Goal: Transaction & Acquisition: Purchase product/service

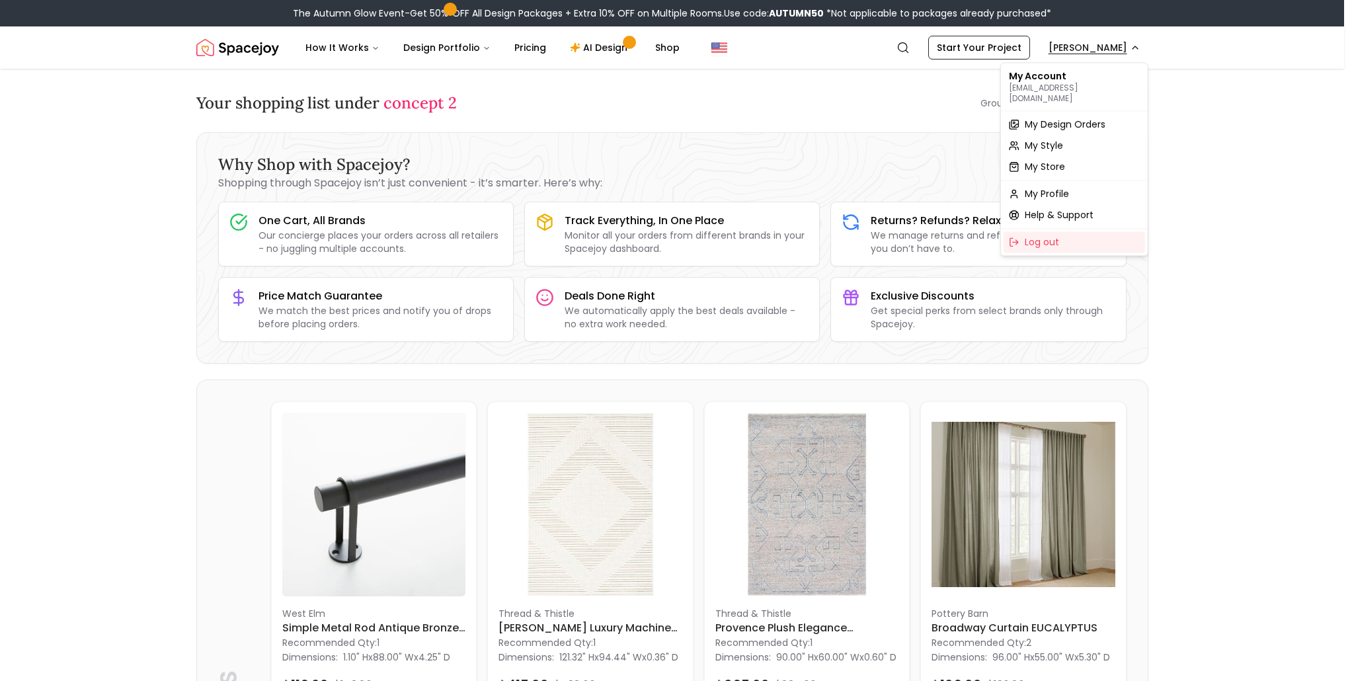
click at [1047, 119] on span "My Design Orders" at bounding box center [1065, 124] width 81 height 13
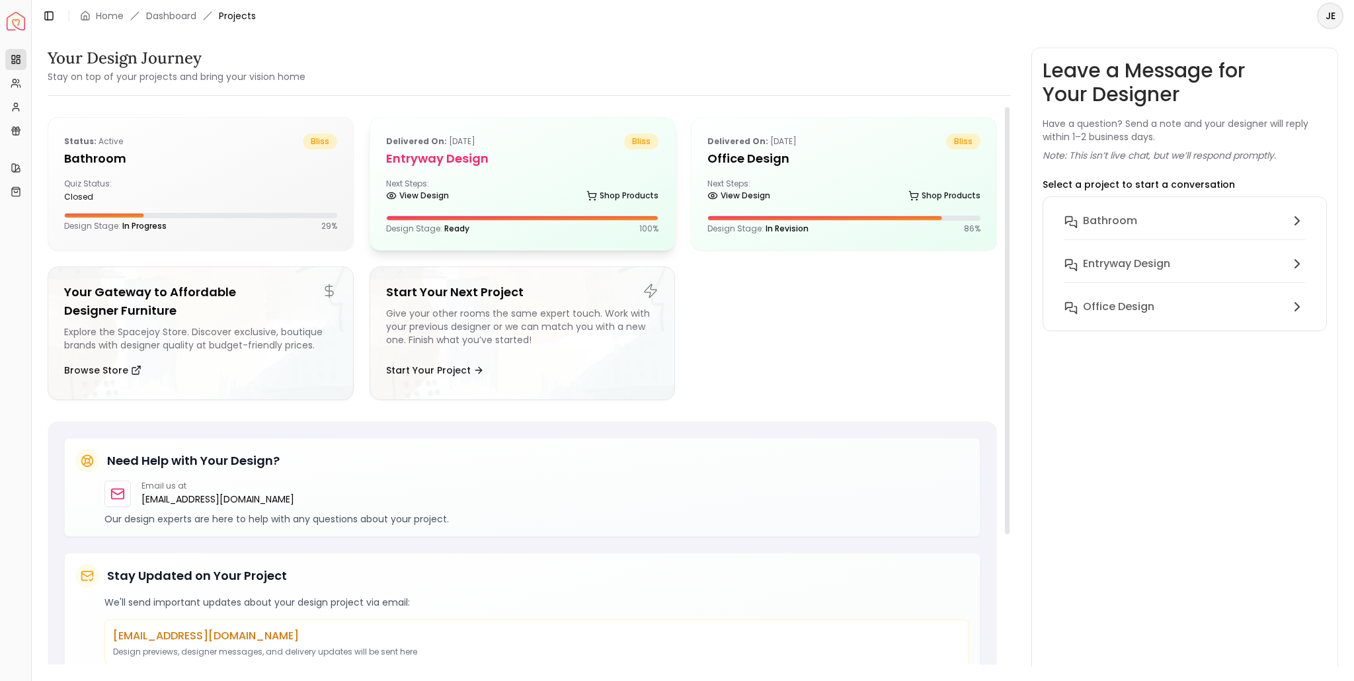
click at [522, 182] on div "Next Steps: View Design Shop Products" at bounding box center [522, 192] width 273 height 26
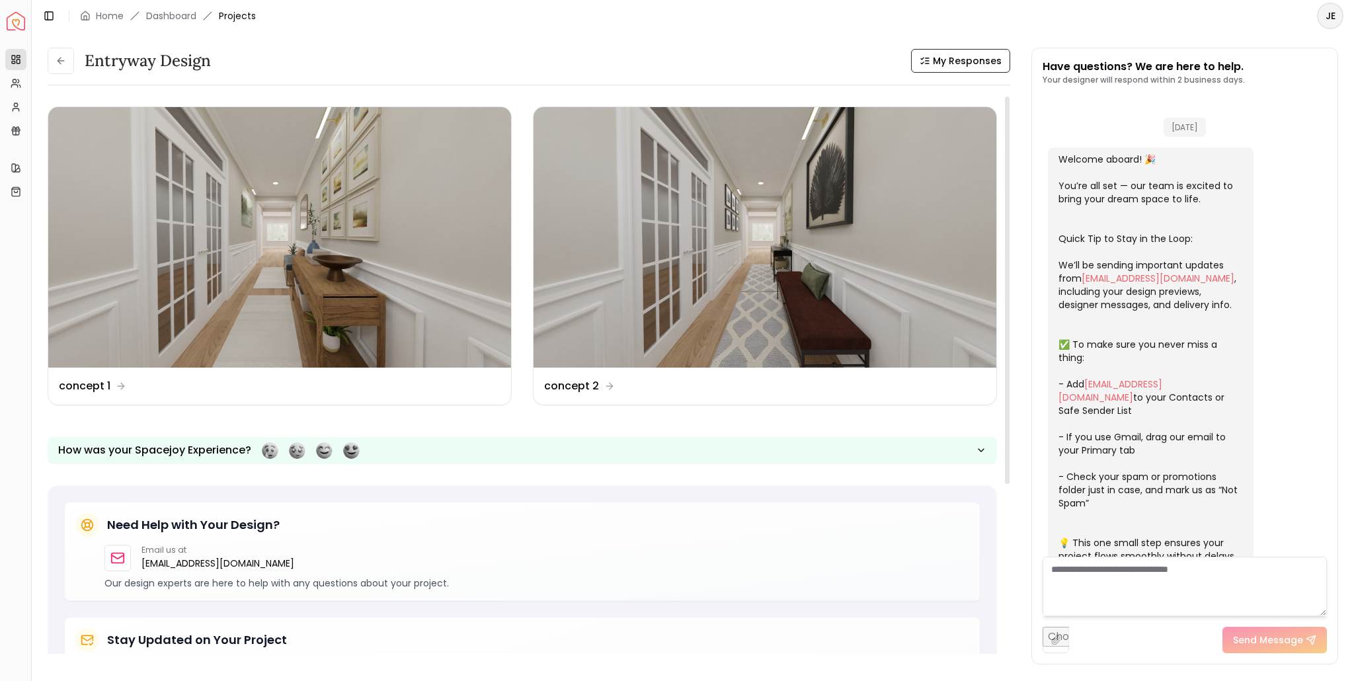
scroll to position [134, 0]
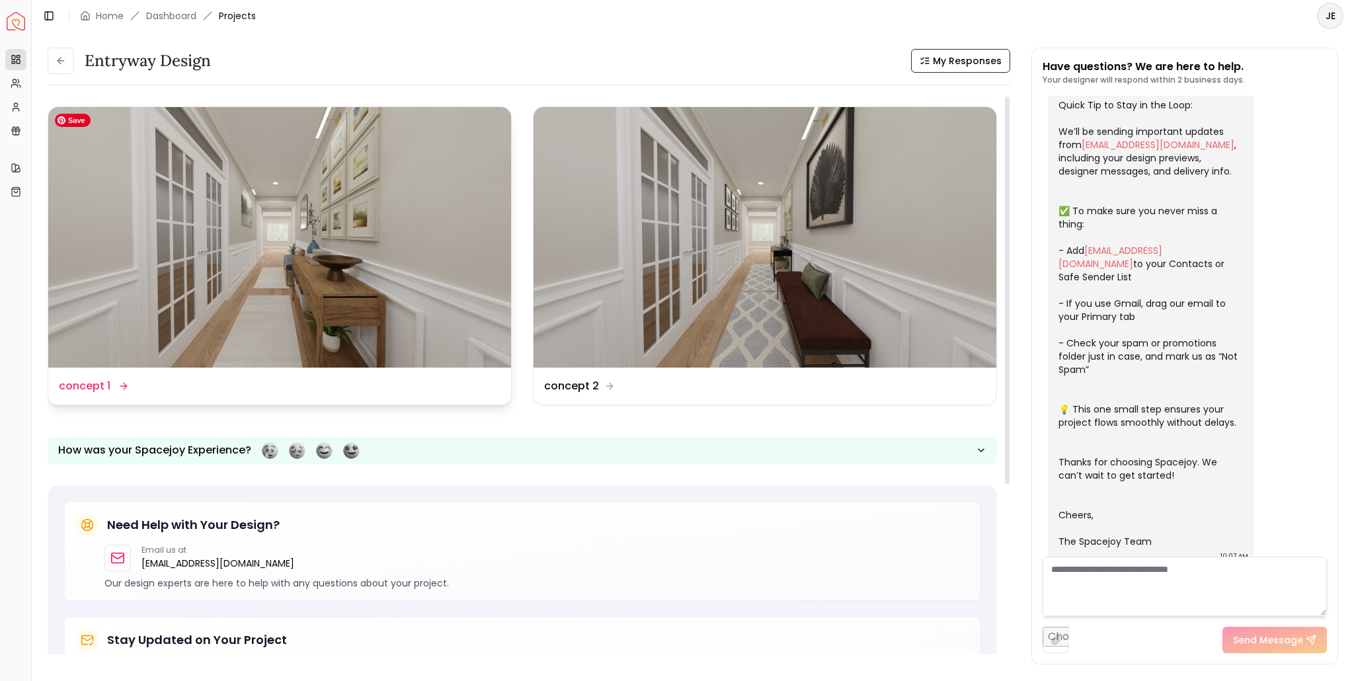
click at [280, 265] on img at bounding box center [279, 237] width 463 height 261
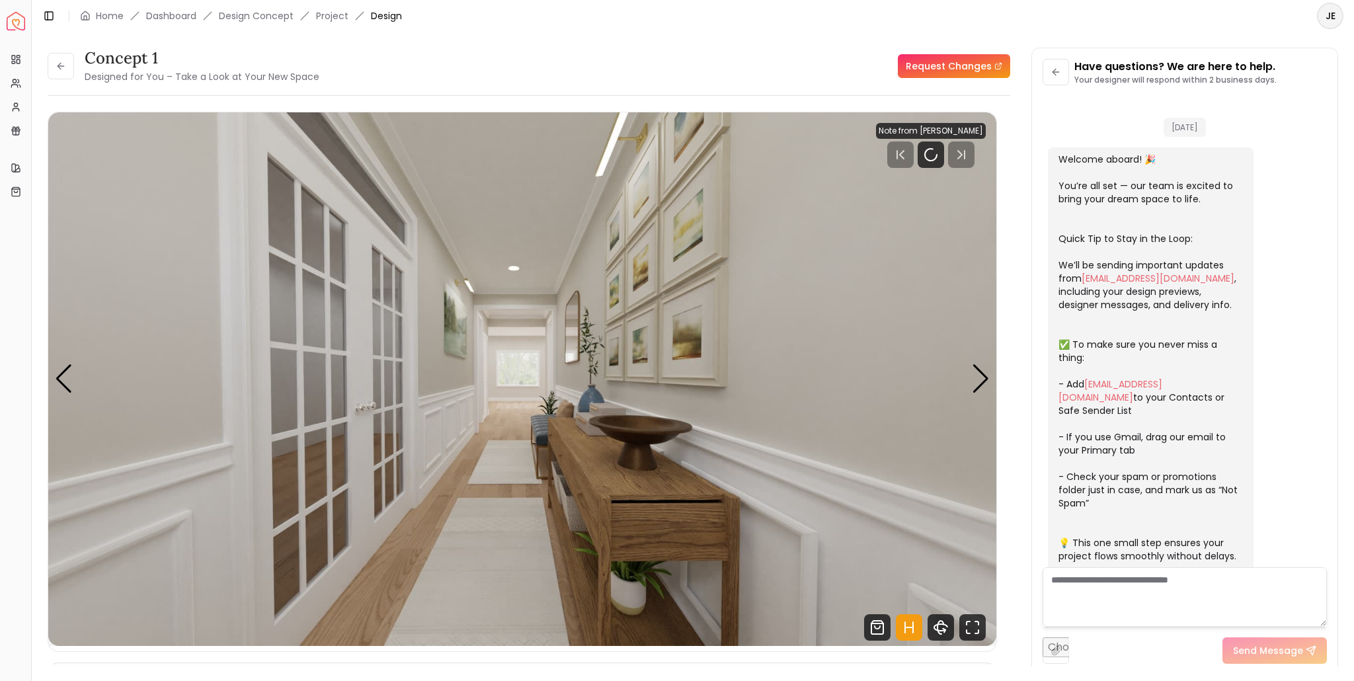
scroll to position [123, 0]
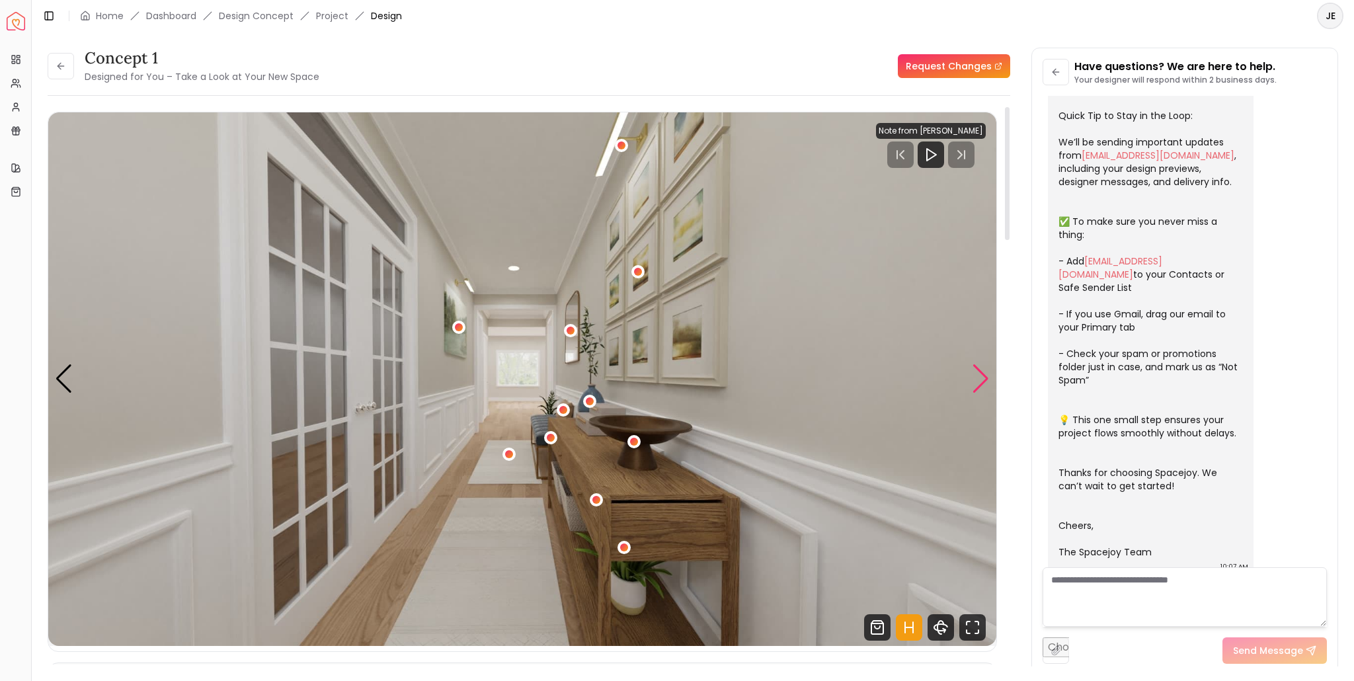
click at [982, 382] on div "Next slide" at bounding box center [981, 378] width 18 height 29
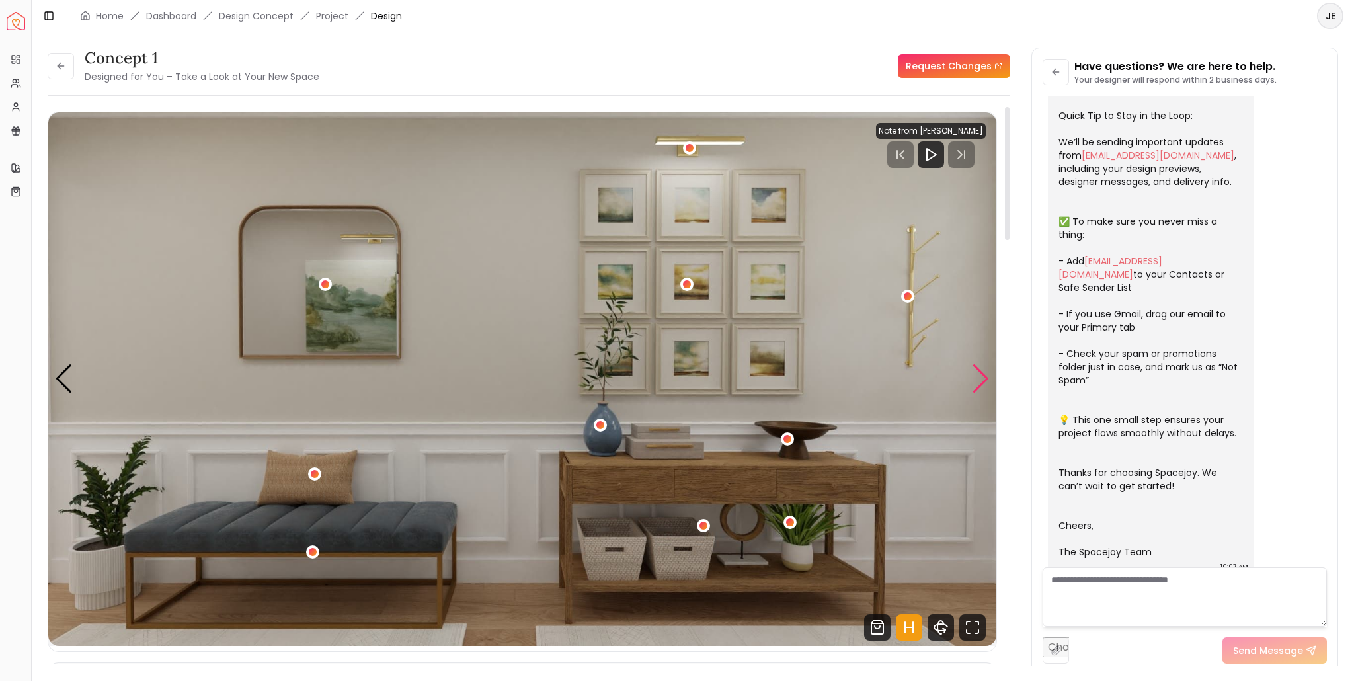
click at [983, 377] on div "Next slide" at bounding box center [981, 378] width 18 height 29
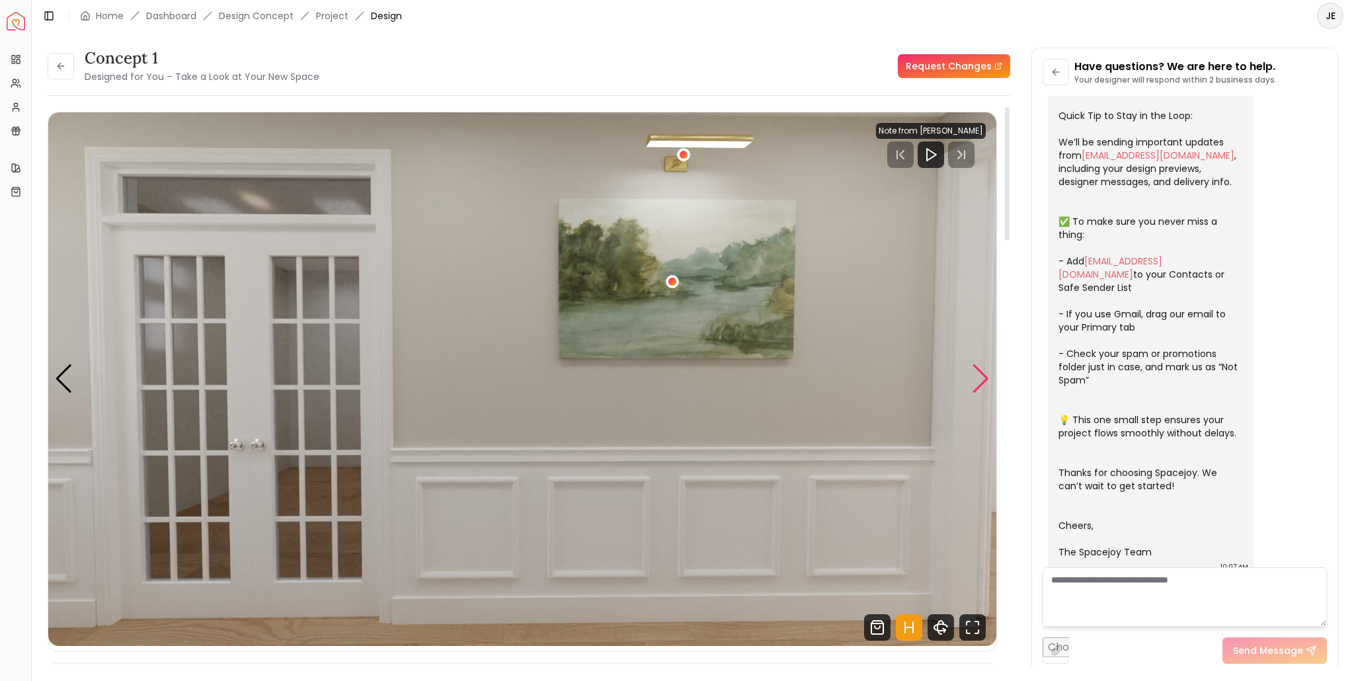
click at [983, 377] on div "Next slide" at bounding box center [981, 378] width 18 height 29
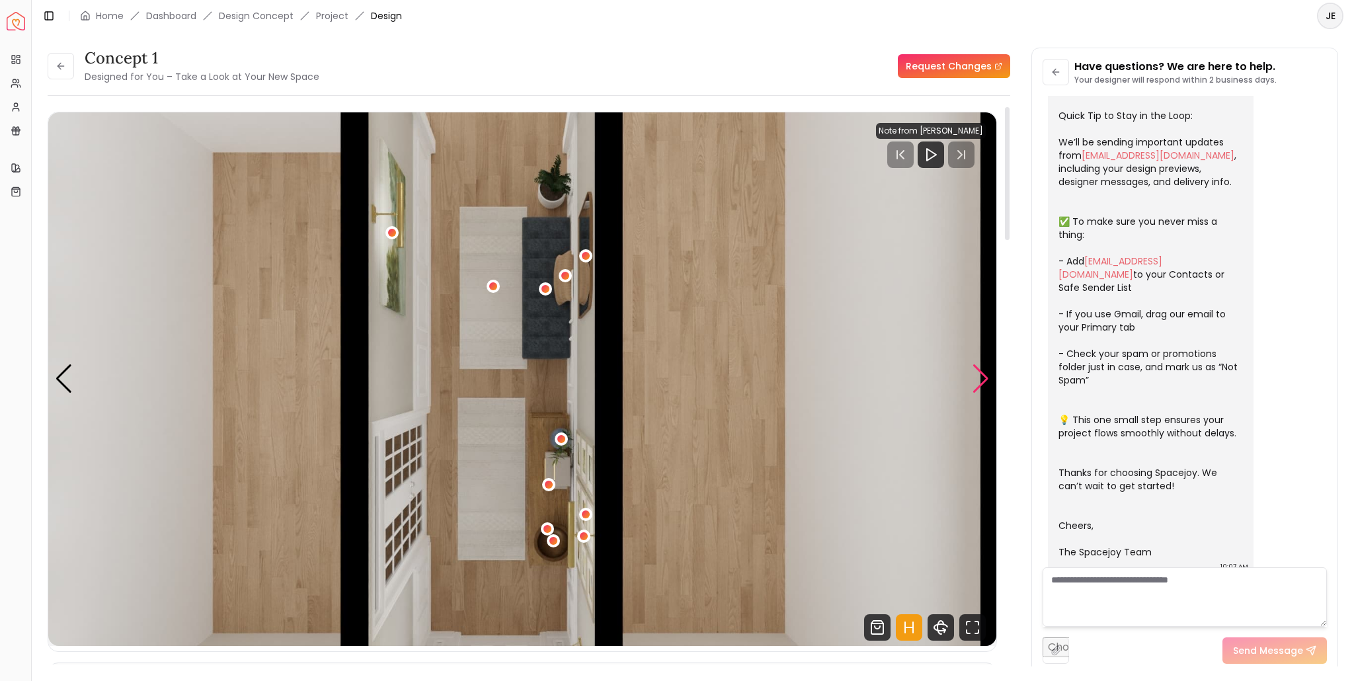
click at [983, 377] on div "Next slide" at bounding box center [981, 378] width 18 height 29
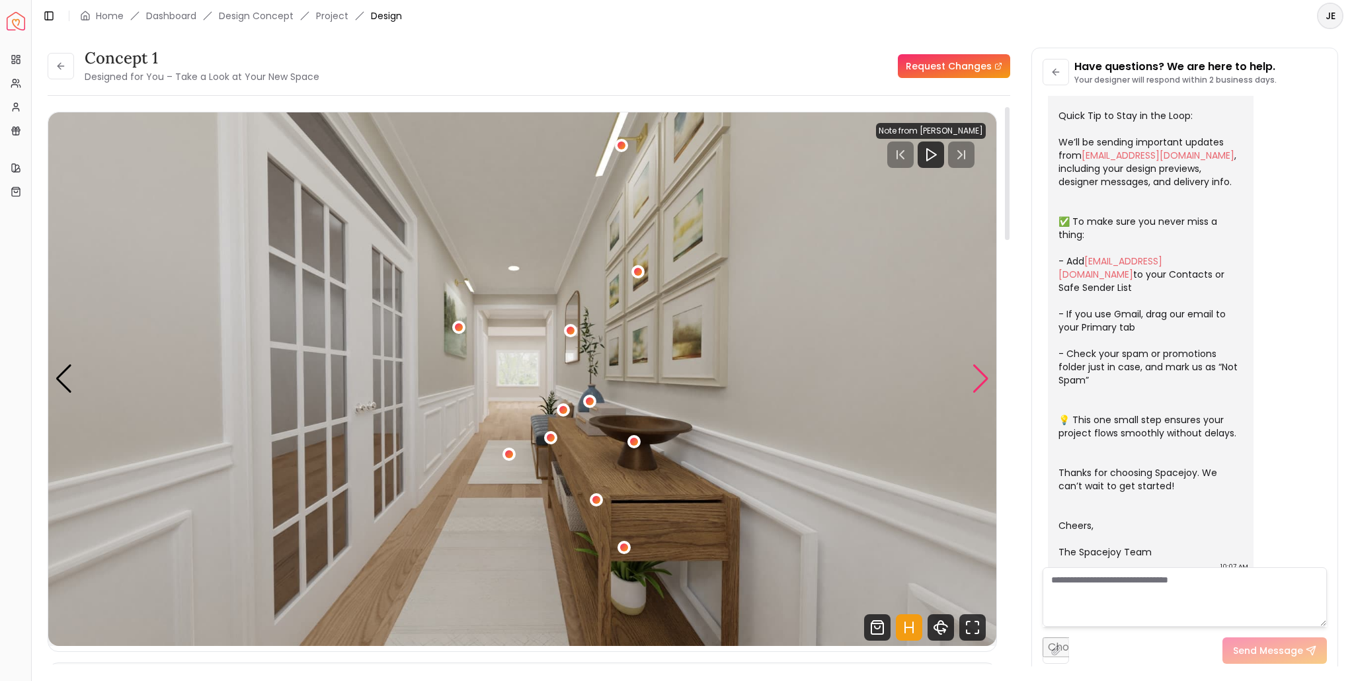
click at [983, 377] on div "Next slide" at bounding box center [981, 378] width 18 height 29
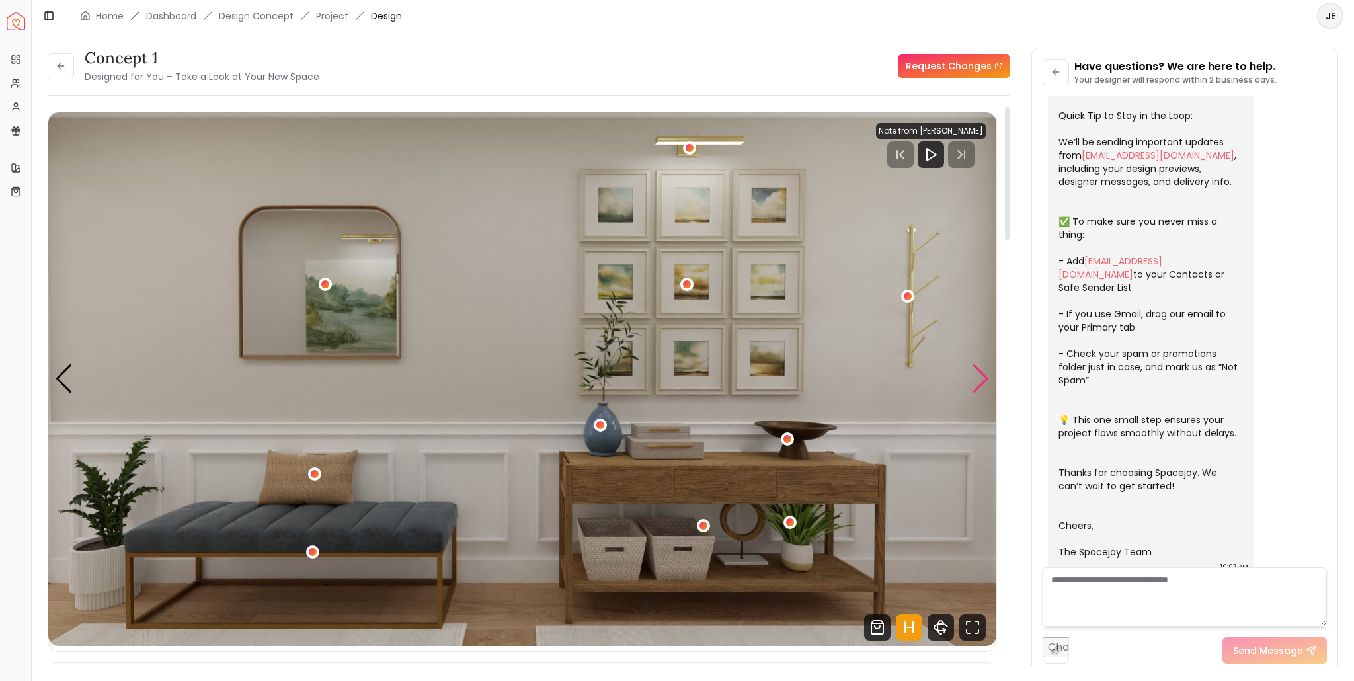
click at [983, 377] on div "Next slide" at bounding box center [981, 378] width 18 height 29
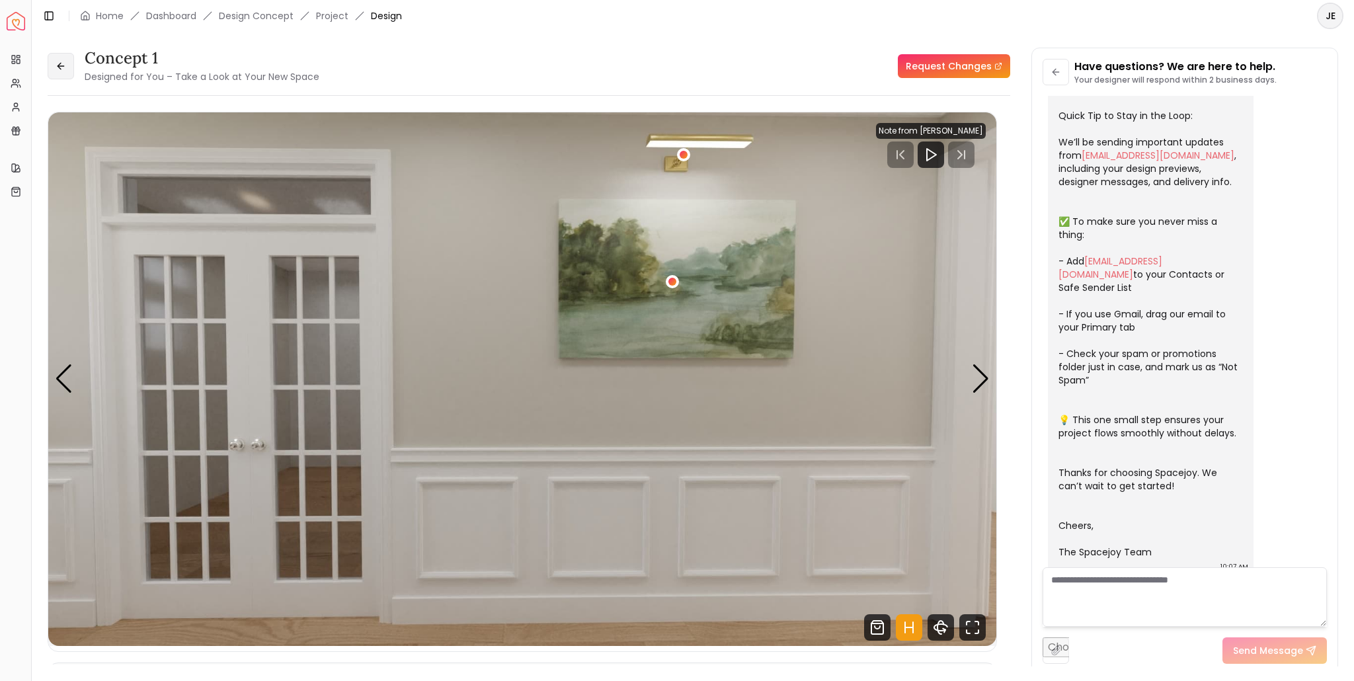
click at [62, 63] on icon at bounding box center [61, 66] width 11 height 11
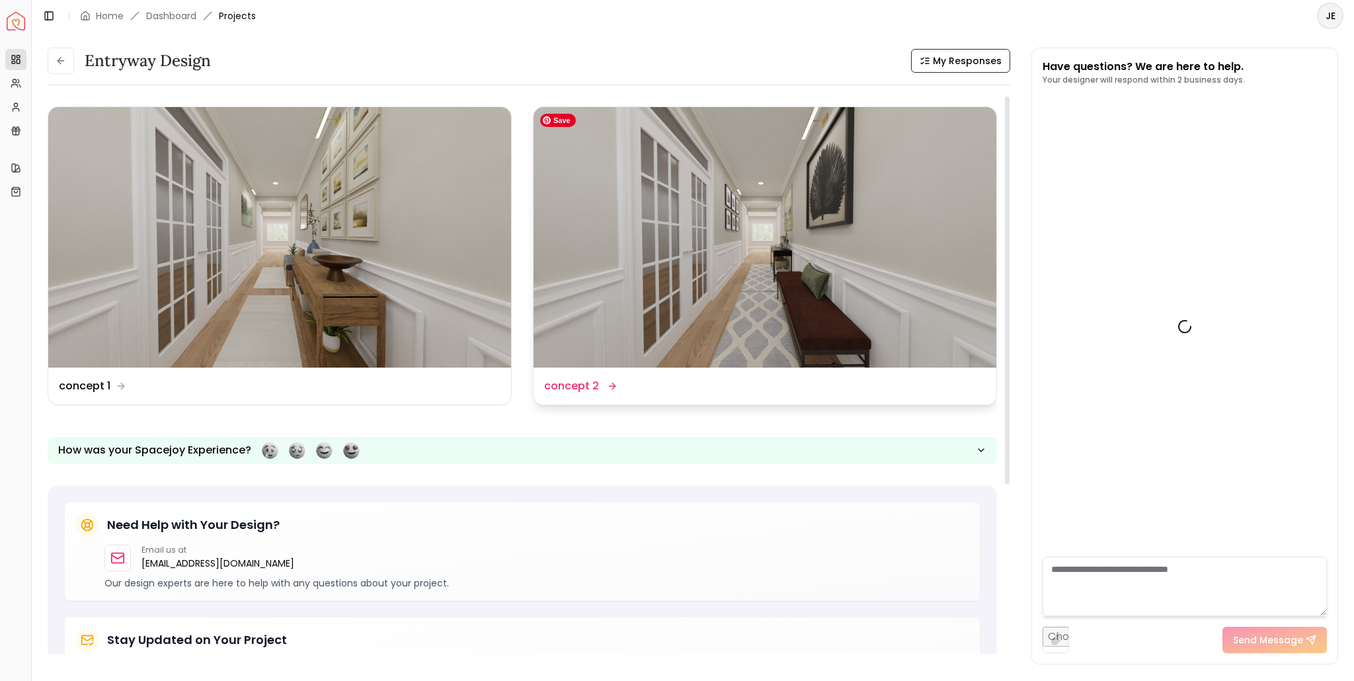
scroll to position [134, 0]
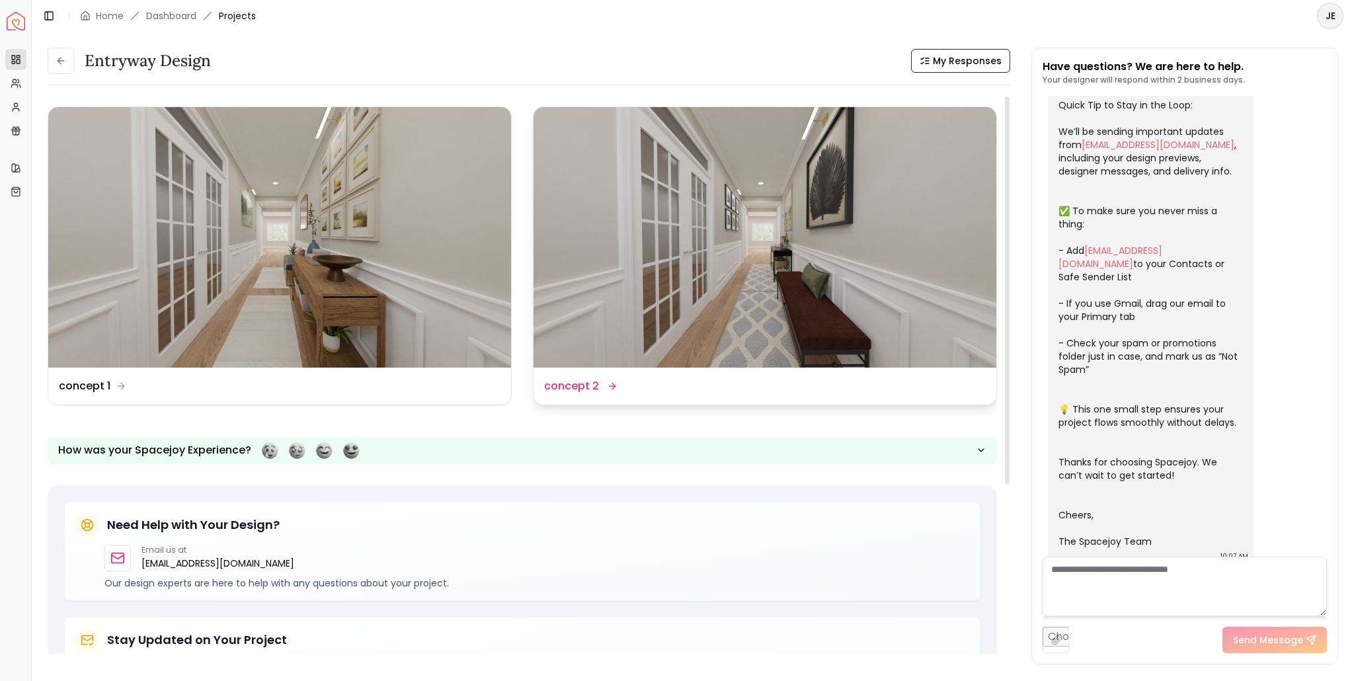
click at [587, 386] on dd "concept 2" at bounding box center [571, 386] width 55 height 16
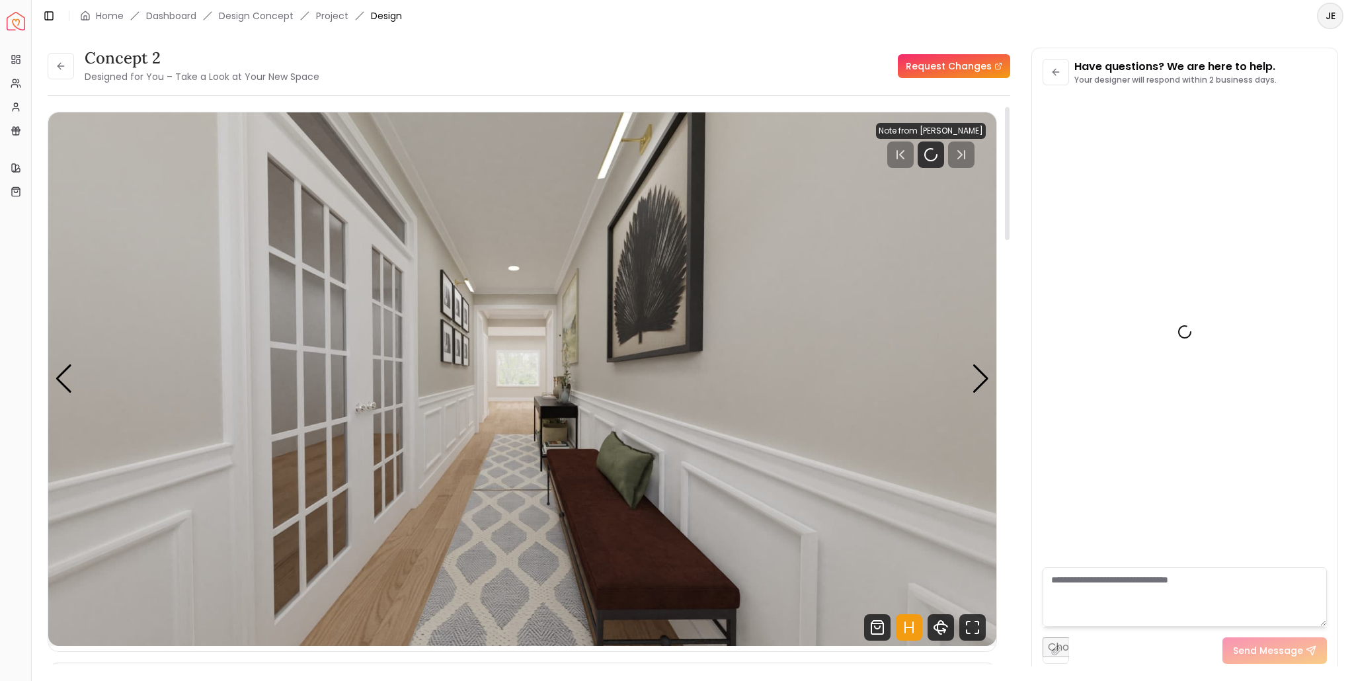
scroll to position [123, 0]
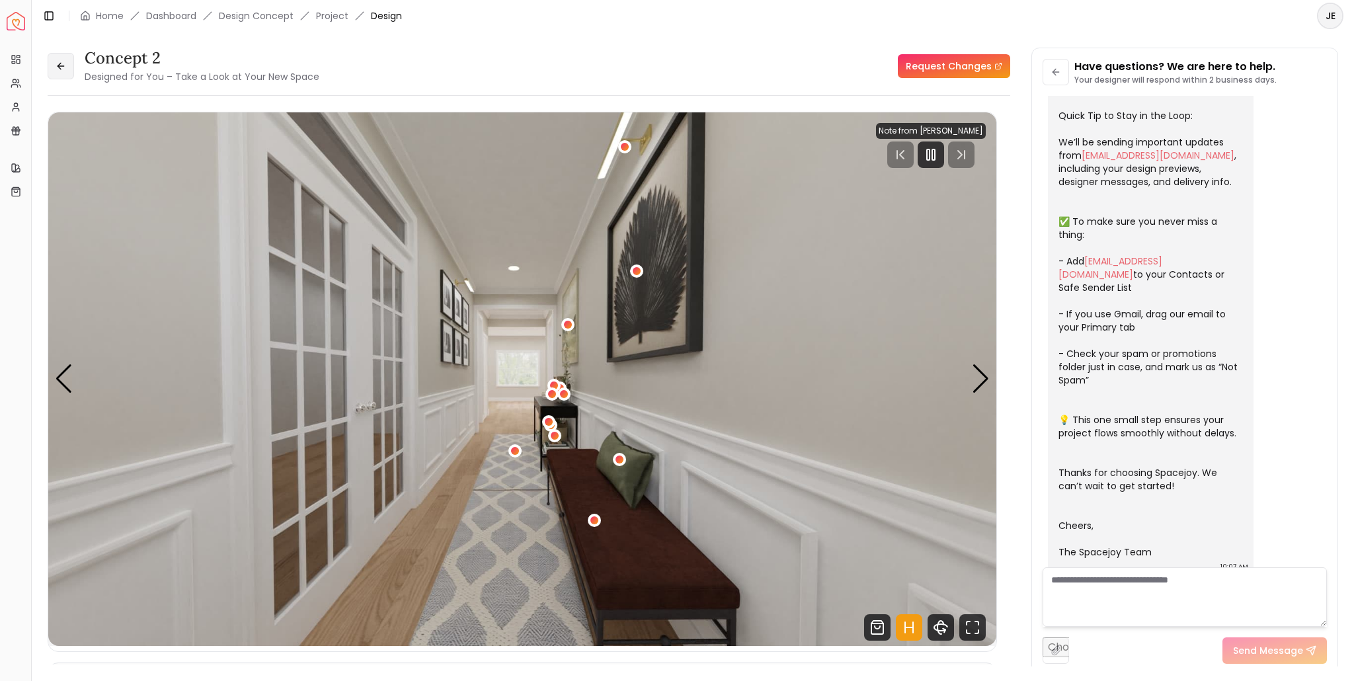
click at [63, 71] on button at bounding box center [61, 66] width 26 height 26
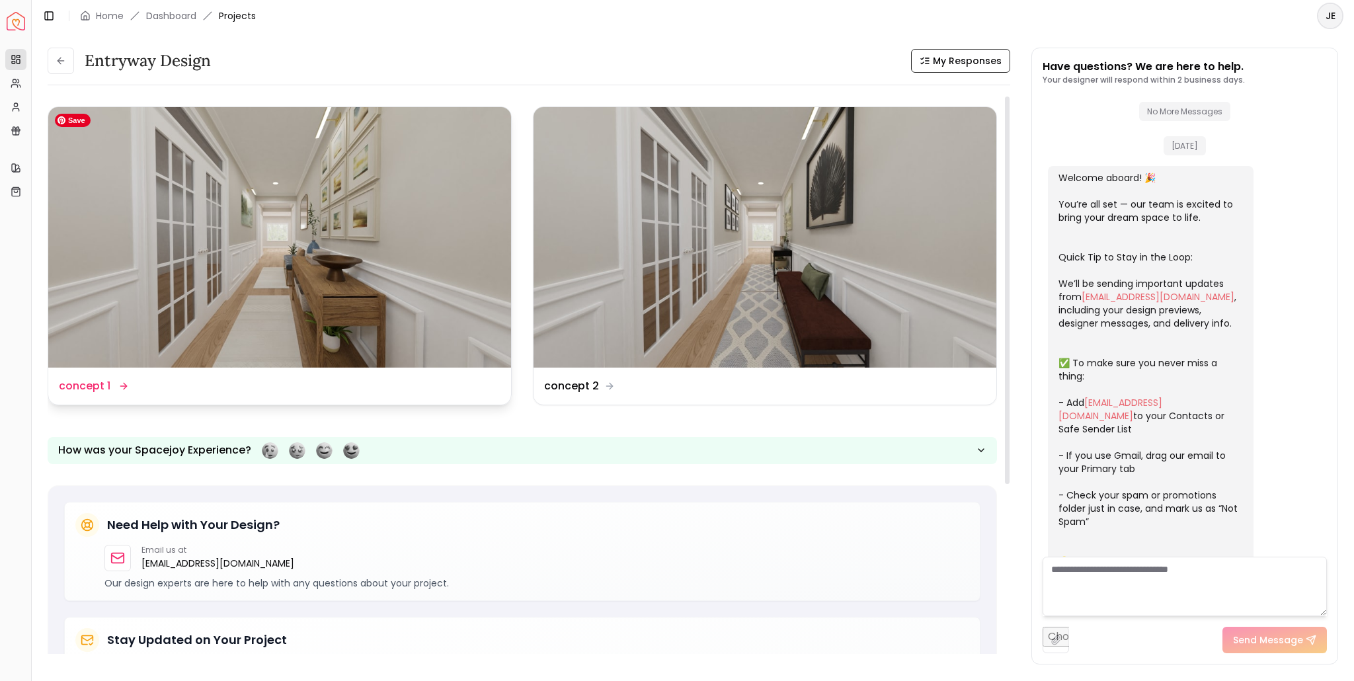
click at [265, 292] on img at bounding box center [279, 237] width 463 height 261
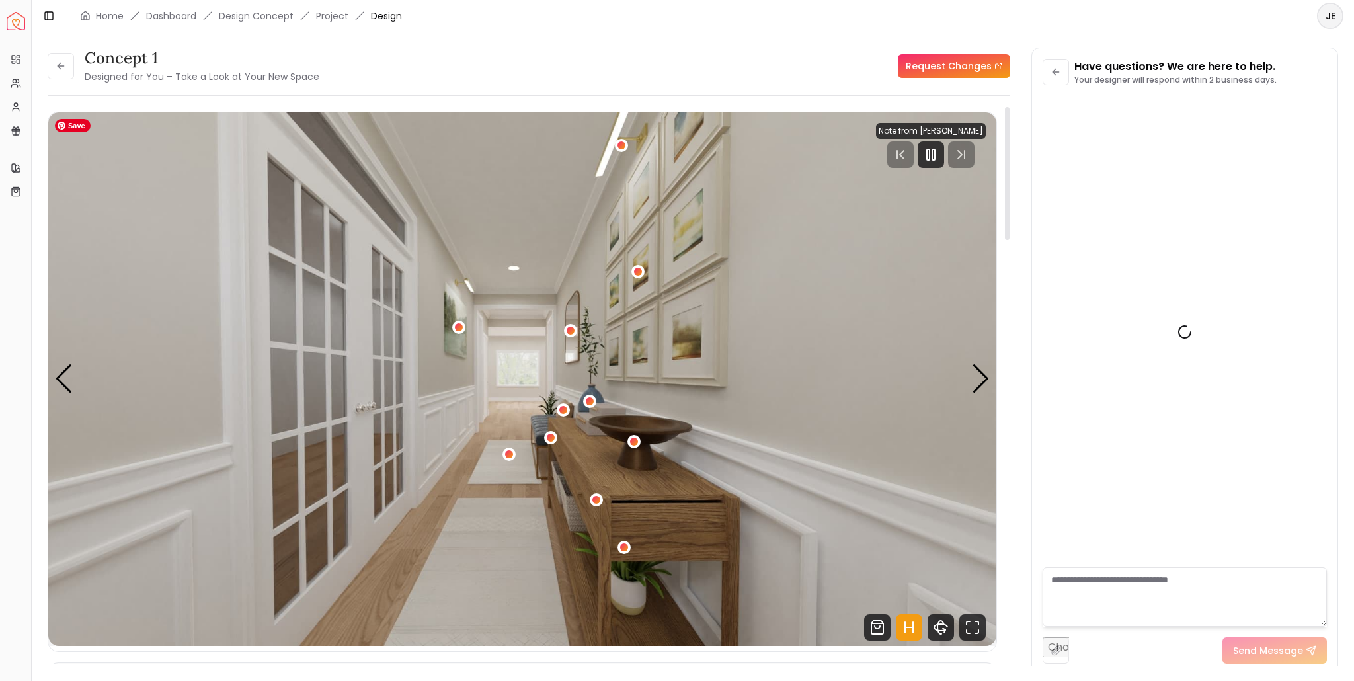
scroll to position [123, 0]
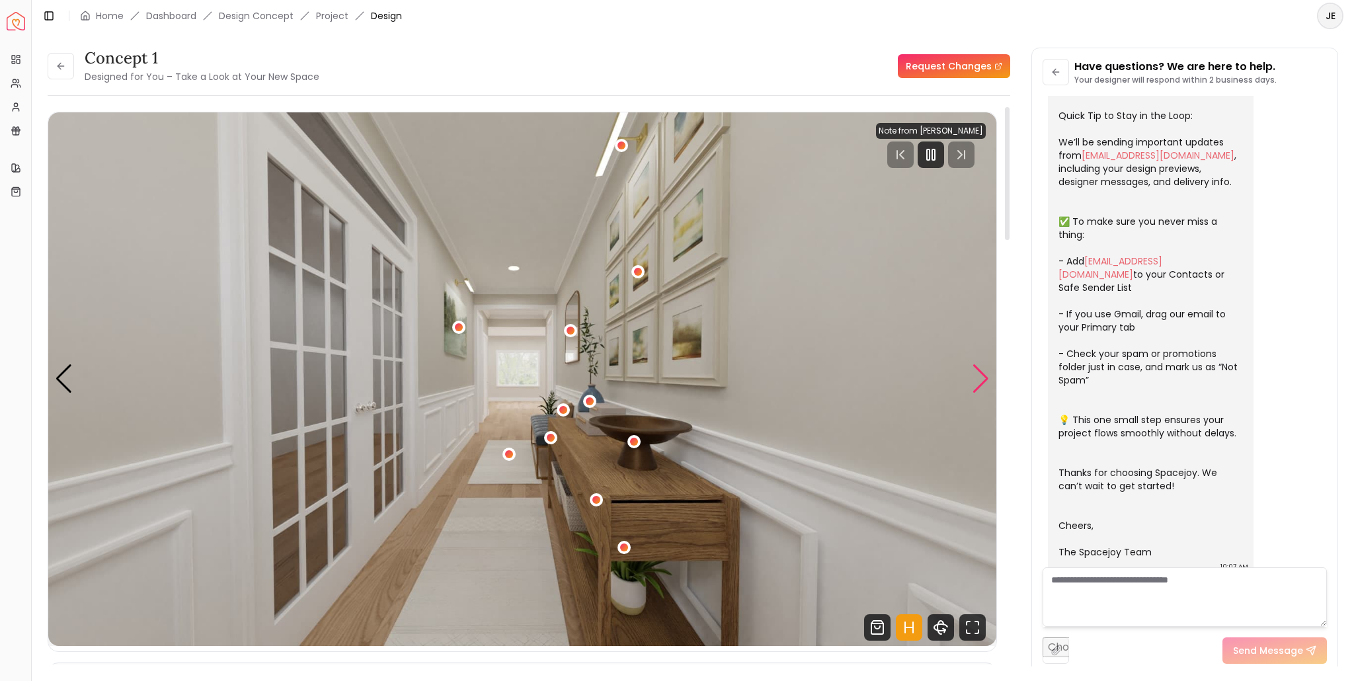
click at [980, 376] on div "Next slide" at bounding box center [981, 378] width 18 height 29
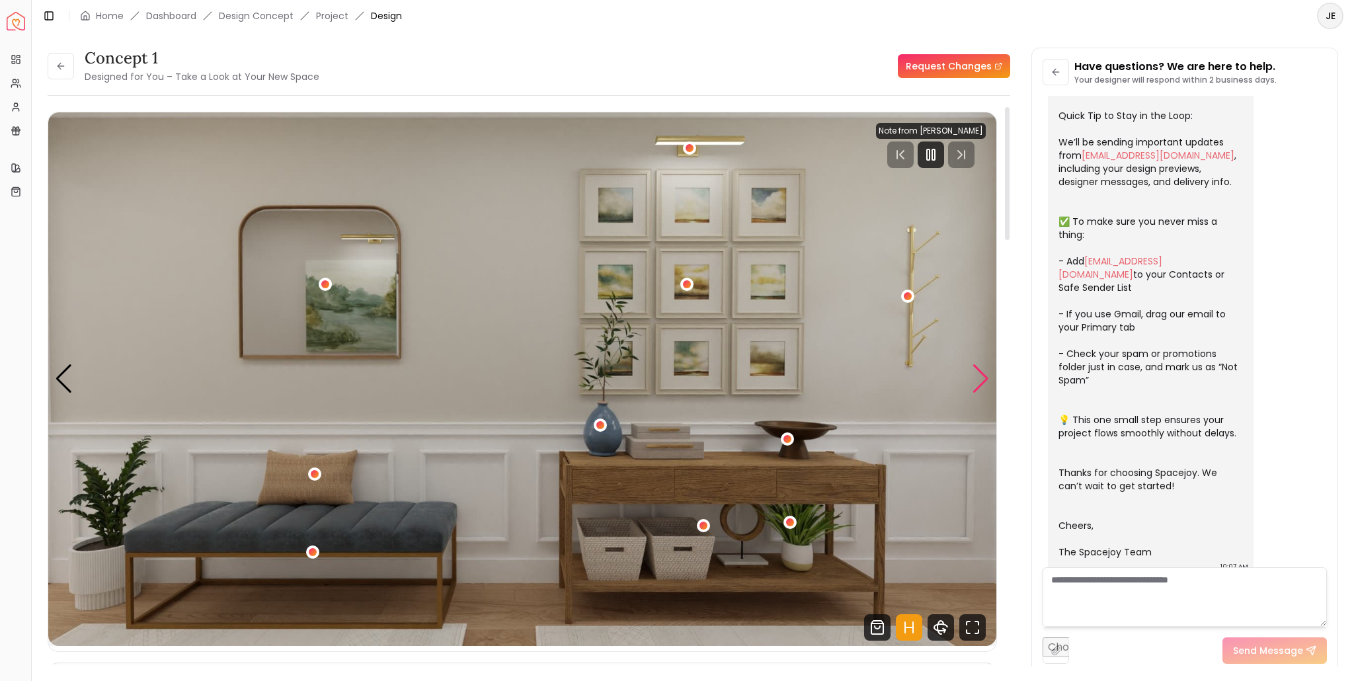
click at [980, 376] on div "Next slide" at bounding box center [981, 378] width 18 height 29
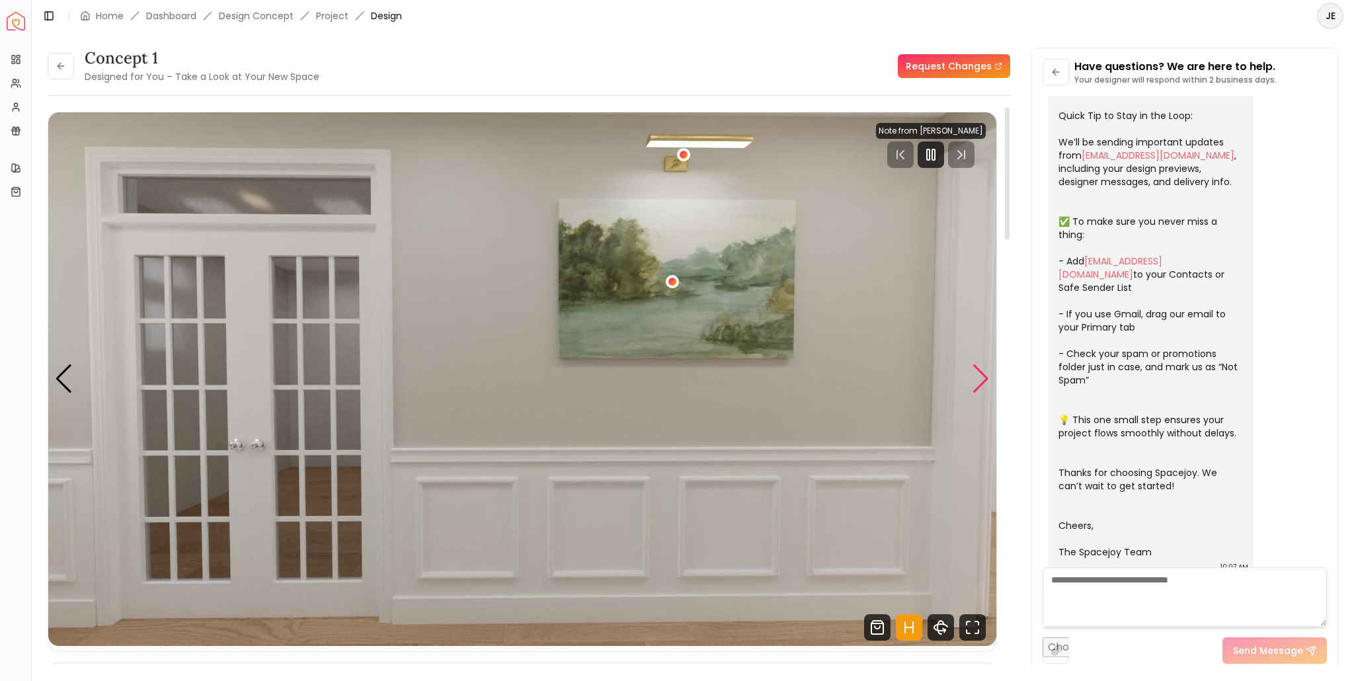
click at [980, 376] on div "Next slide" at bounding box center [981, 378] width 18 height 29
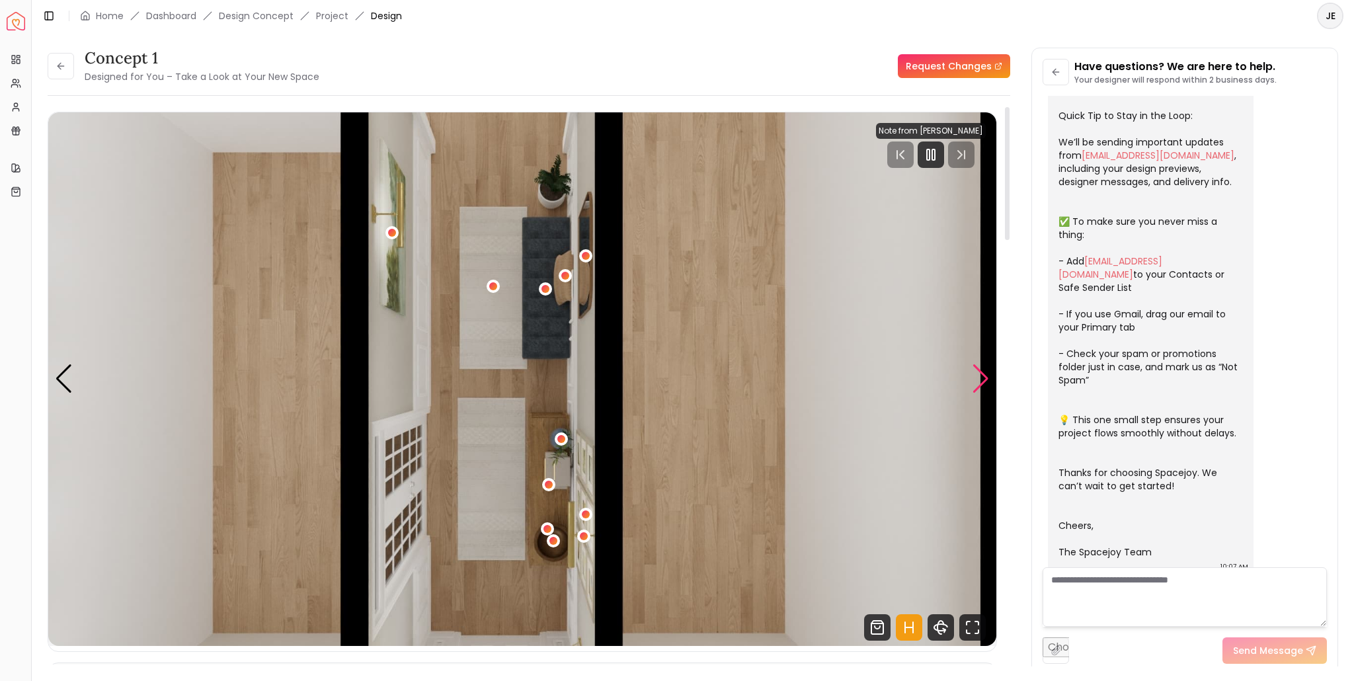
click at [980, 376] on div "Next slide" at bounding box center [981, 378] width 18 height 29
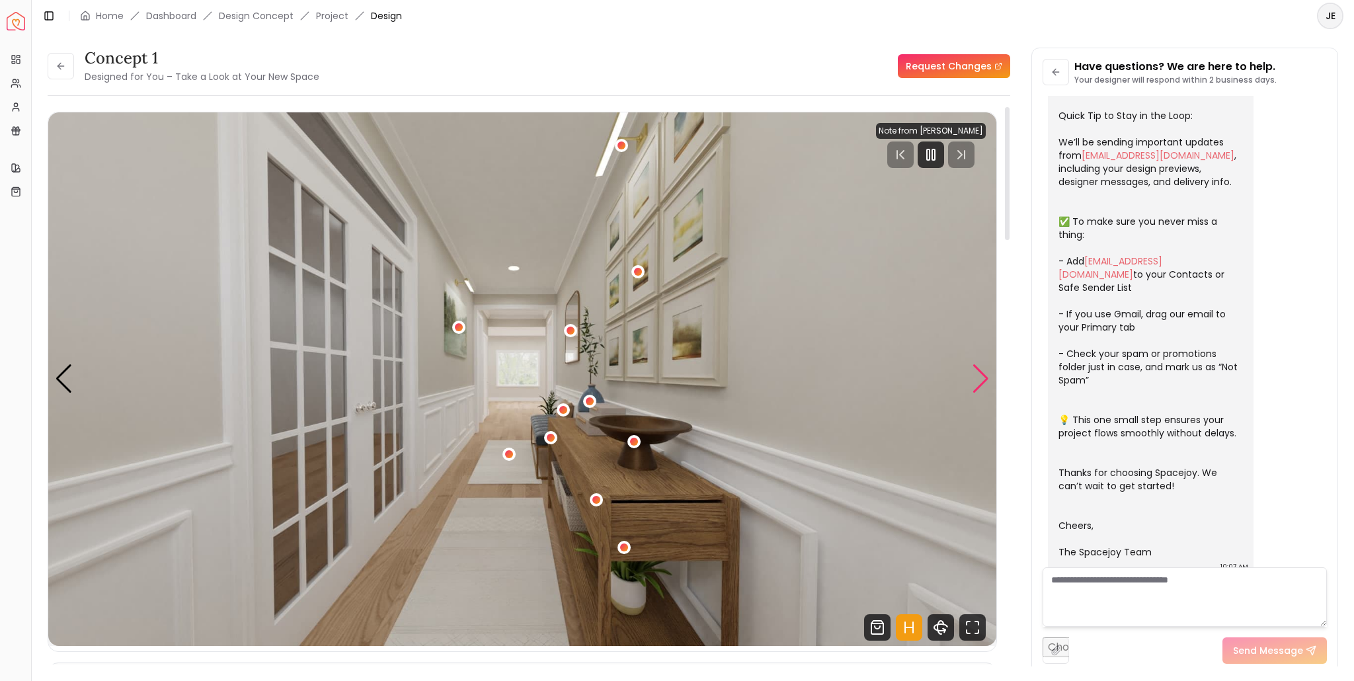
click at [980, 376] on div "Next slide" at bounding box center [981, 378] width 18 height 29
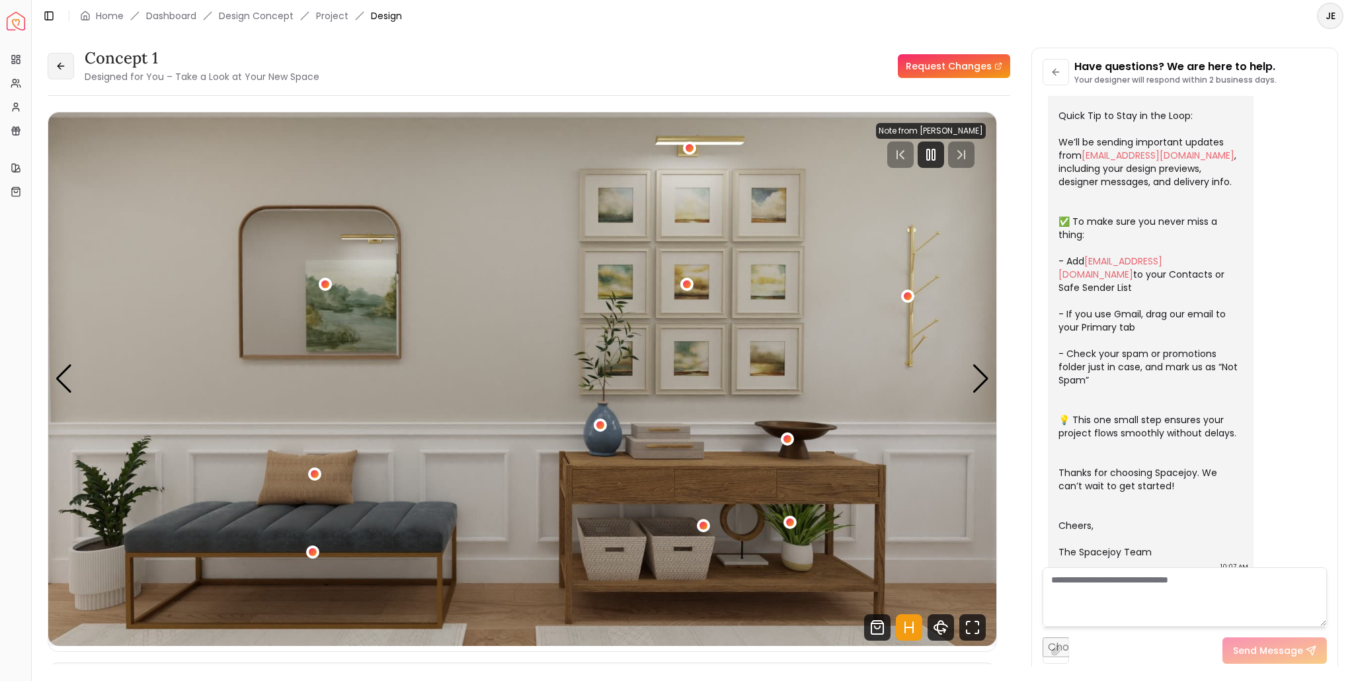
click at [67, 63] on button at bounding box center [61, 66] width 26 height 26
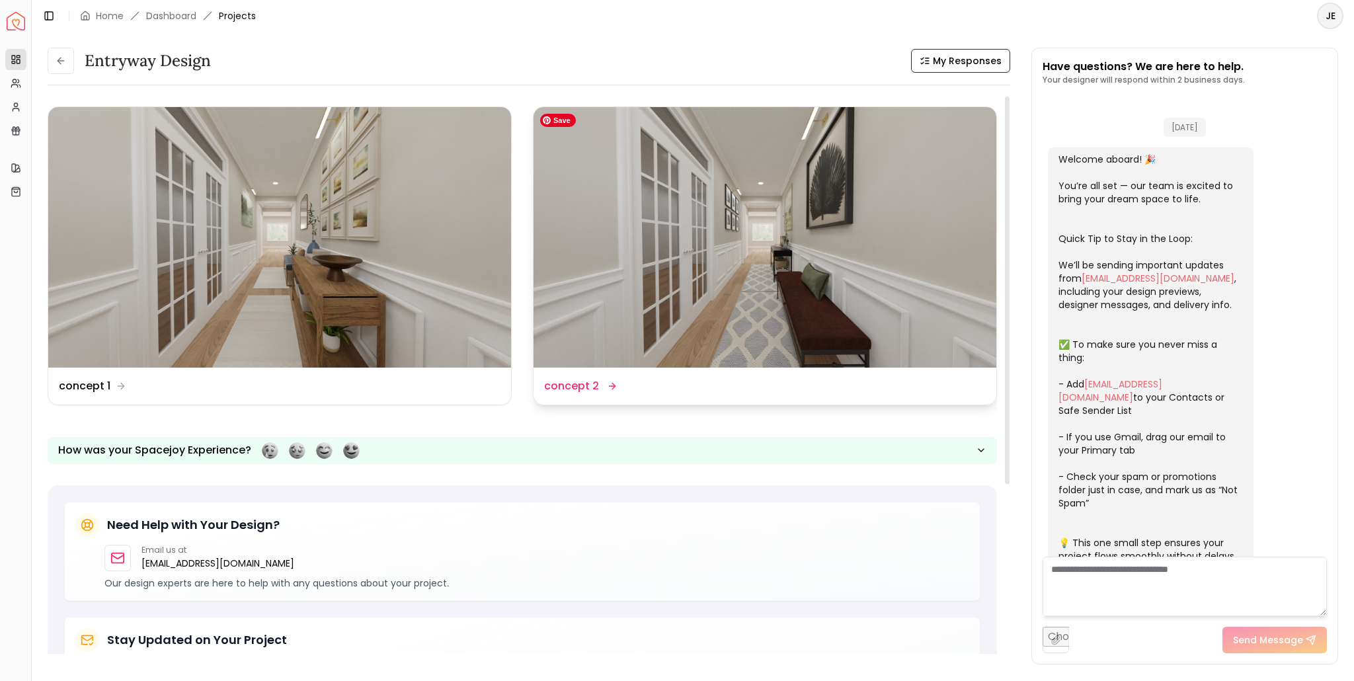
scroll to position [134, 0]
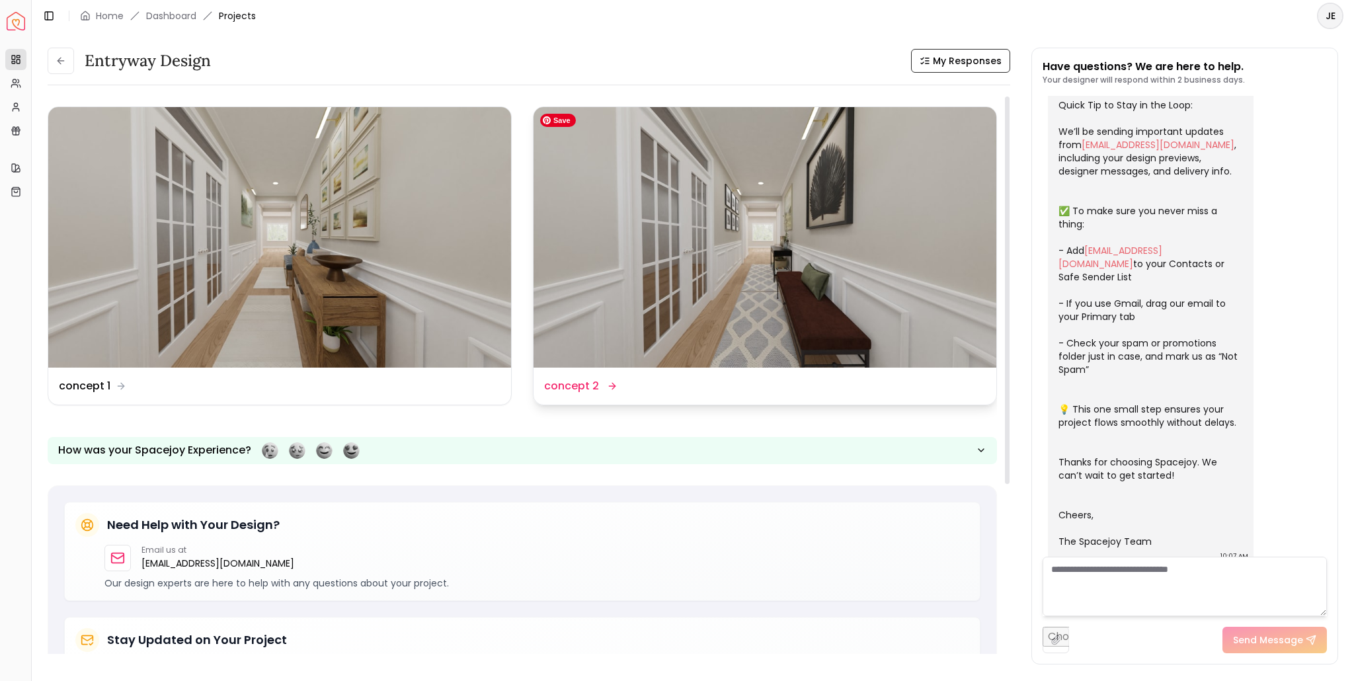
click at [702, 231] on img at bounding box center [765, 237] width 463 height 261
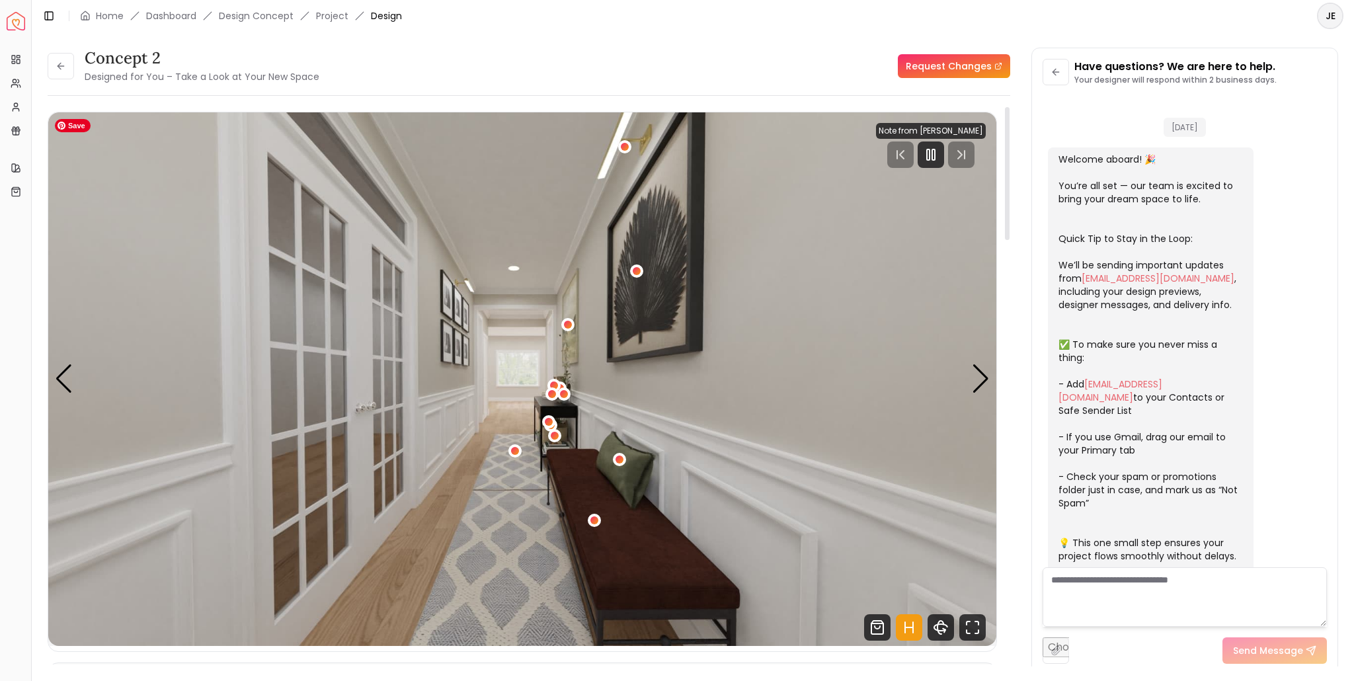
scroll to position [123, 0]
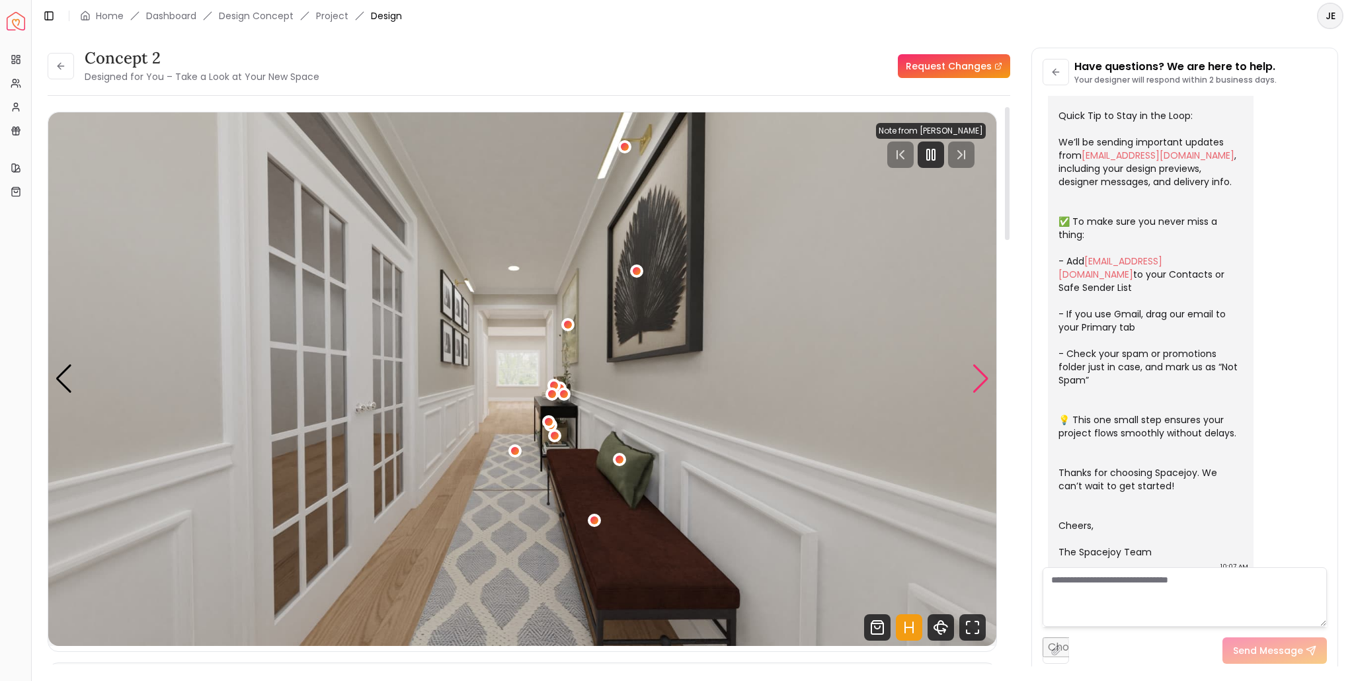
click at [981, 383] on div "Next slide" at bounding box center [981, 378] width 18 height 29
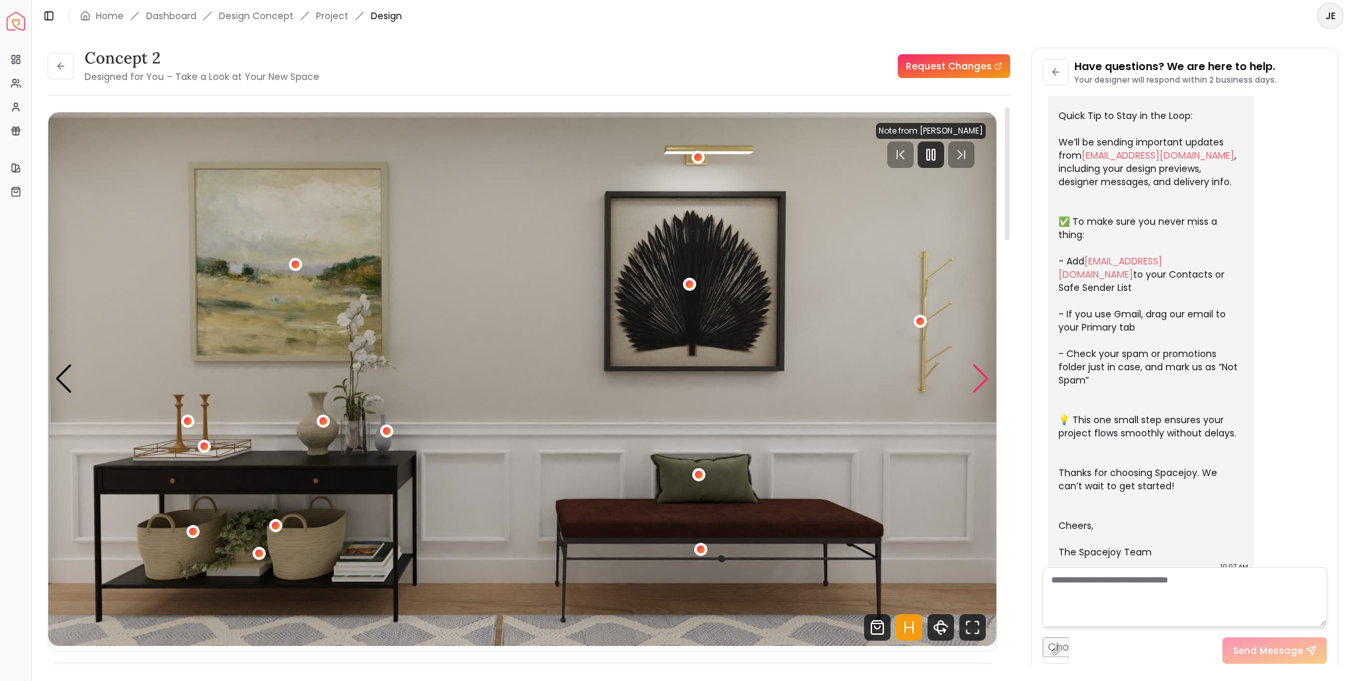
click at [981, 383] on div "Next slide" at bounding box center [981, 378] width 18 height 29
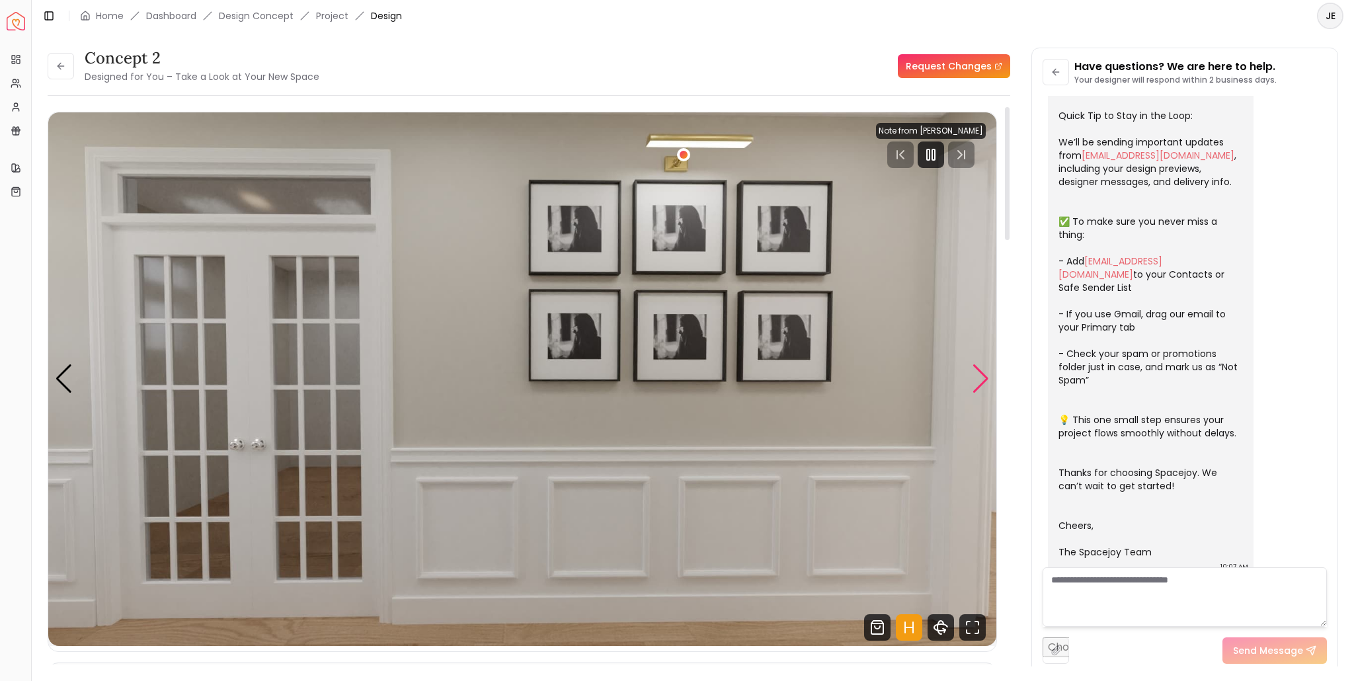
click at [981, 383] on div "Next slide" at bounding box center [981, 378] width 18 height 29
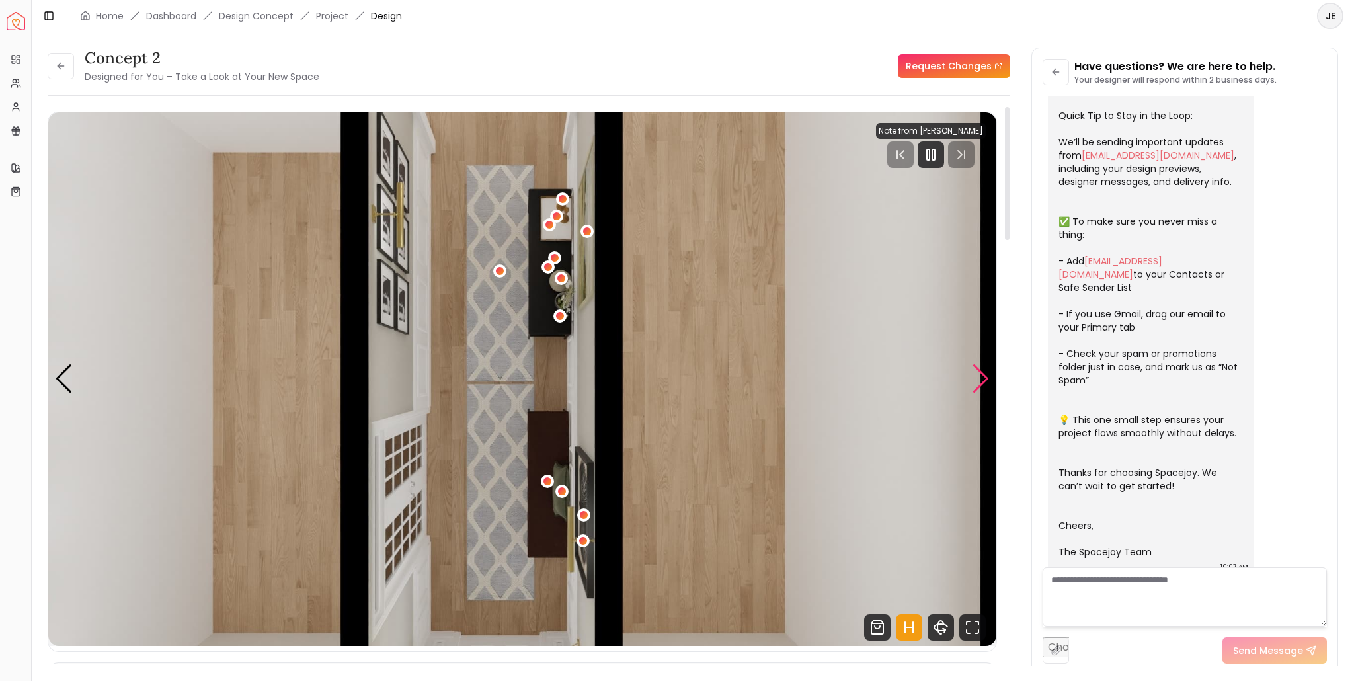
click at [981, 383] on div "Next slide" at bounding box center [981, 378] width 18 height 29
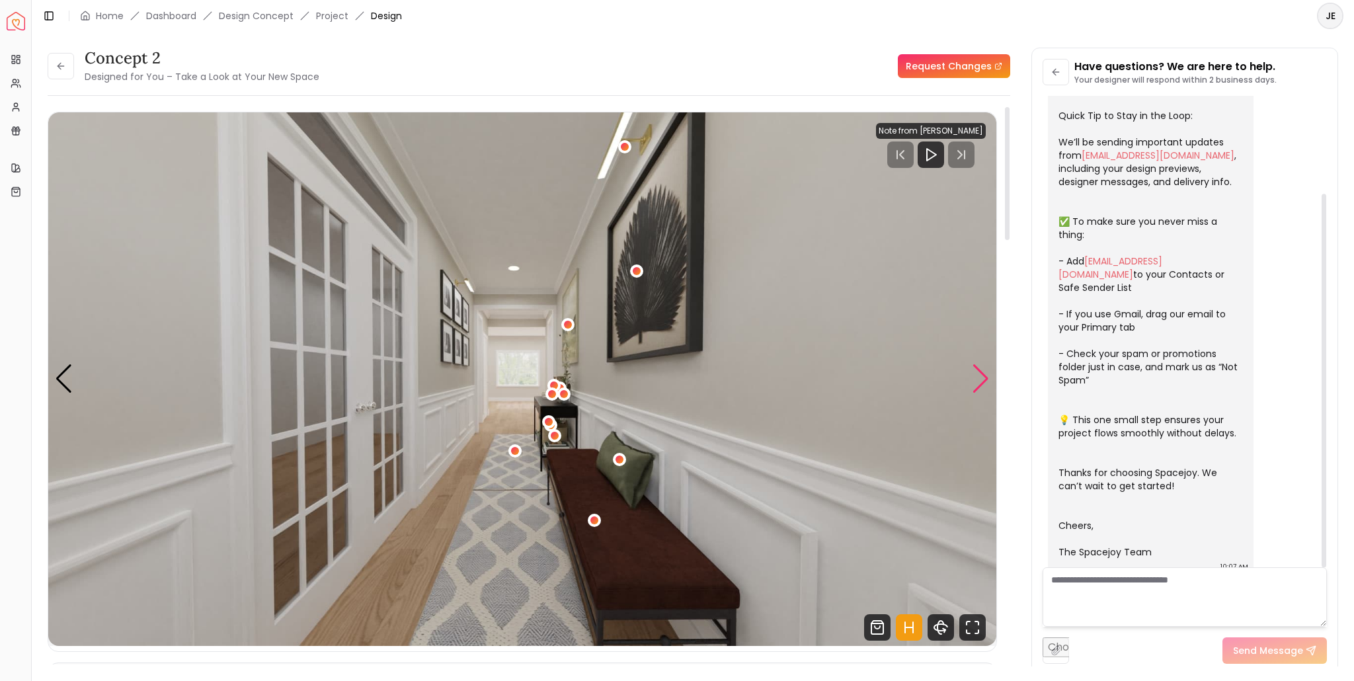
click at [984, 380] on div "Next slide" at bounding box center [981, 378] width 18 height 29
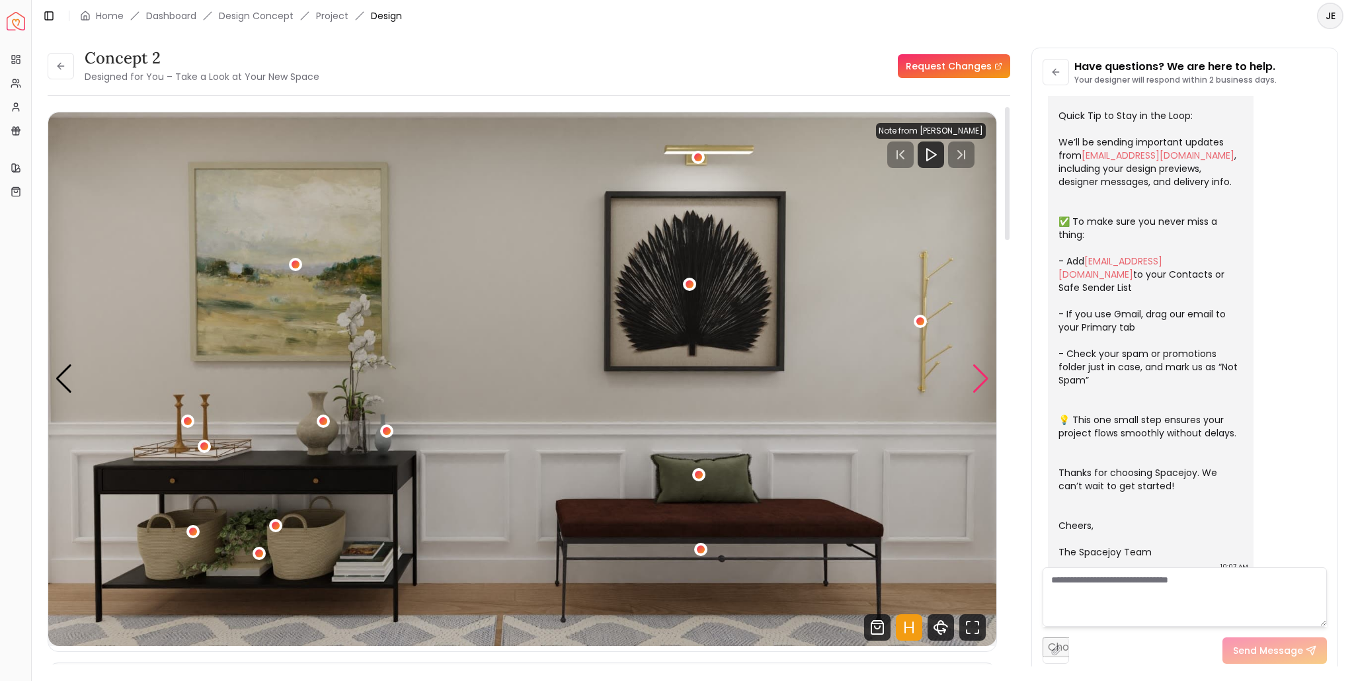
click at [984, 380] on div "Next slide" at bounding box center [981, 378] width 18 height 29
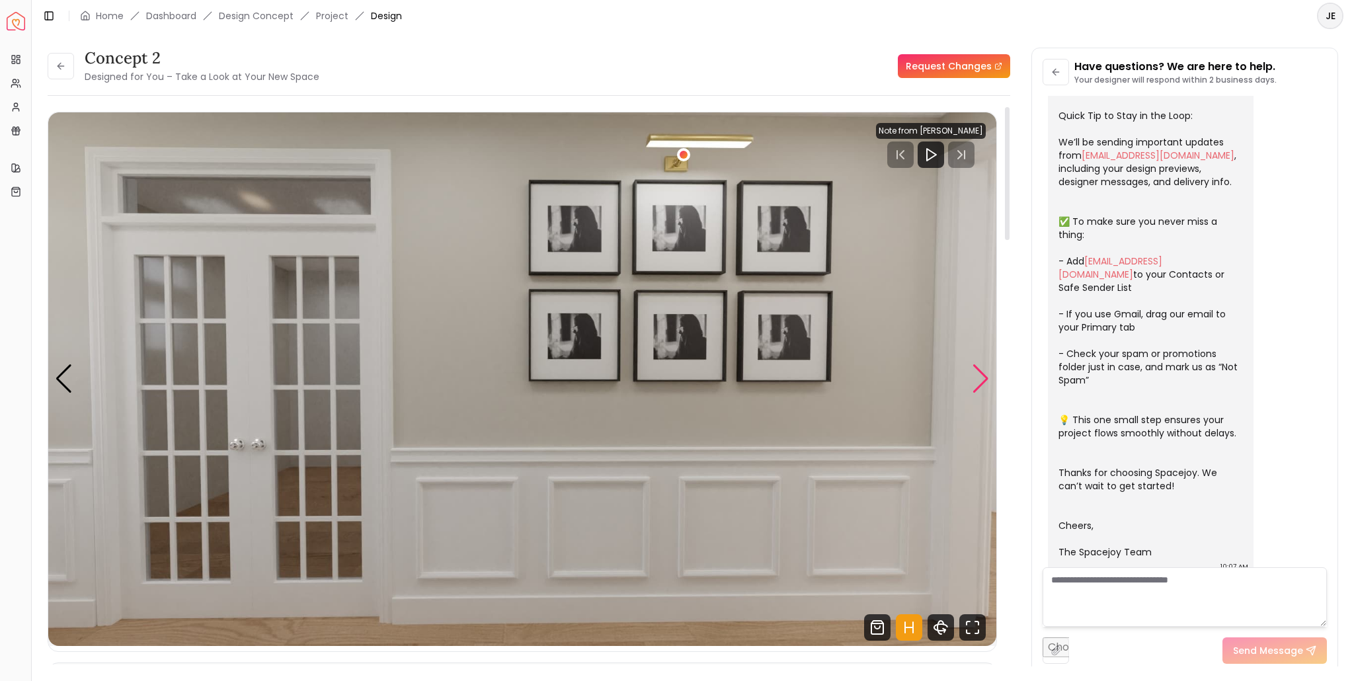
click at [984, 380] on div "Next slide" at bounding box center [981, 378] width 18 height 29
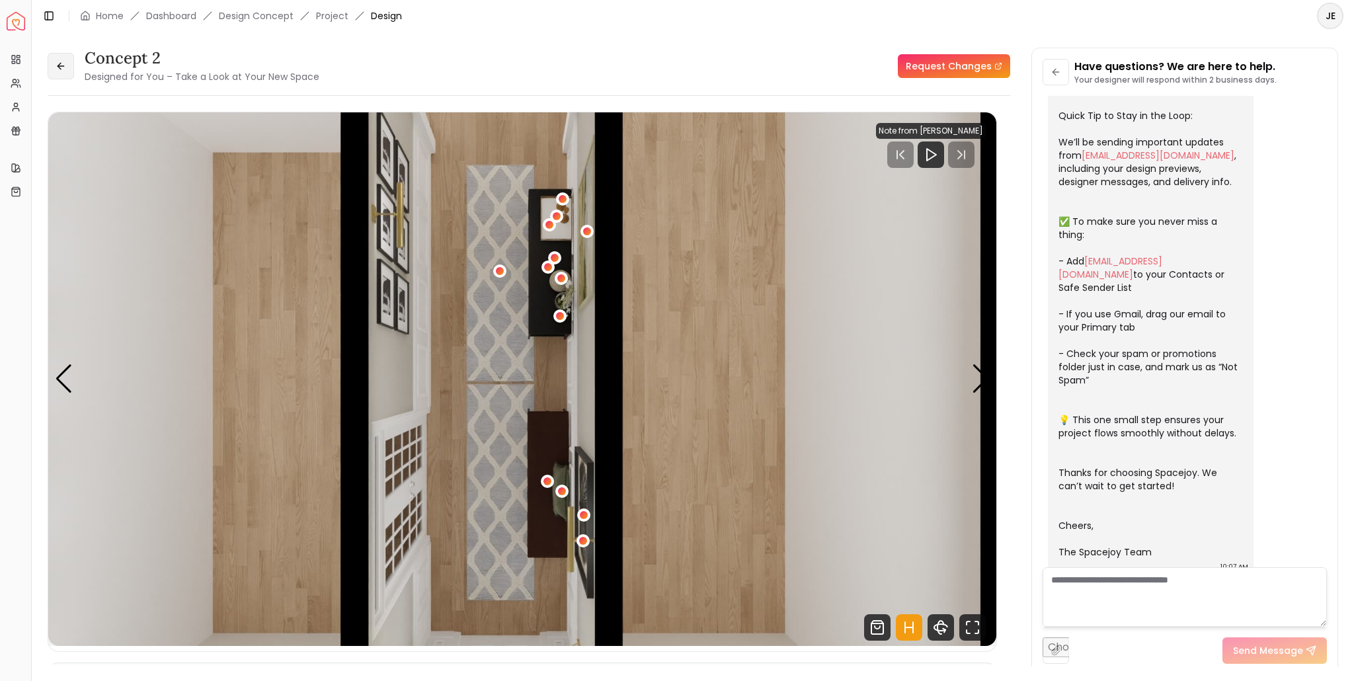
click at [69, 64] on button at bounding box center [61, 66] width 26 height 26
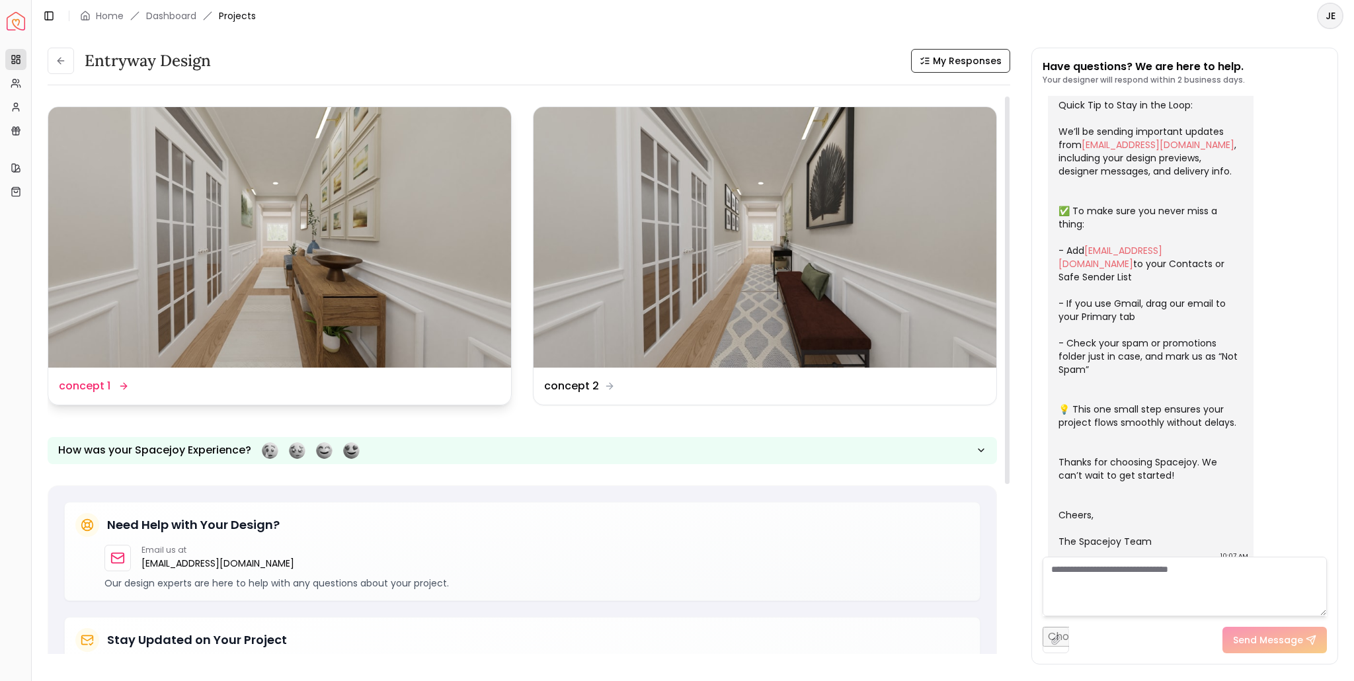
click at [68, 386] on dd "concept 1" at bounding box center [85, 386] width 52 height 16
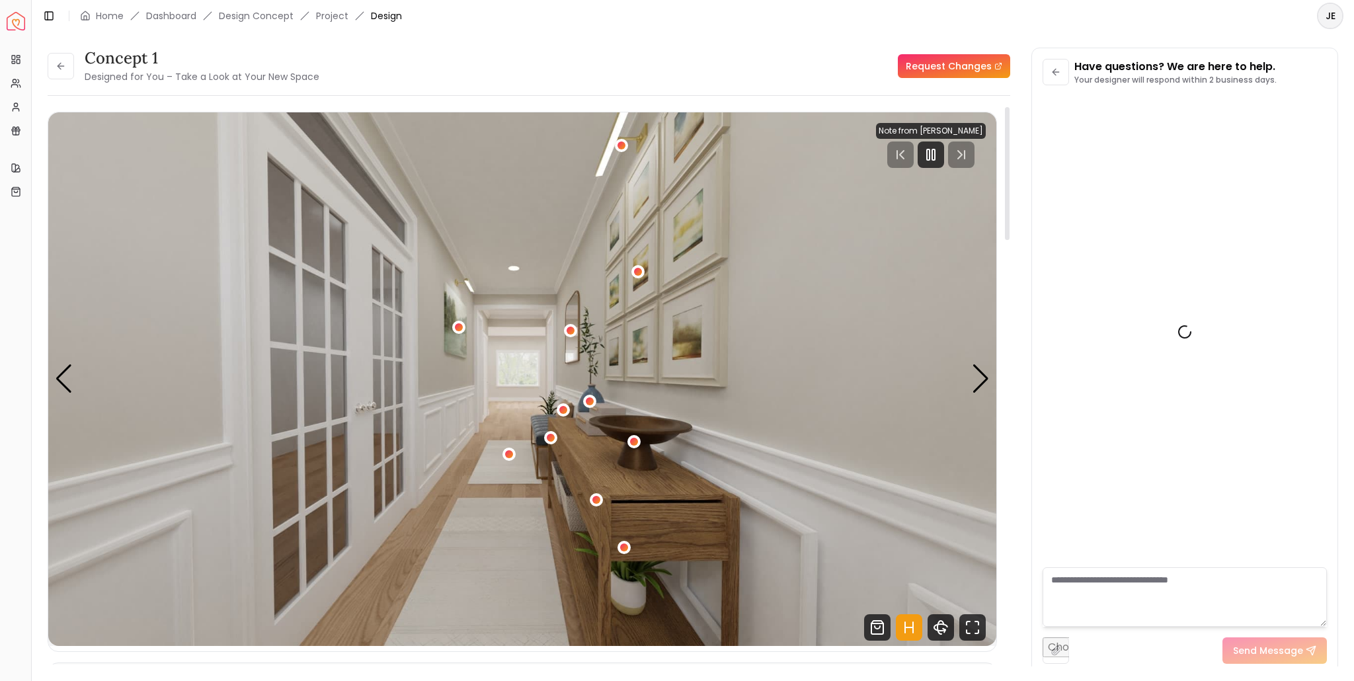
scroll to position [123, 0]
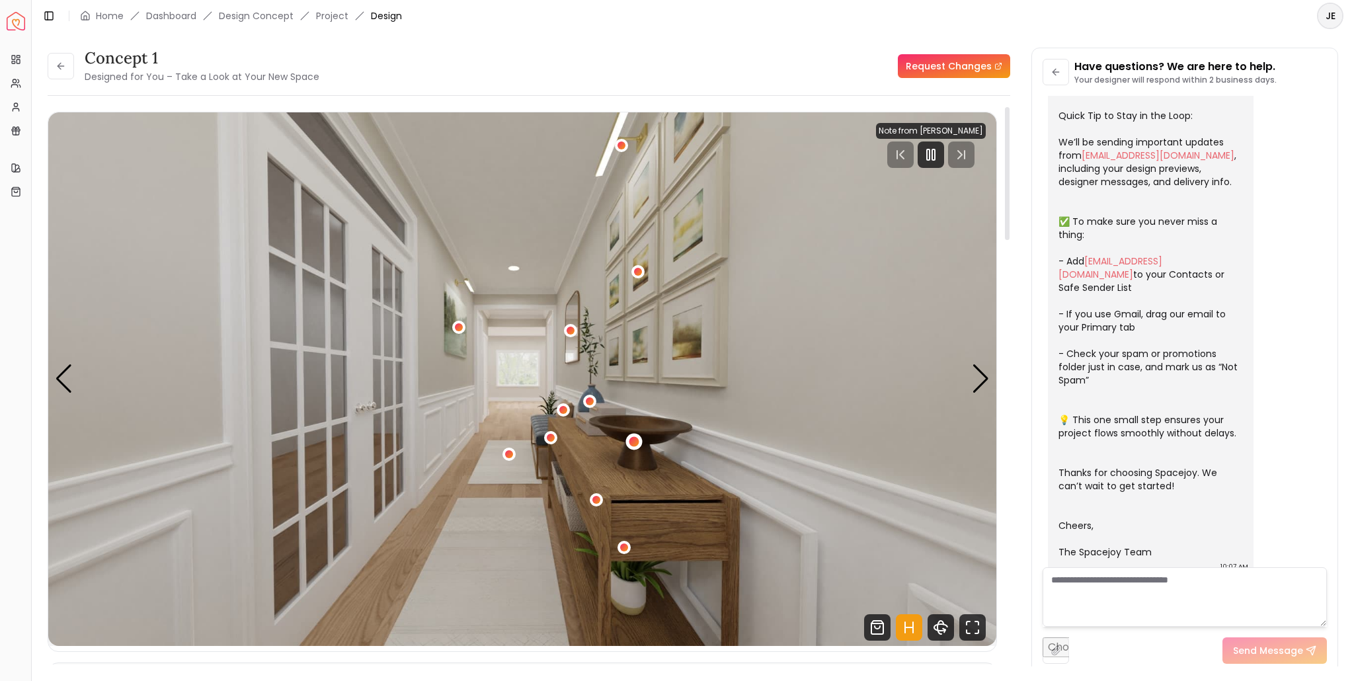
click at [633, 441] on div "1 / 4" at bounding box center [634, 441] width 10 height 10
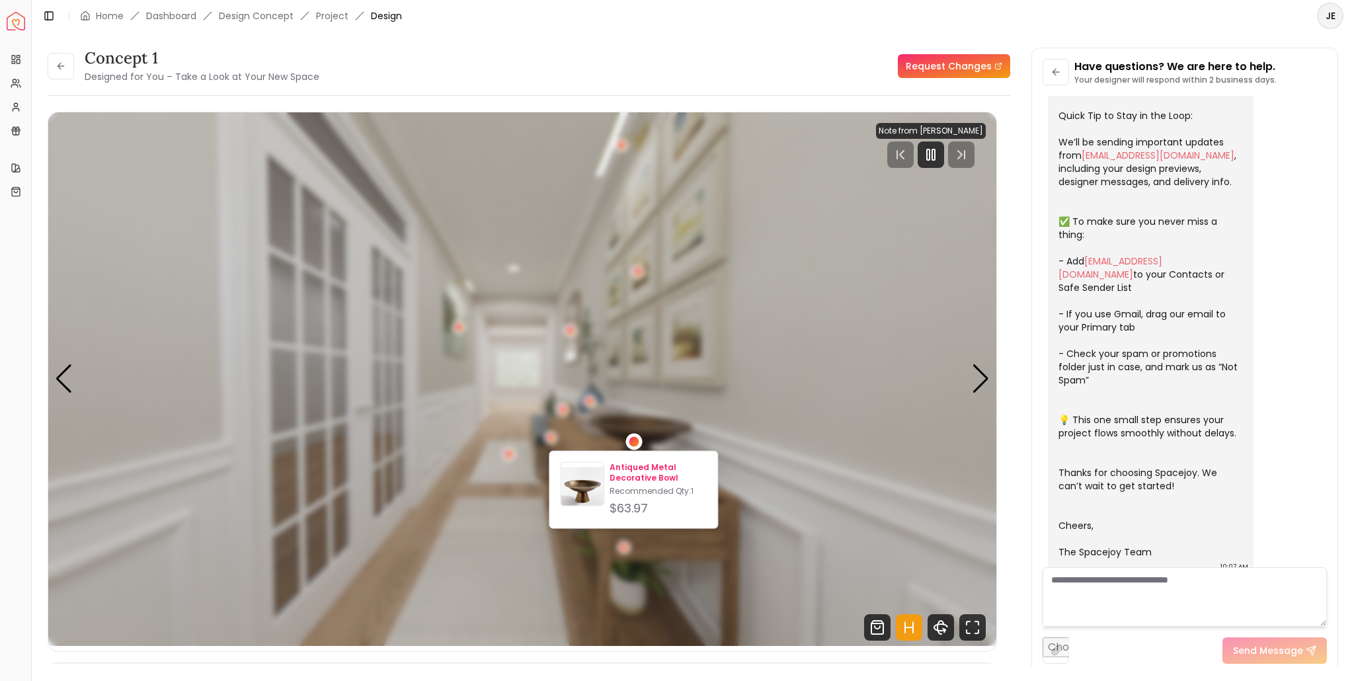
click at [630, 473] on p "Antiqued Metal Decorative Bowl" at bounding box center [658, 472] width 97 height 21
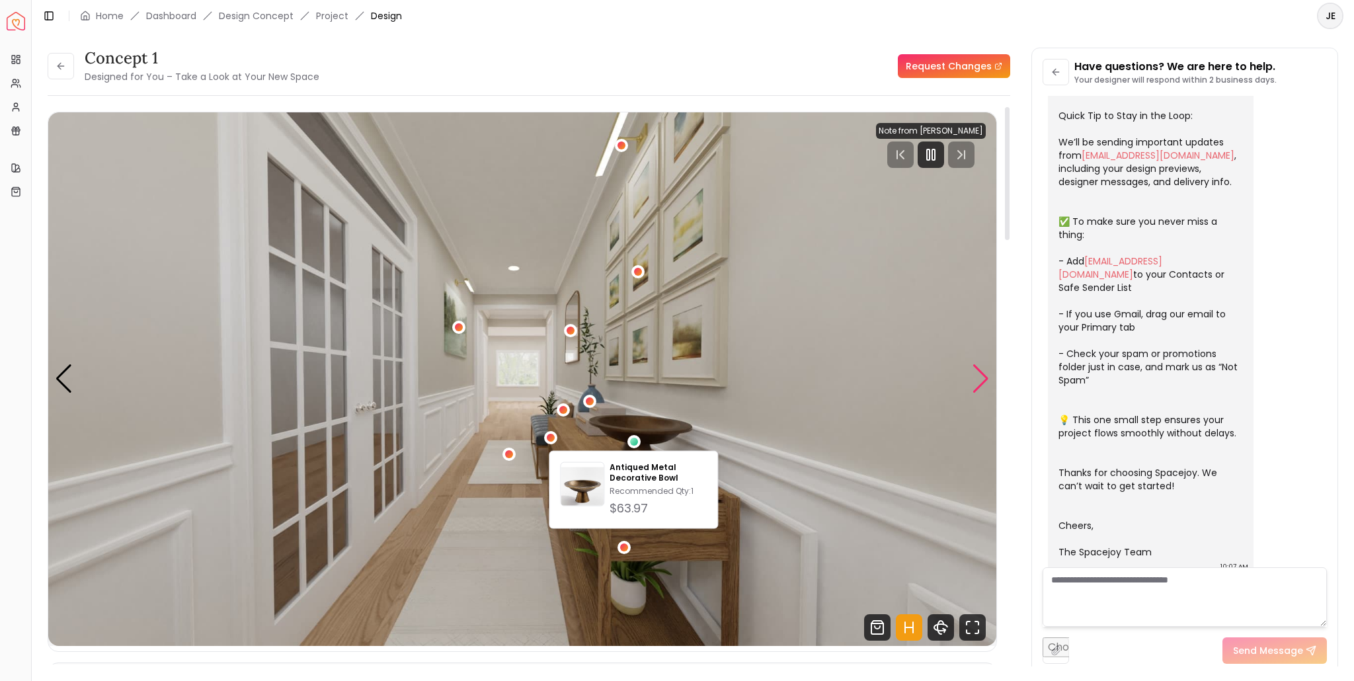
click at [987, 378] on div "Next slide" at bounding box center [981, 378] width 18 height 29
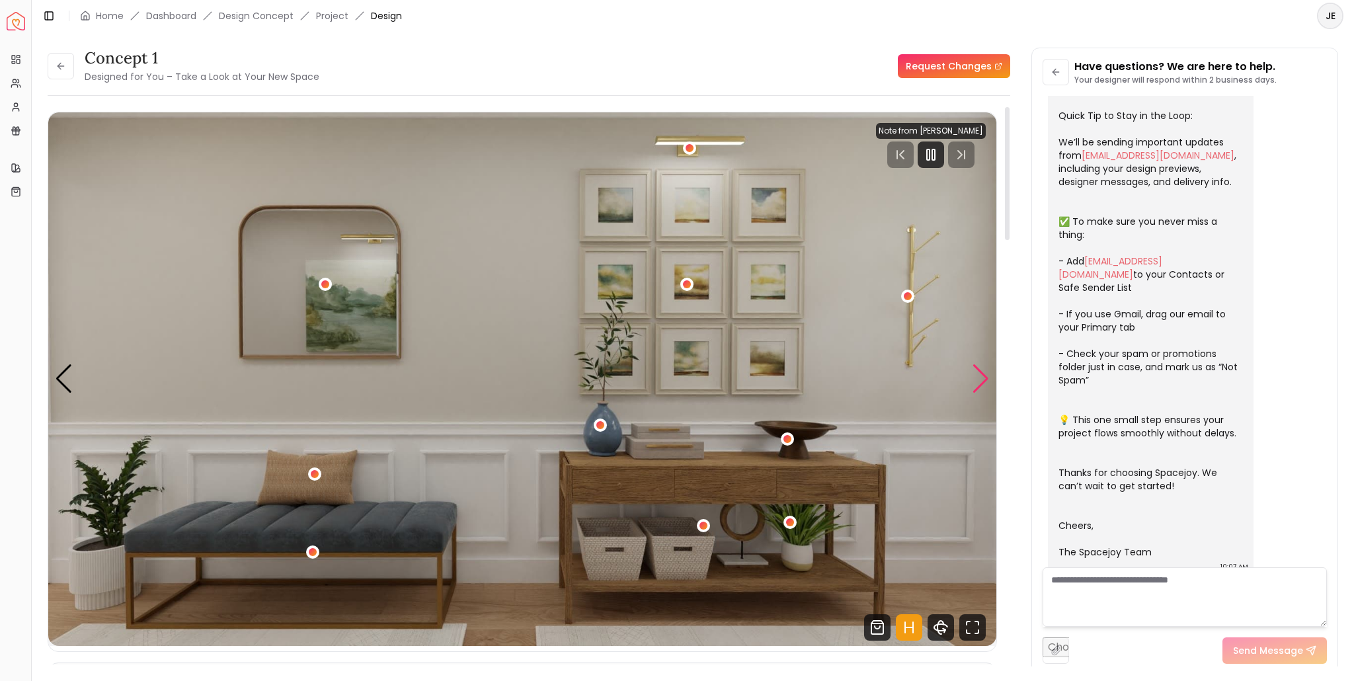
click at [987, 378] on div "Next slide" at bounding box center [981, 378] width 18 height 29
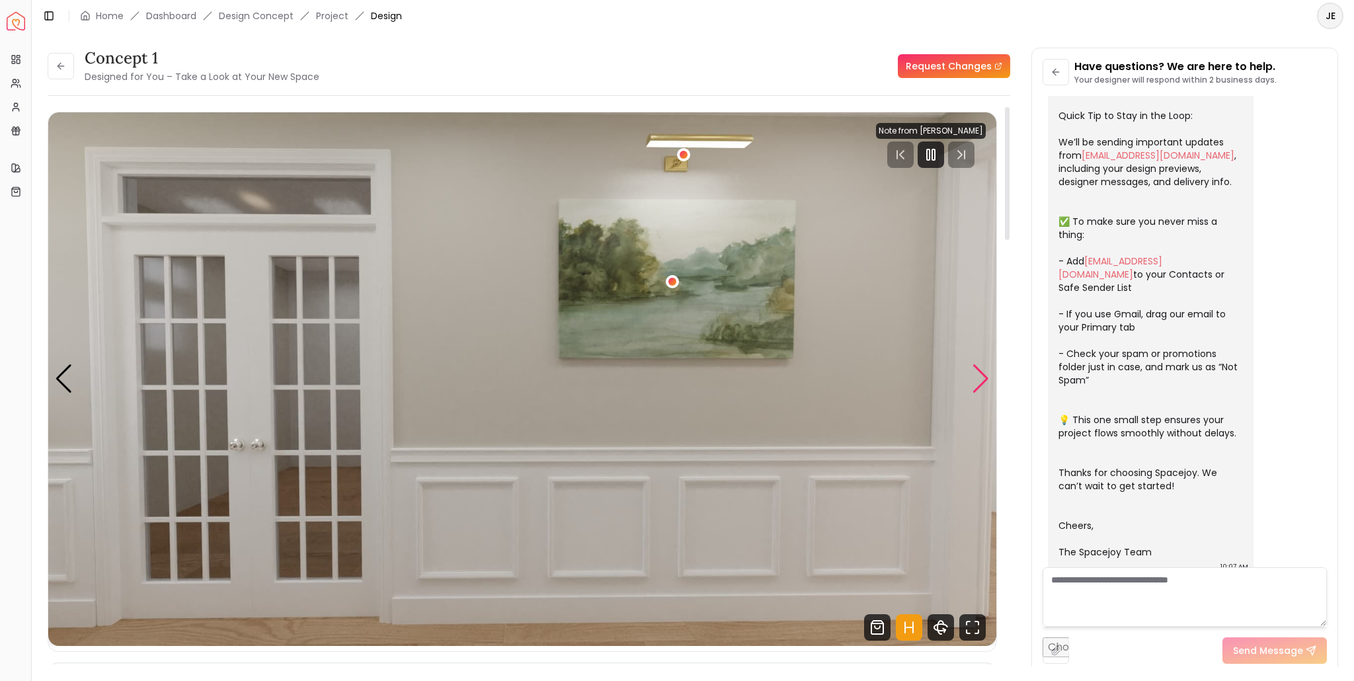
click at [987, 378] on div "Next slide" at bounding box center [981, 378] width 18 height 29
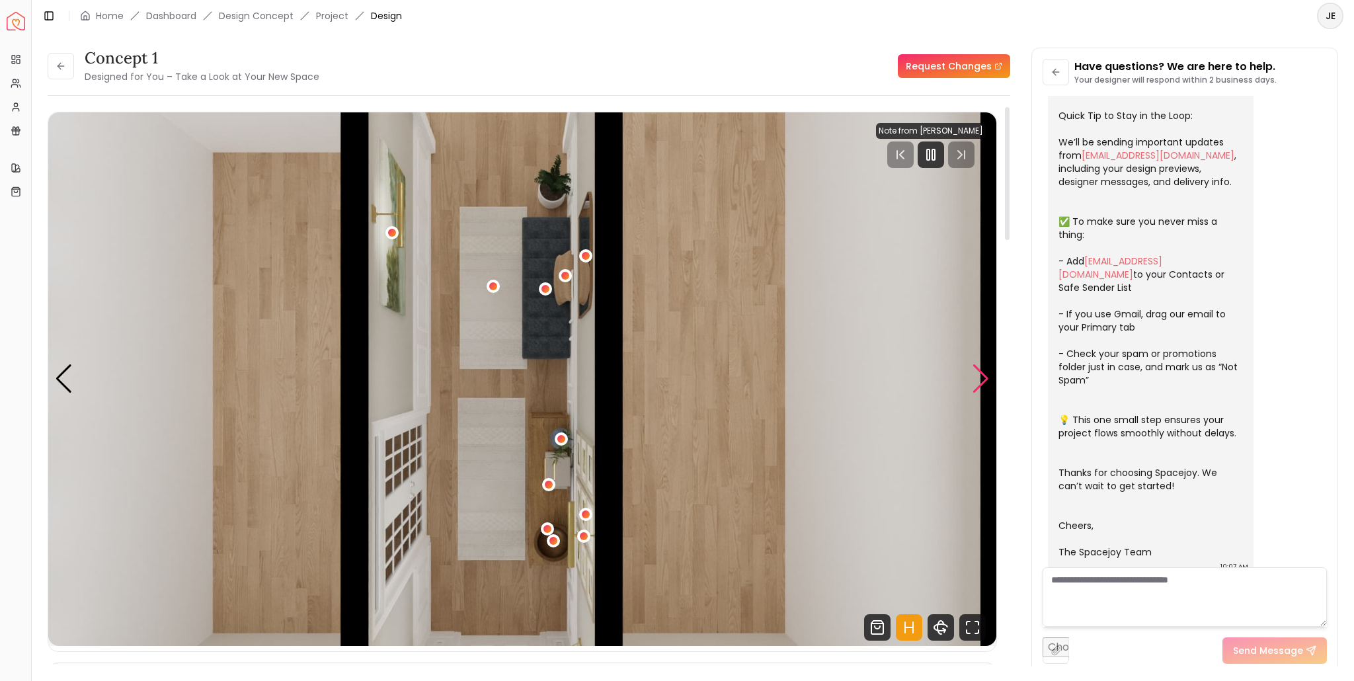
click at [987, 378] on div "Next slide" at bounding box center [981, 378] width 18 height 29
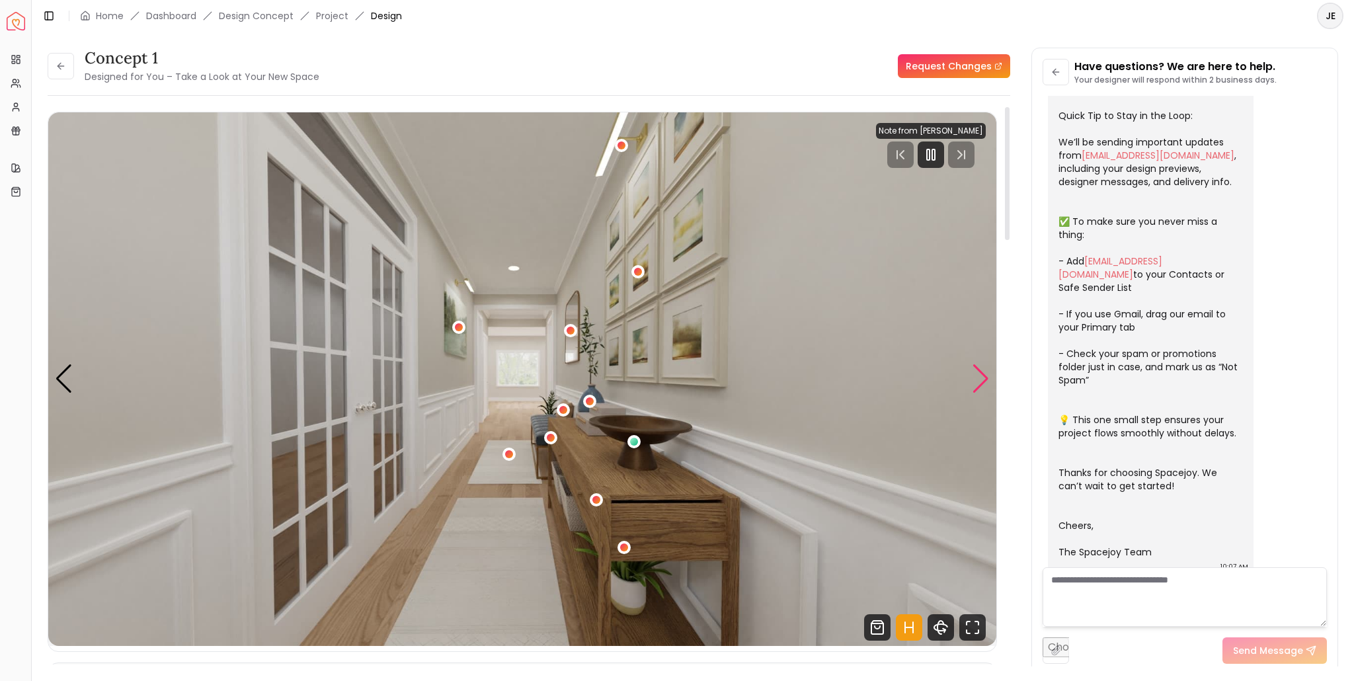
click at [987, 378] on div "Next slide" at bounding box center [981, 378] width 18 height 29
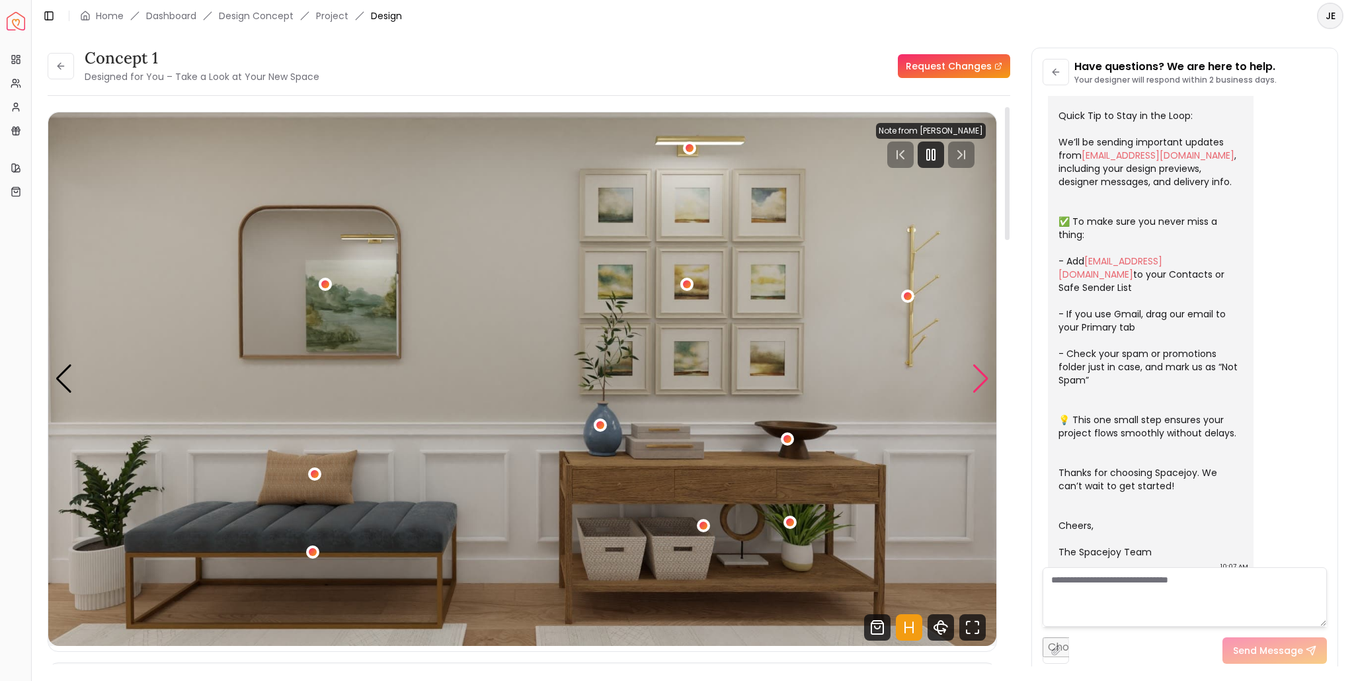
click at [987, 378] on div "Next slide" at bounding box center [981, 378] width 18 height 29
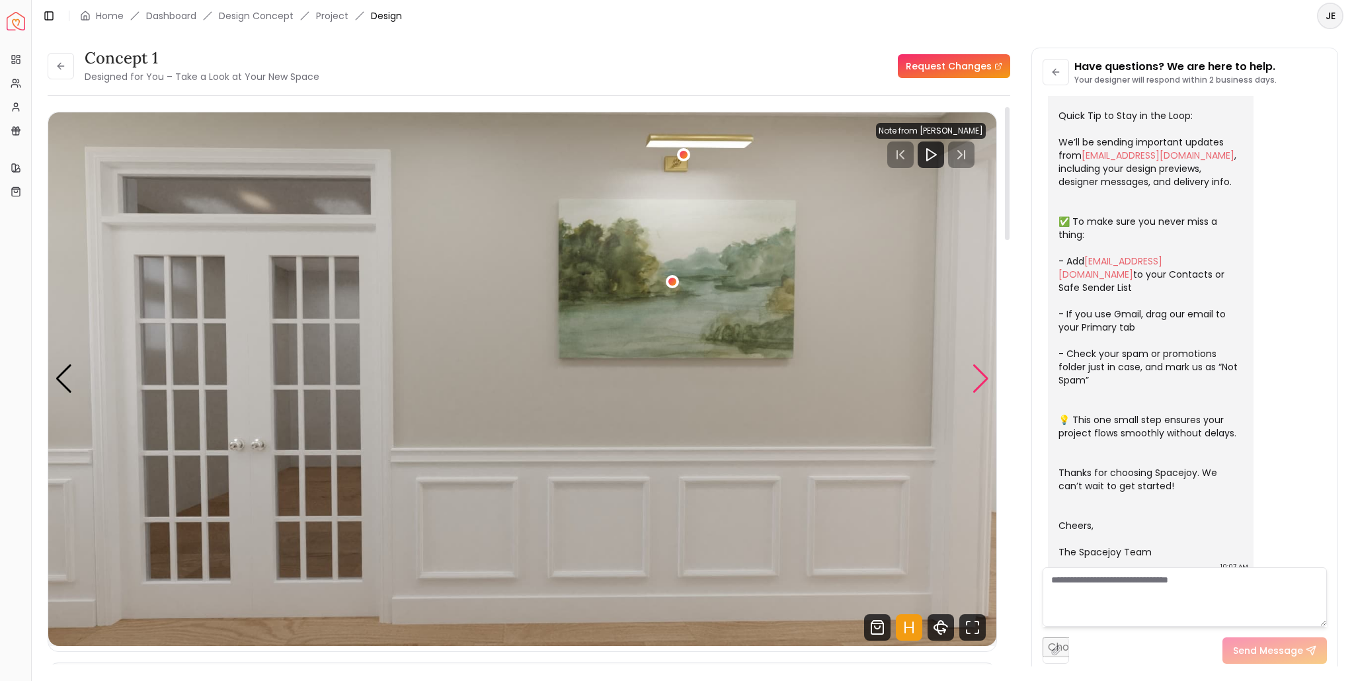
click at [979, 373] on div "Next slide" at bounding box center [981, 378] width 18 height 29
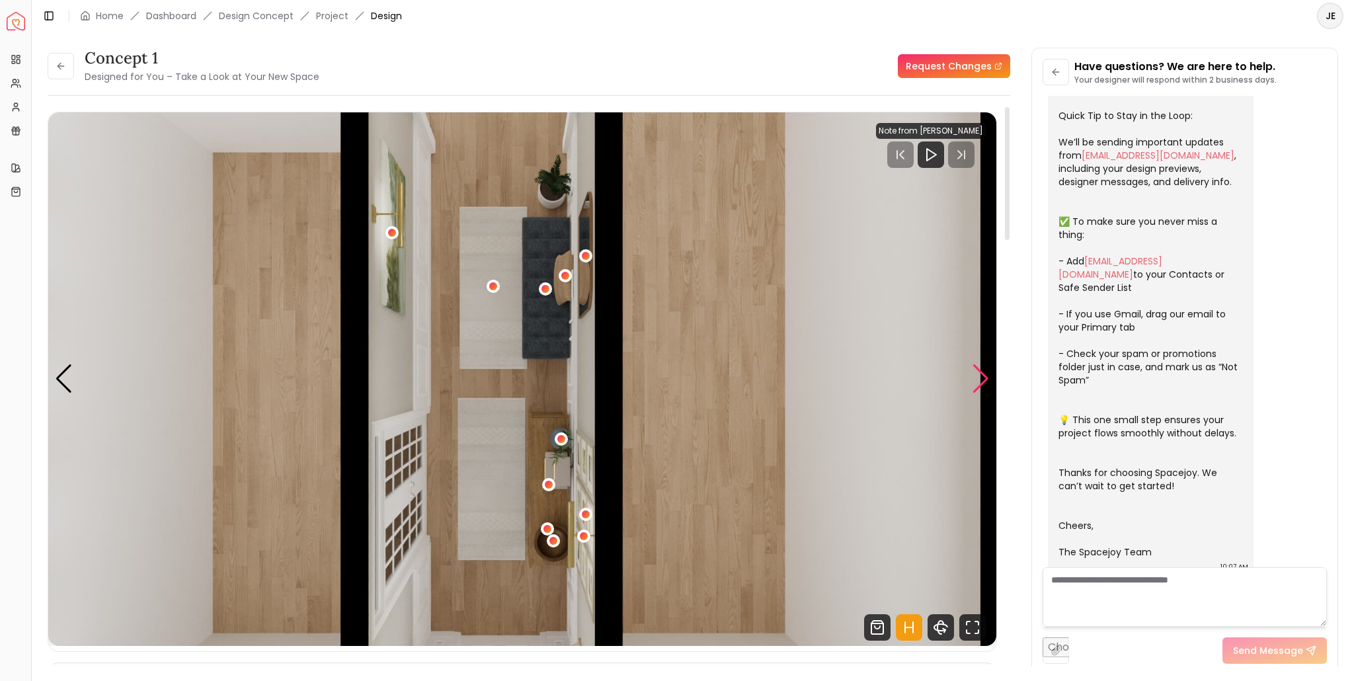
click at [979, 373] on div "Next slide" at bounding box center [981, 378] width 18 height 29
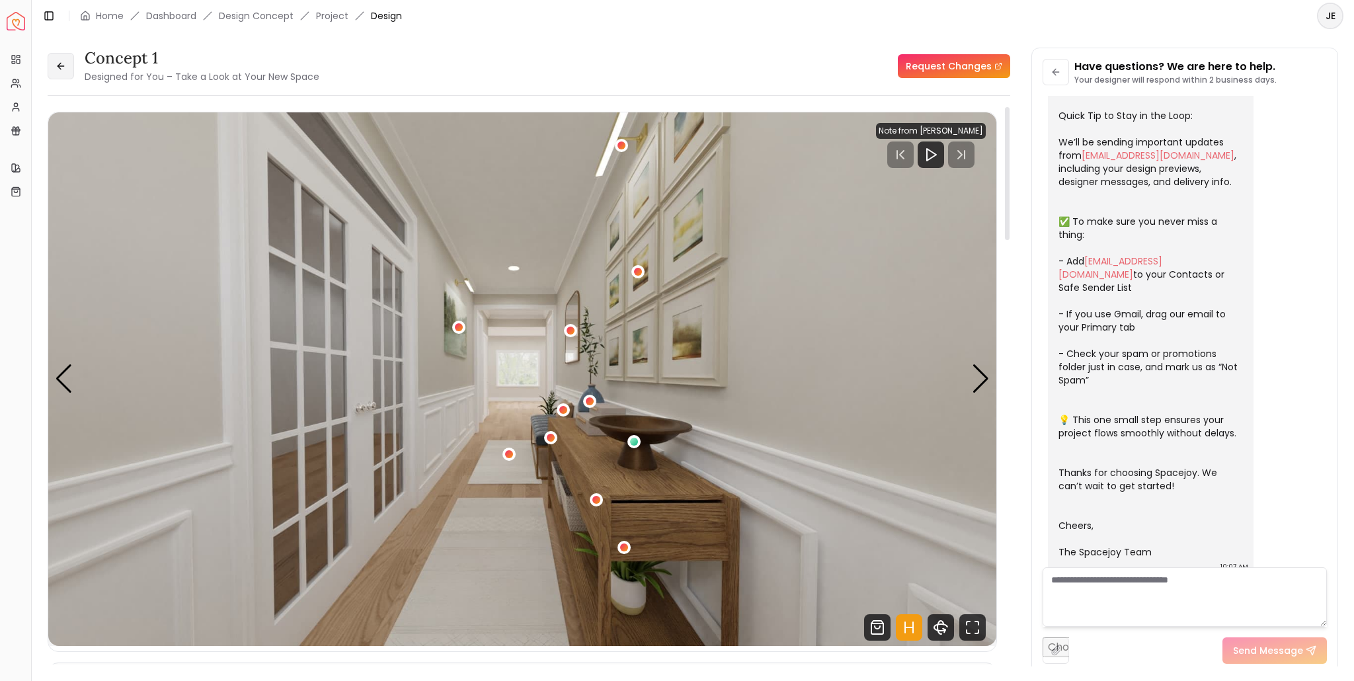
click at [56, 59] on button at bounding box center [61, 66] width 26 height 26
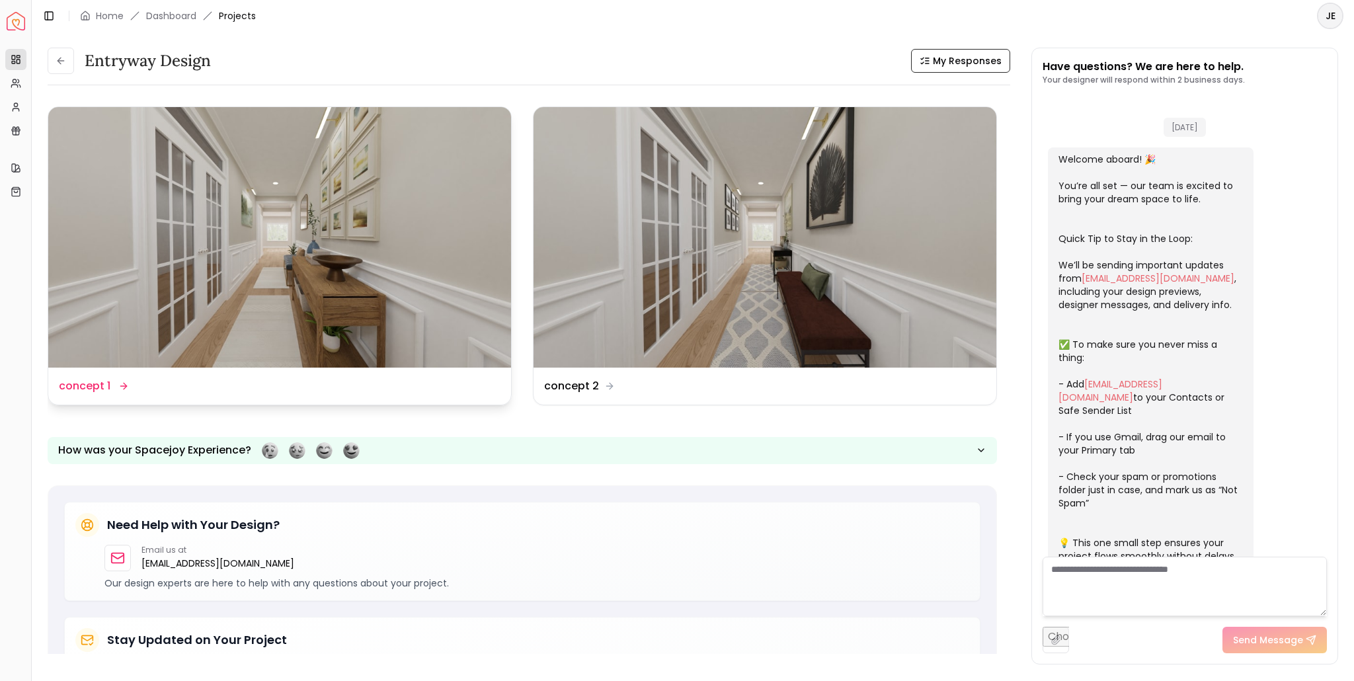
scroll to position [134, 0]
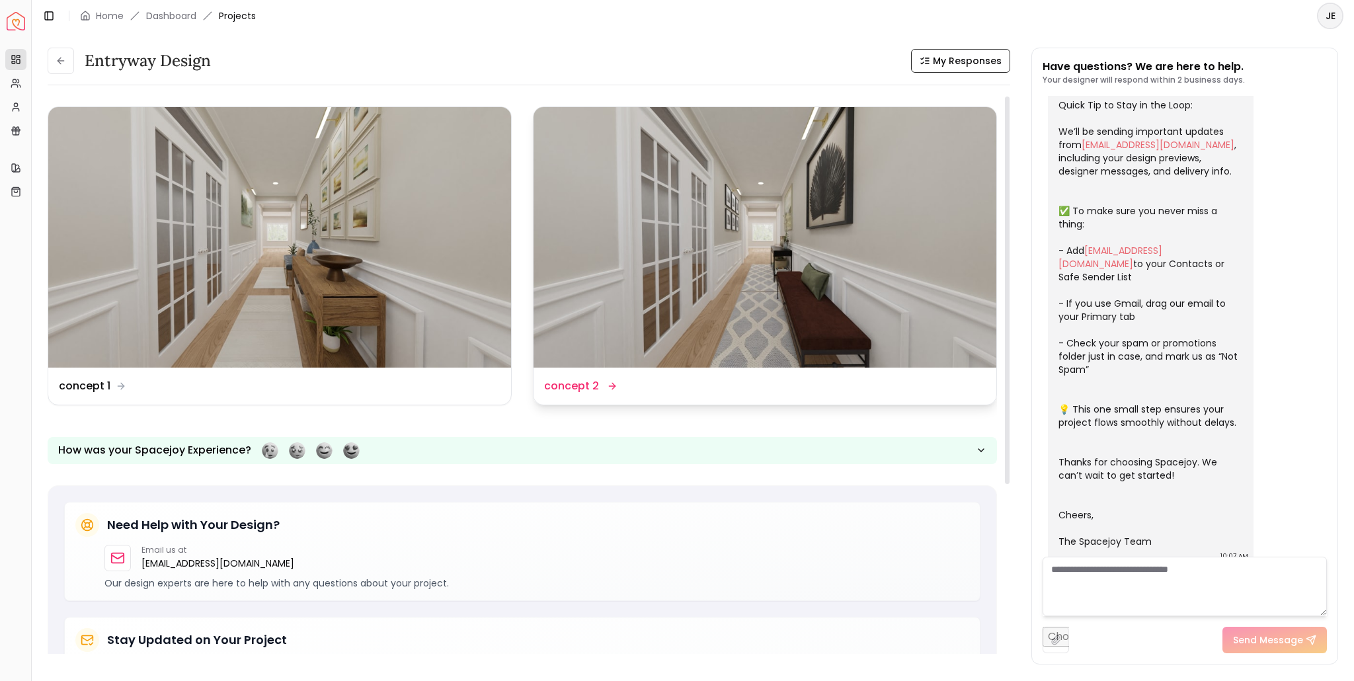
click at [586, 388] on dd "concept 2" at bounding box center [571, 386] width 55 height 16
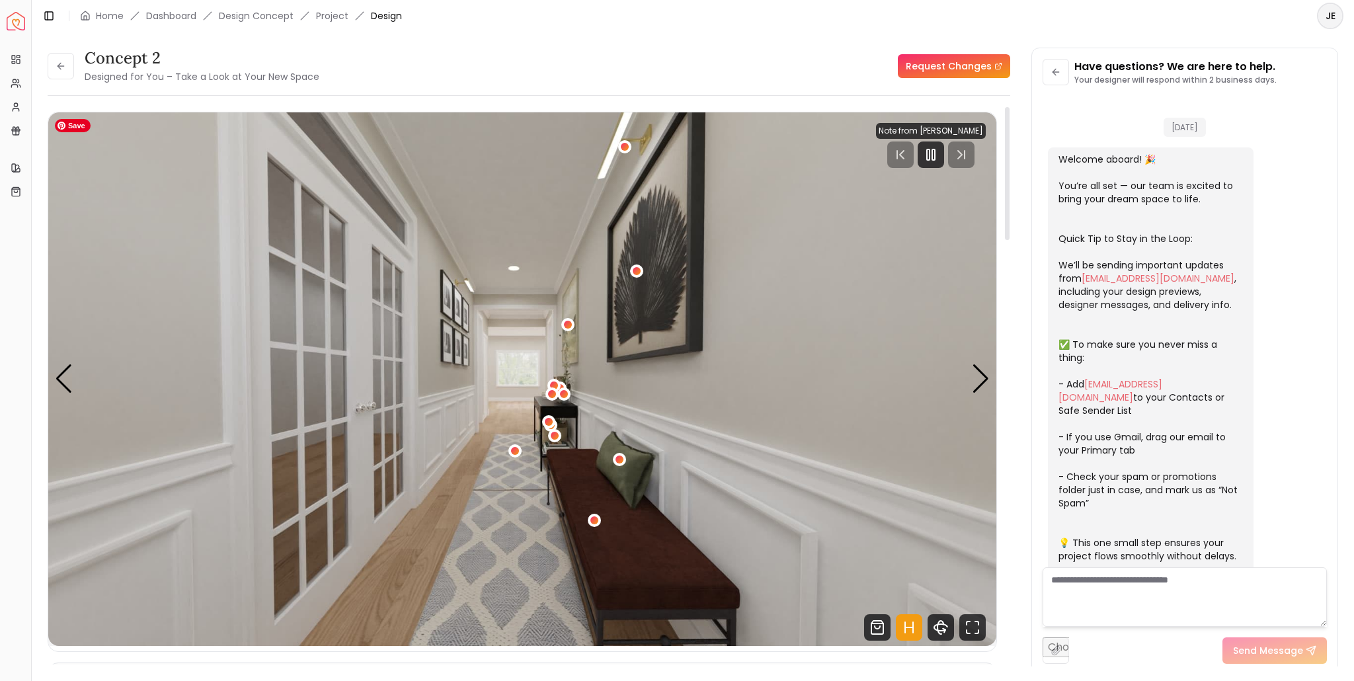
scroll to position [123, 0]
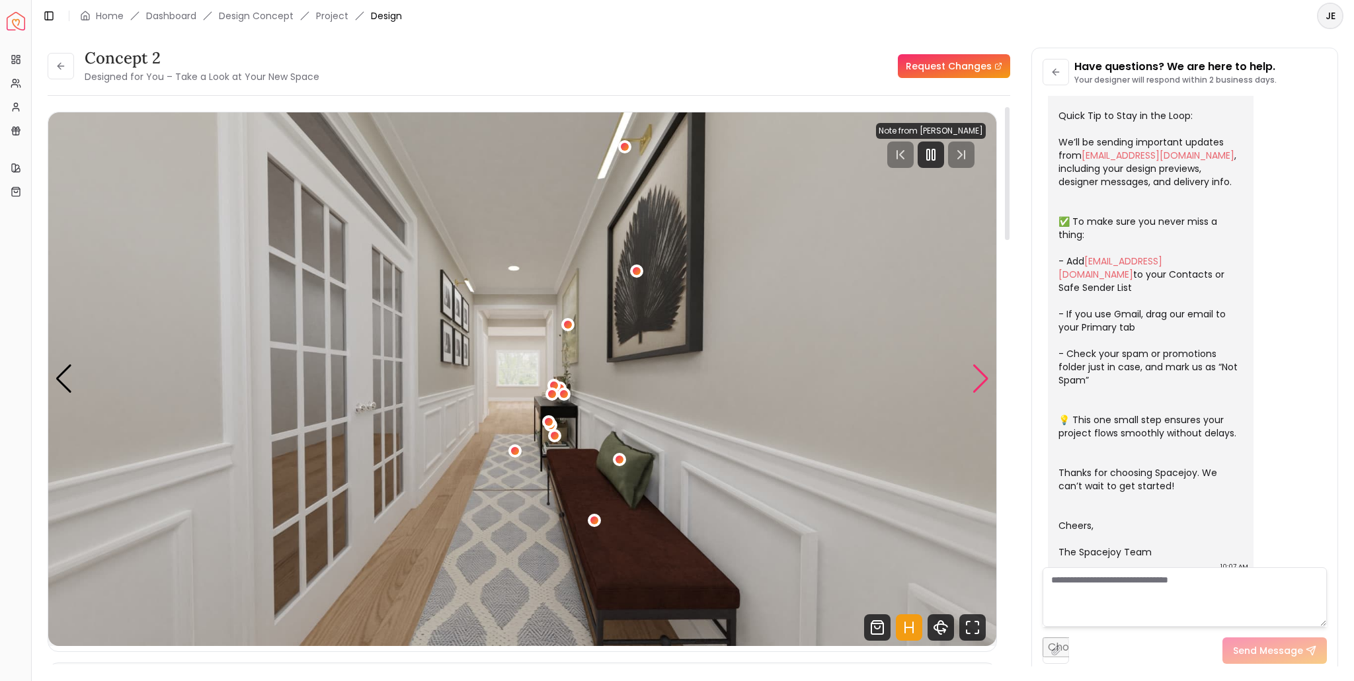
click at [981, 367] on div "Next slide" at bounding box center [981, 378] width 18 height 29
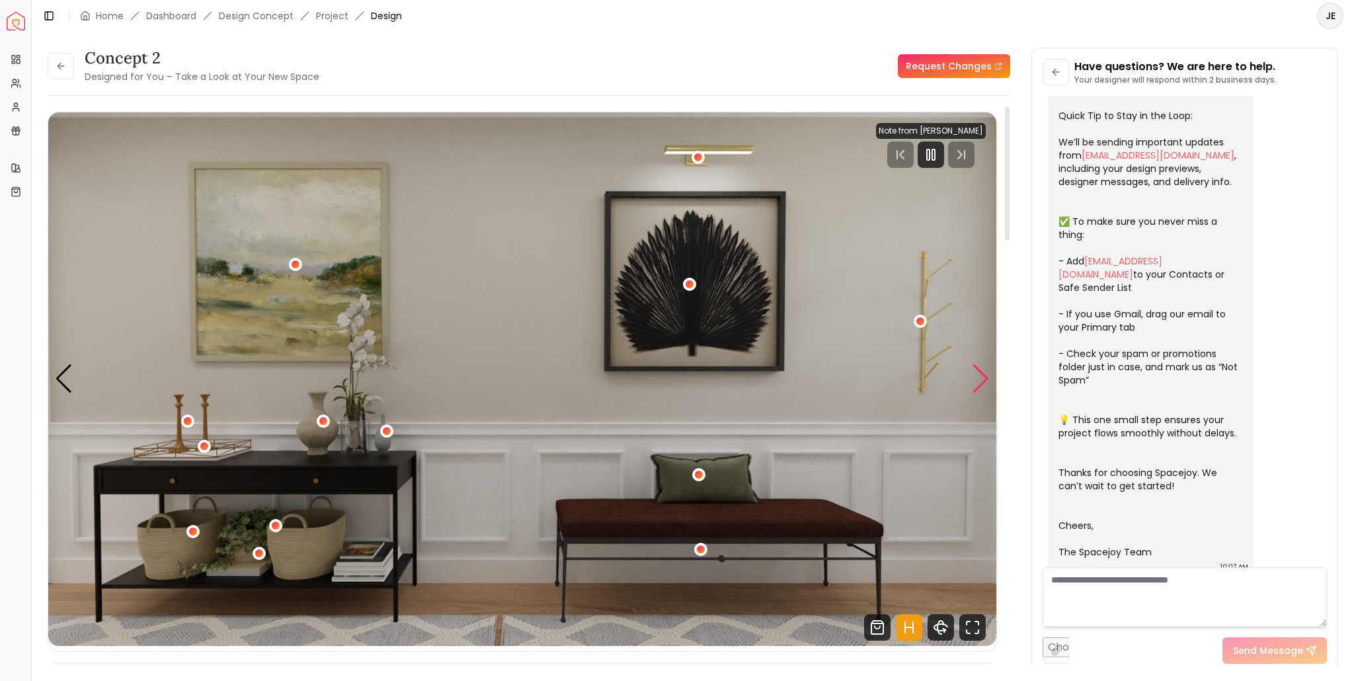
click at [983, 374] on div "Next slide" at bounding box center [981, 378] width 18 height 29
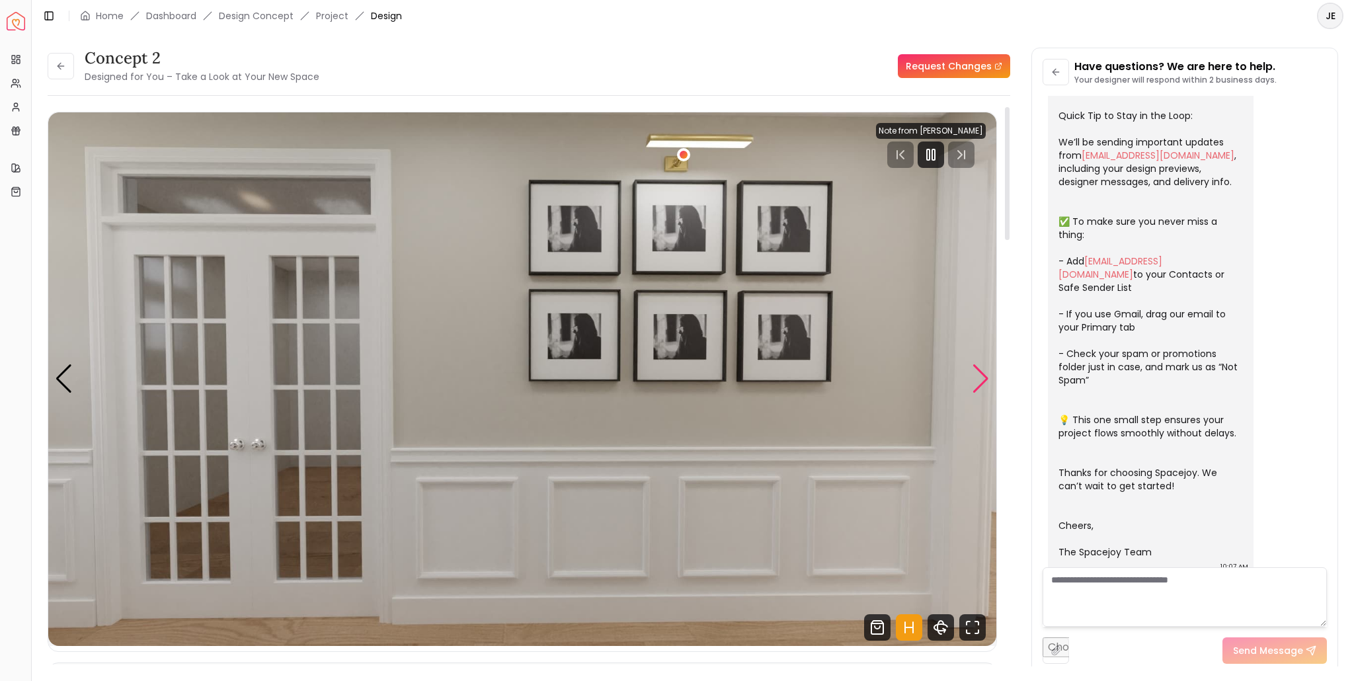
click at [983, 374] on div "Next slide" at bounding box center [981, 378] width 18 height 29
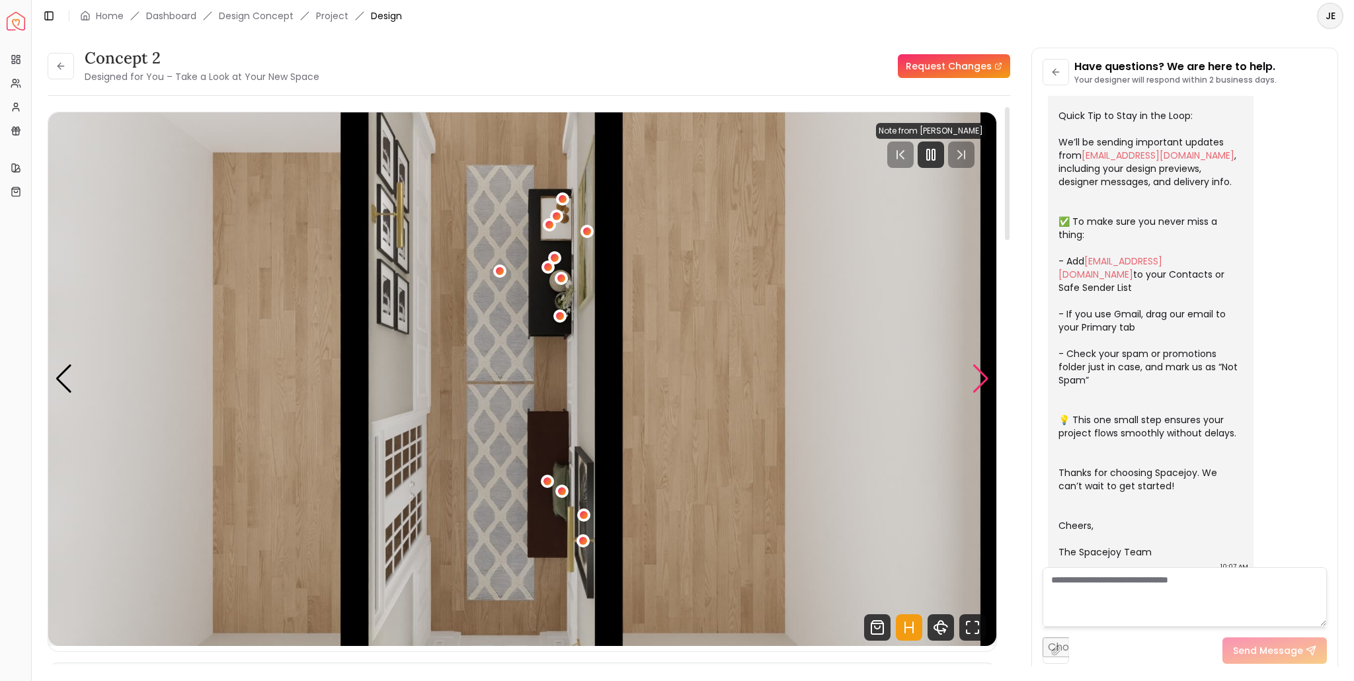
click at [983, 374] on div "Next slide" at bounding box center [981, 378] width 18 height 29
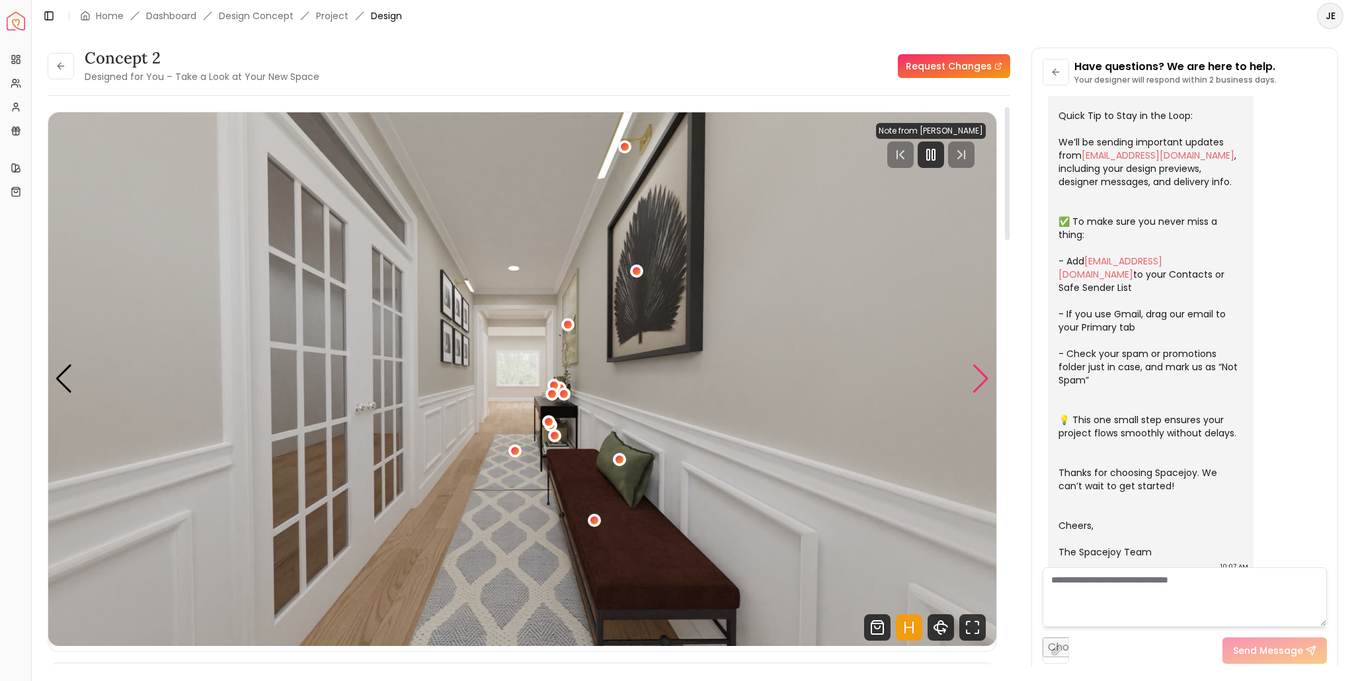
click at [983, 374] on div "Next slide" at bounding box center [981, 378] width 18 height 29
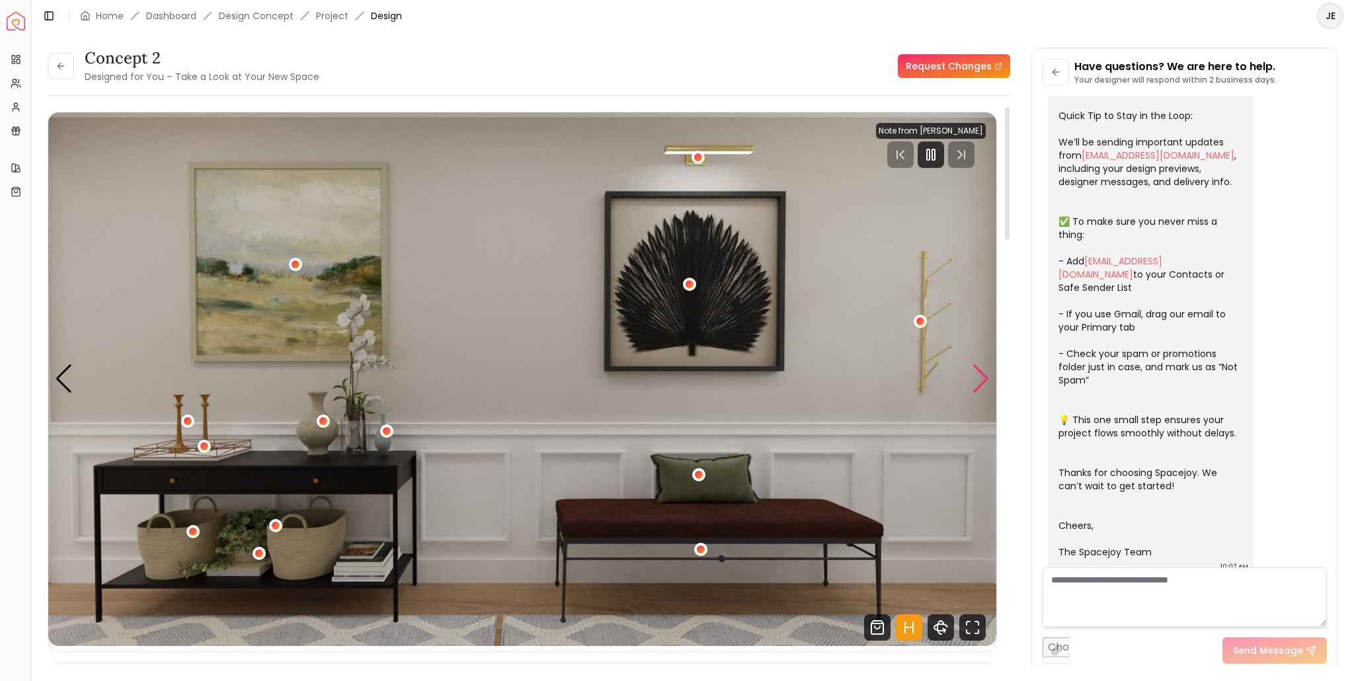
click at [983, 374] on div "Next slide" at bounding box center [981, 378] width 18 height 29
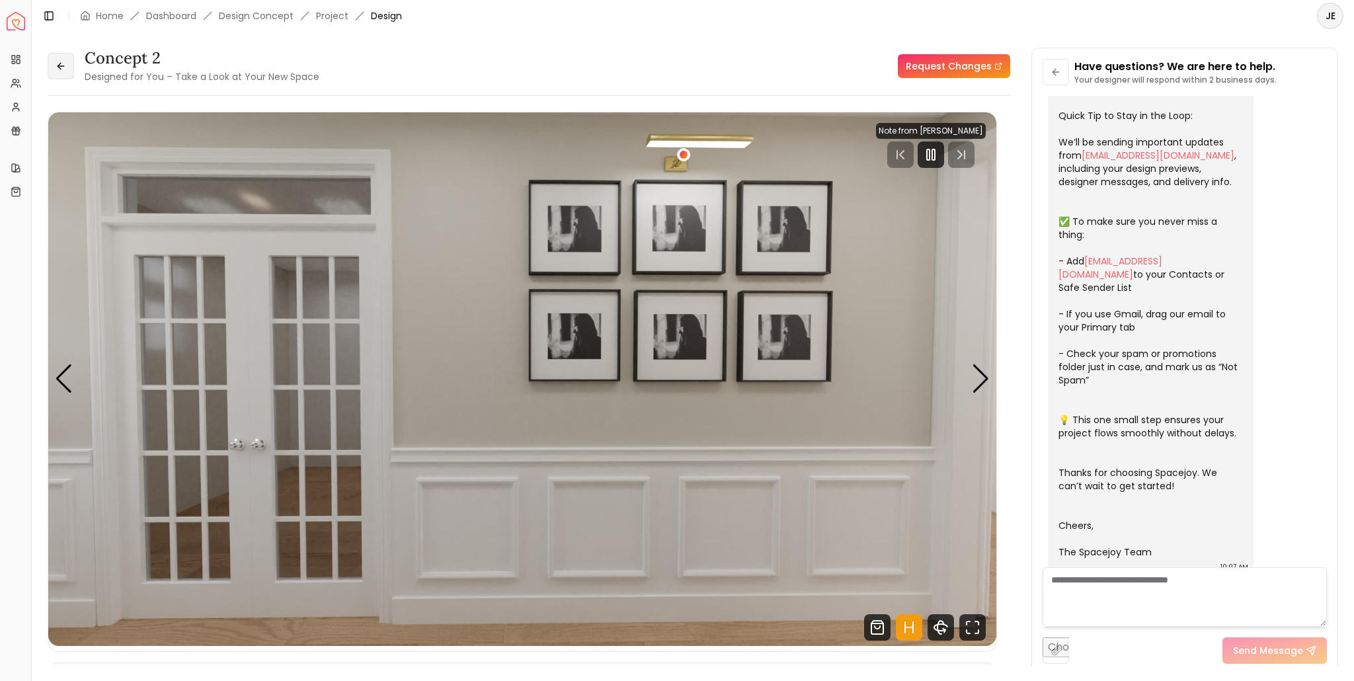
click at [61, 71] on icon at bounding box center [61, 66] width 11 height 11
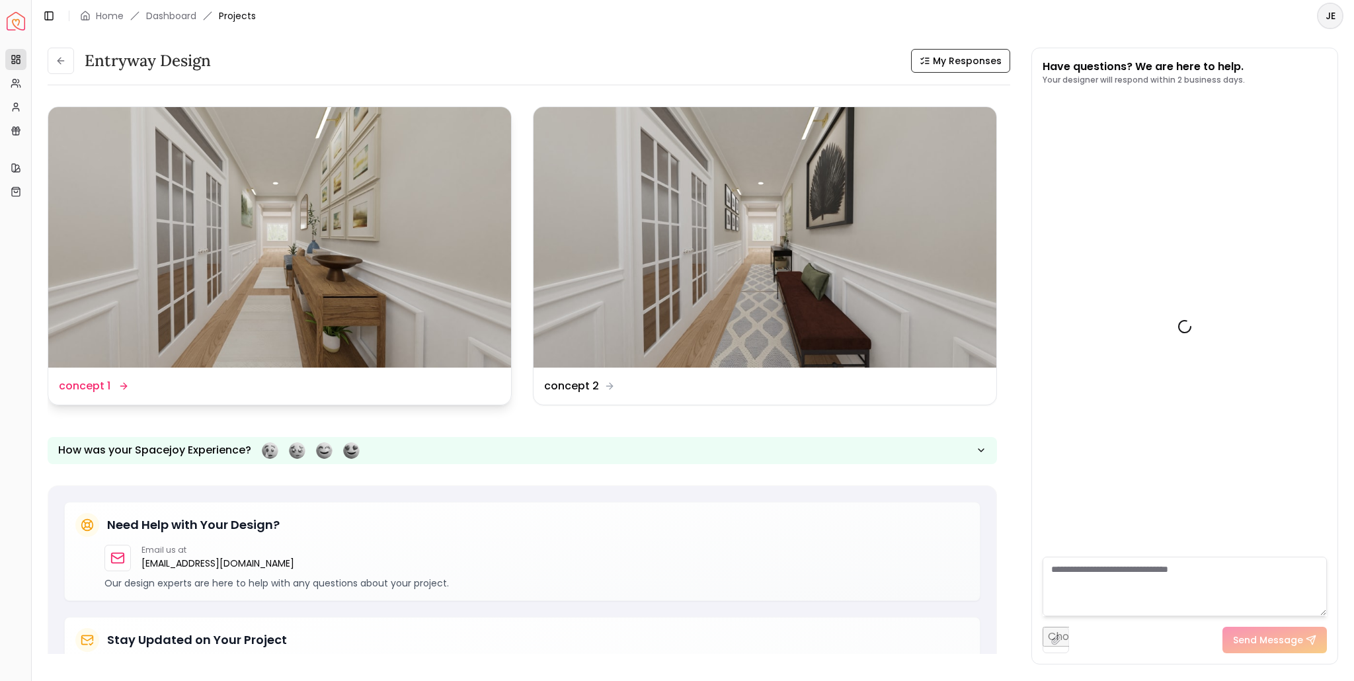
scroll to position [134, 0]
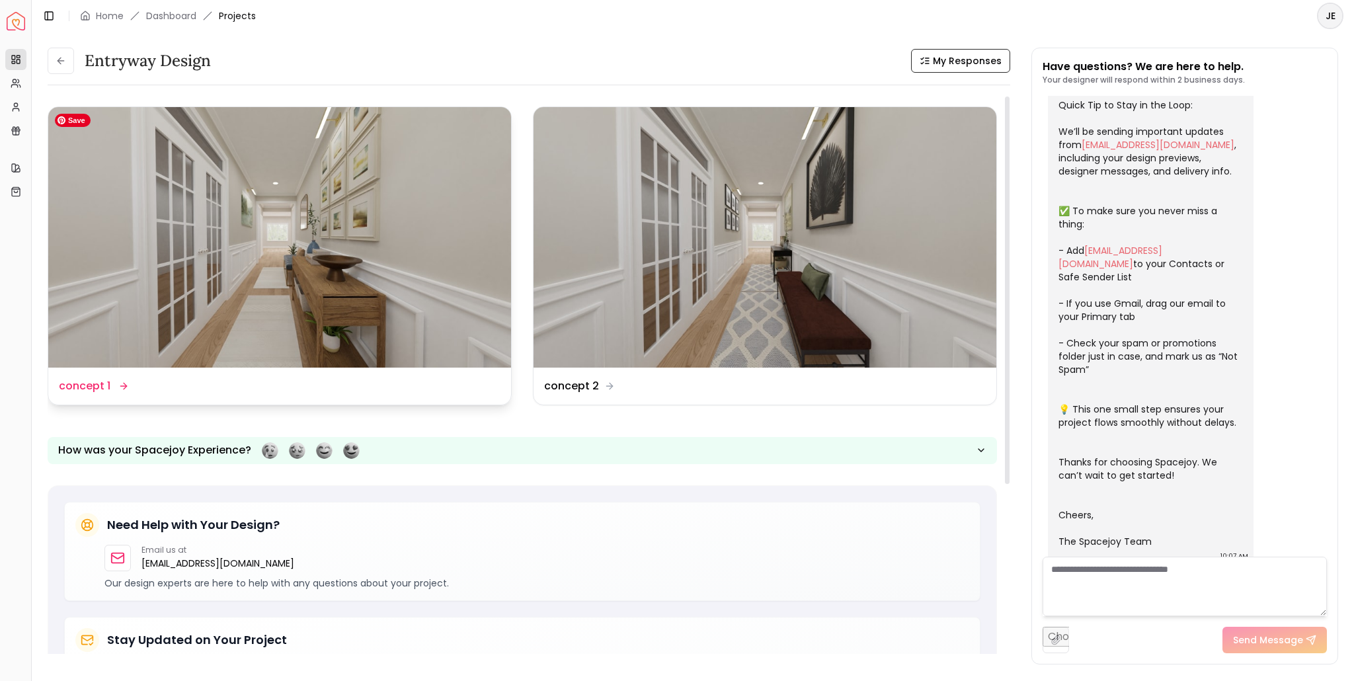
click at [287, 292] on img at bounding box center [279, 237] width 463 height 261
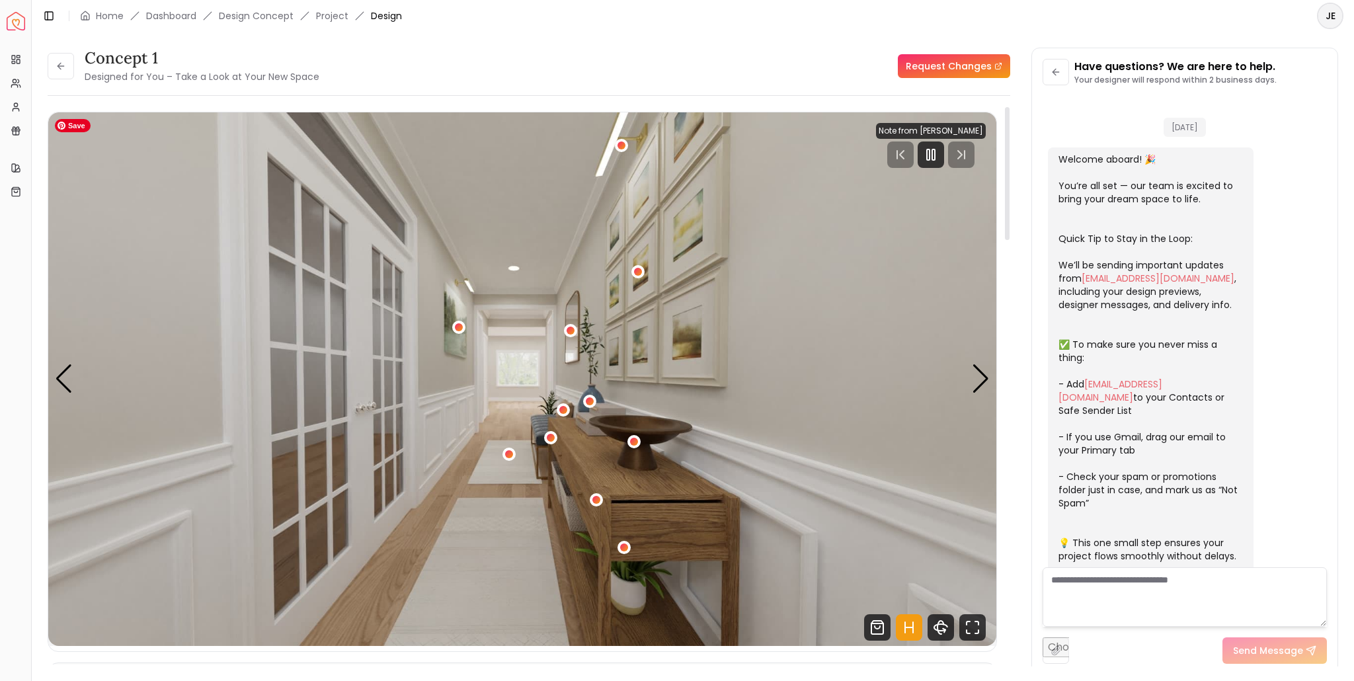
scroll to position [123, 0]
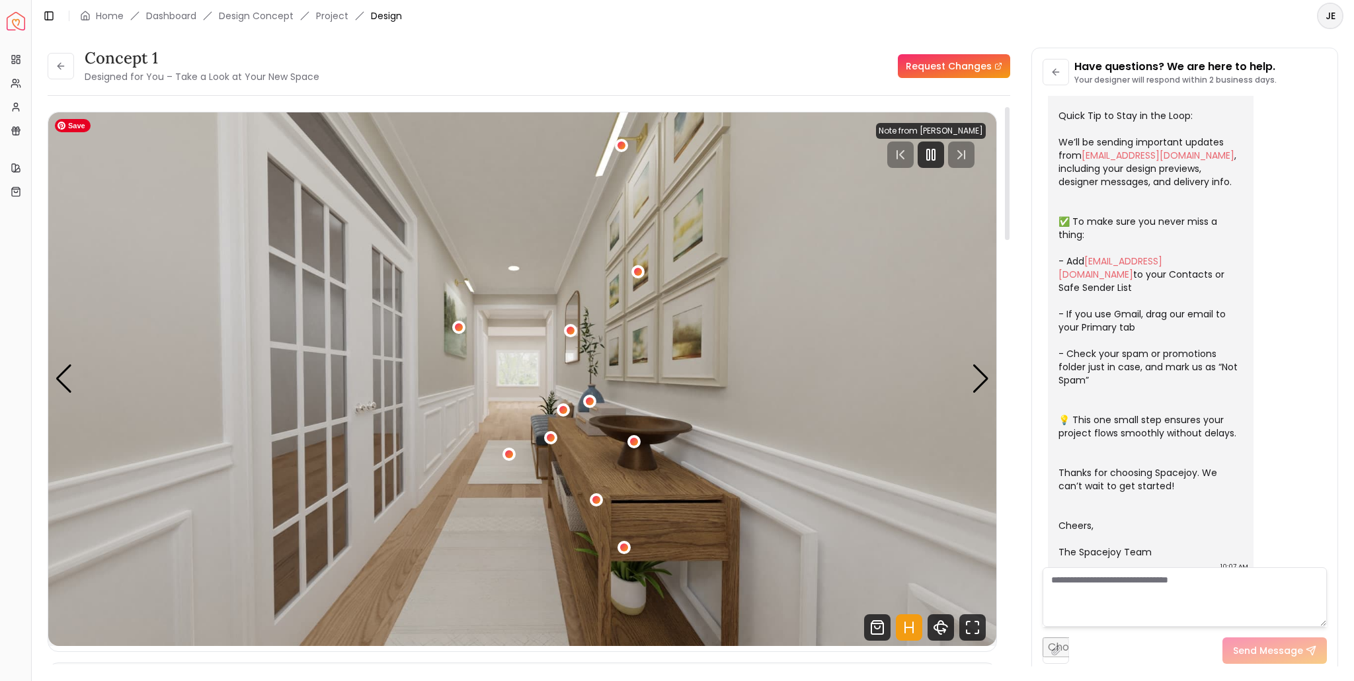
click at [508, 556] on img "1 / 4" at bounding box center [522, 379] width 948 height 534
click at [508, 450] on div "1 / 4" at bounding box center [509, 454] width 10 height 10
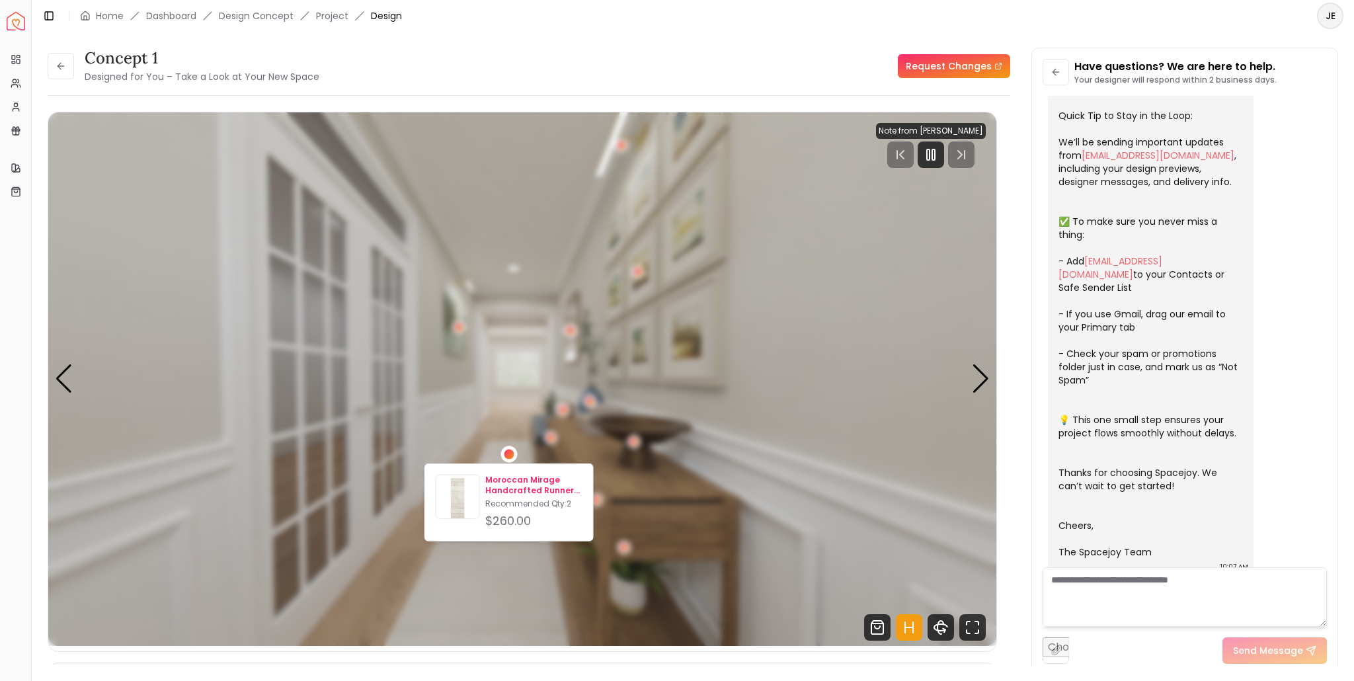
click at [513, 479] on p "Moroccan Mirage Handcrafted Runner Rug 2'6" x 6'" at bounding box center [533, 485] width 97 height 21
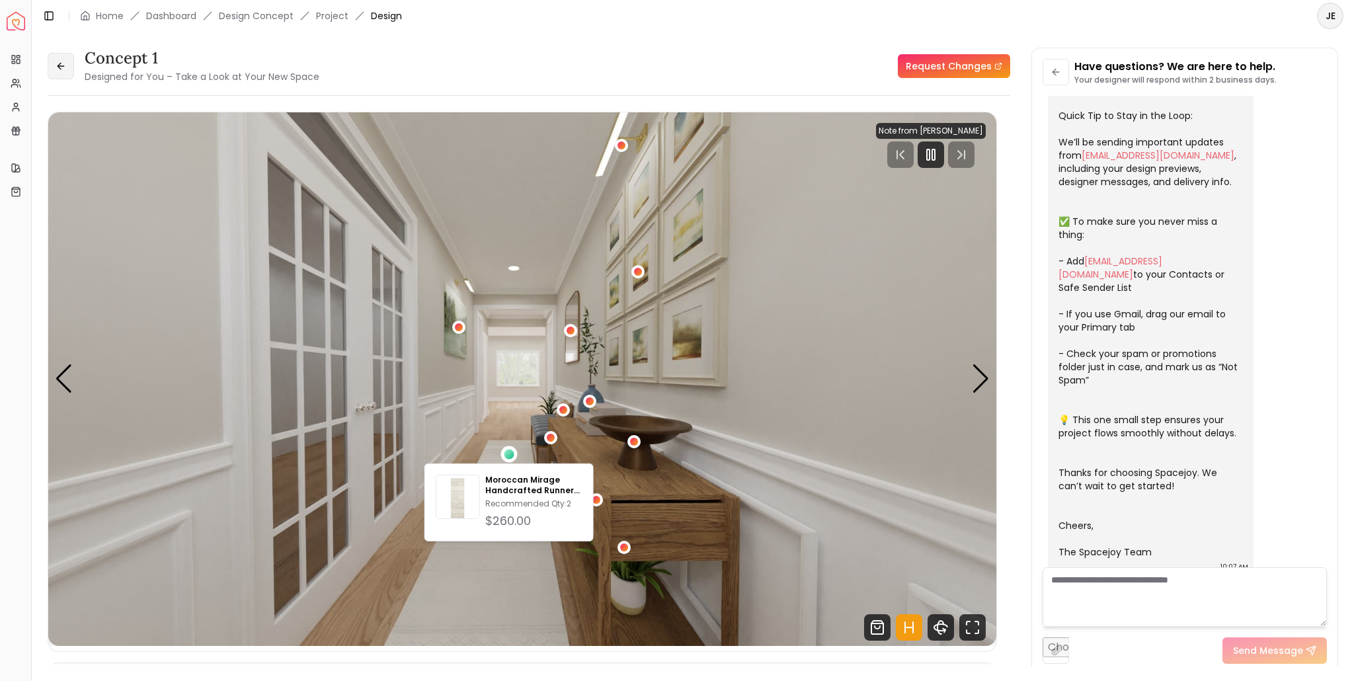
click at [60, 72] on button at bounding box center [61, 66] width 26 height 26
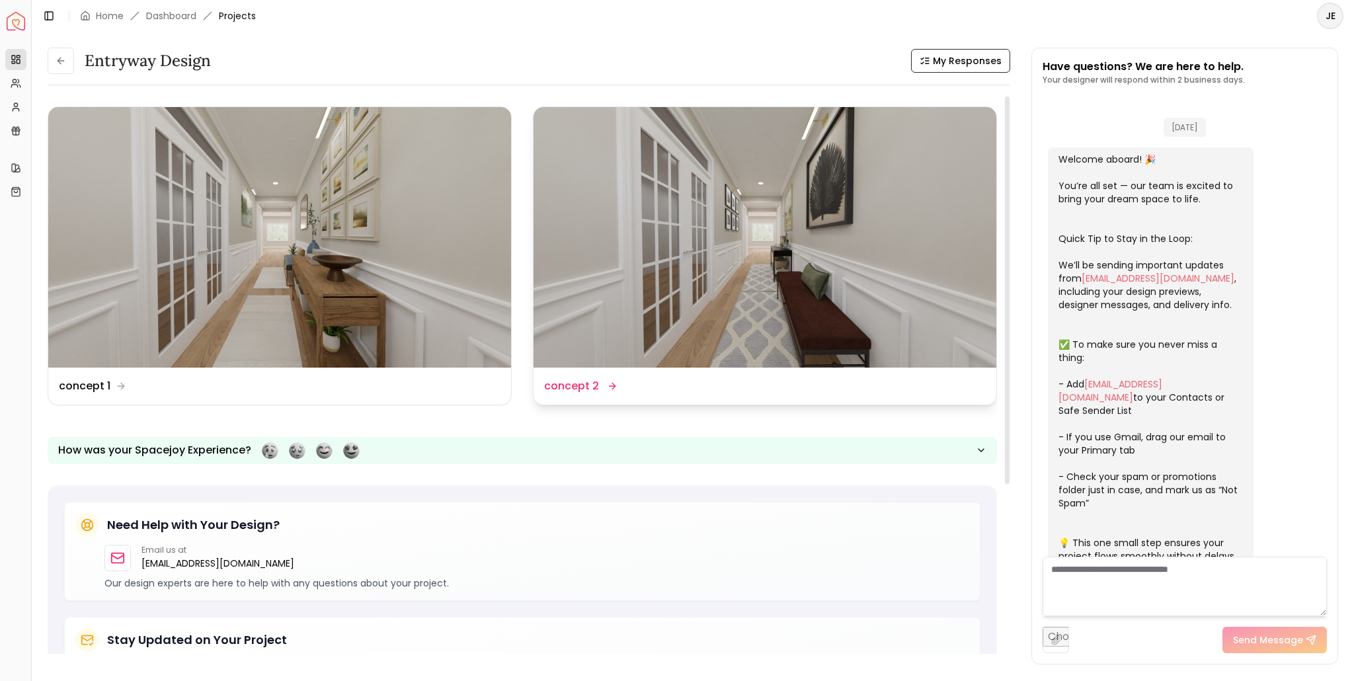
scroll to position [134, 0]
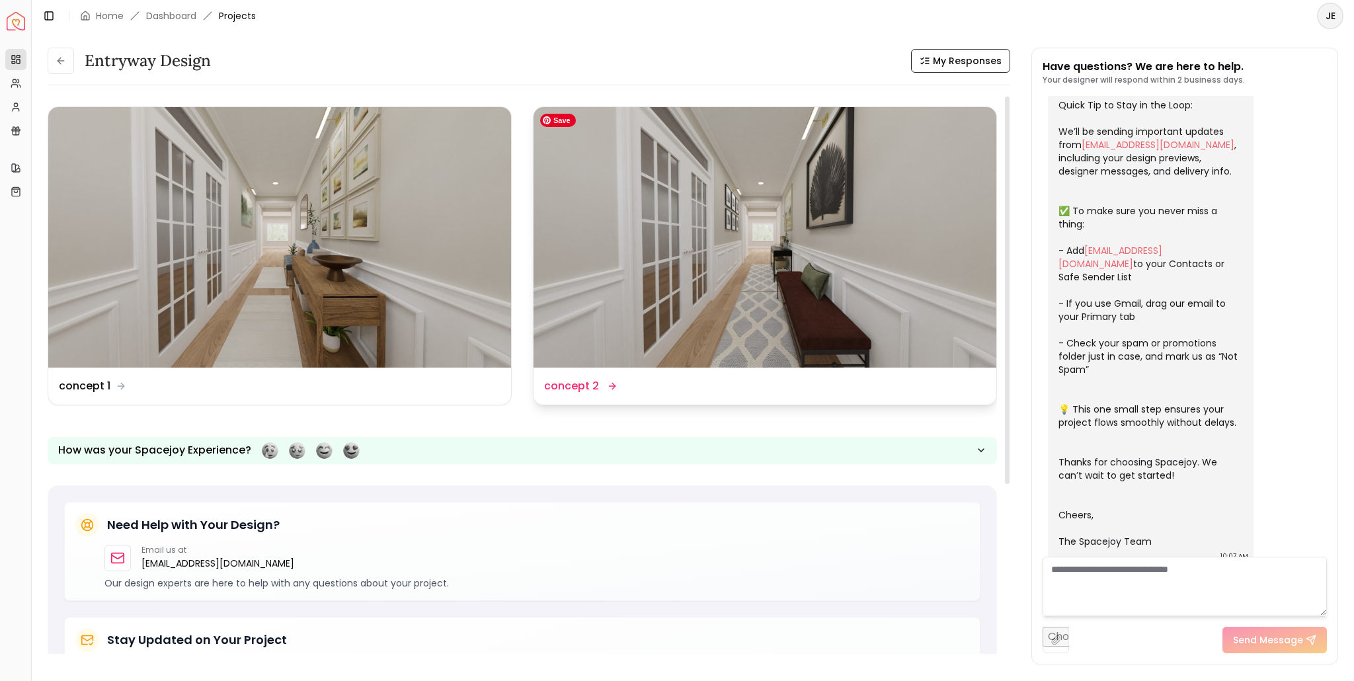
click at [720, 270] on img at bounding box center [765, 237] width 463 height 261
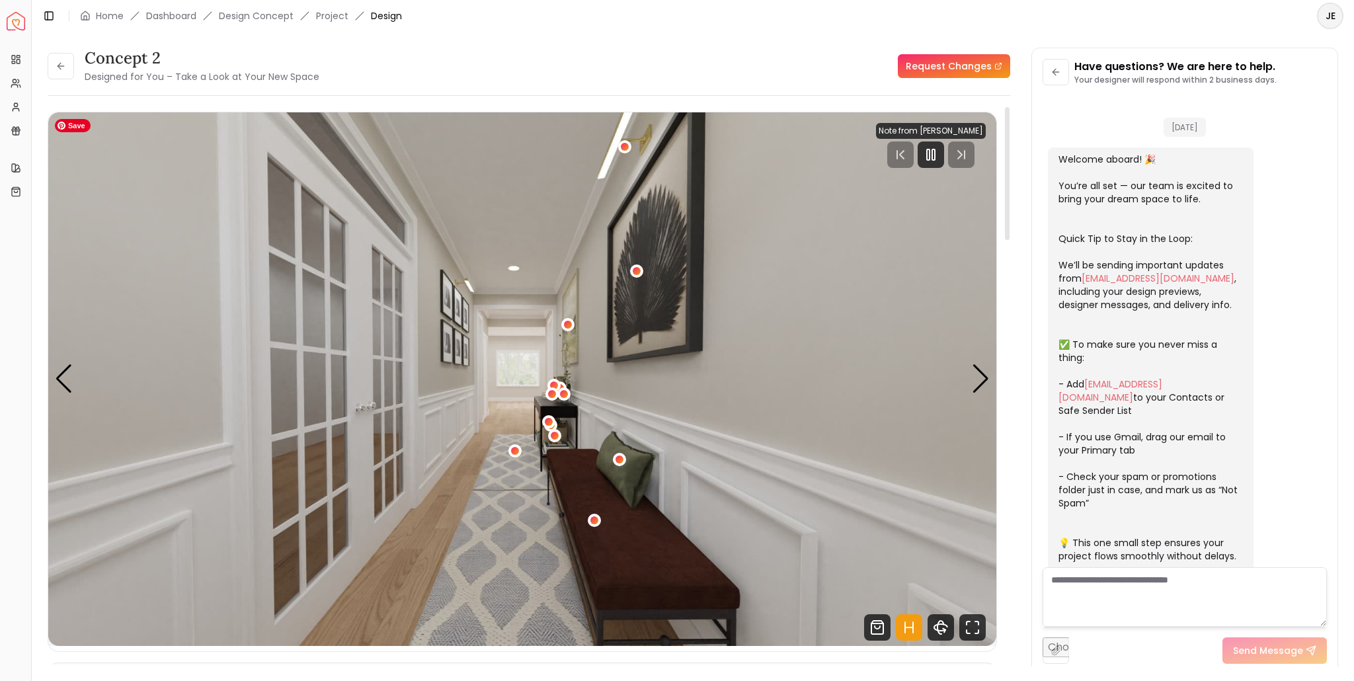
scroll to position [123, 0]
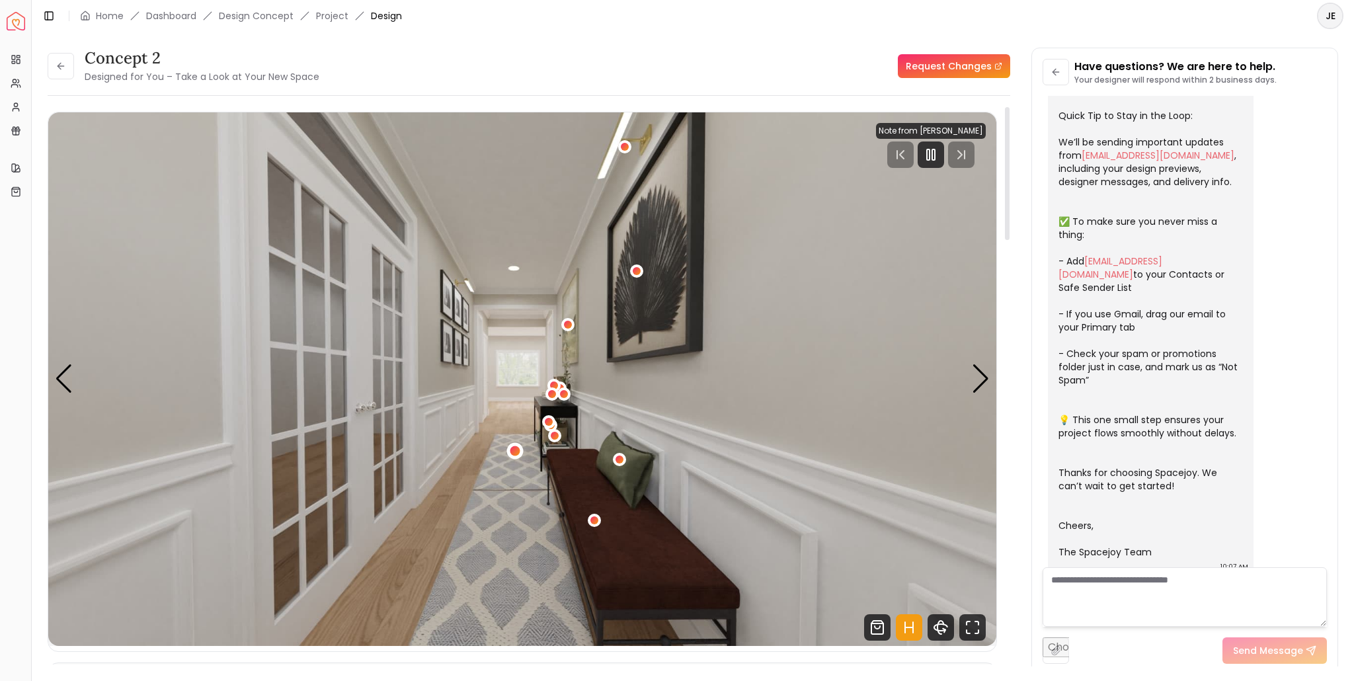
click at [514, 446] on div "1 / 4" at bounding box center [515, 451] width 10 height 10
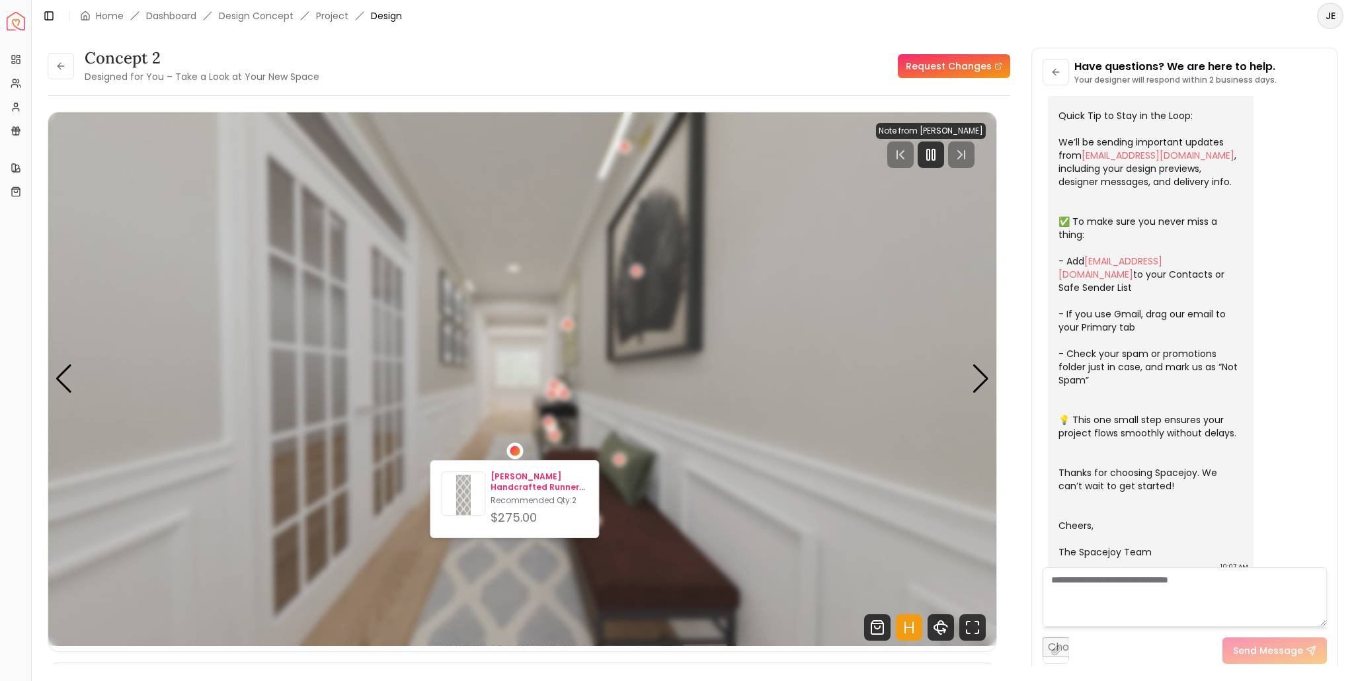
click at [520, 477] on p "[PERSON_NAME] Handcrafted Runner Rug 2'6" x 8'" at bounding box center [539, 482] width 97 height 21
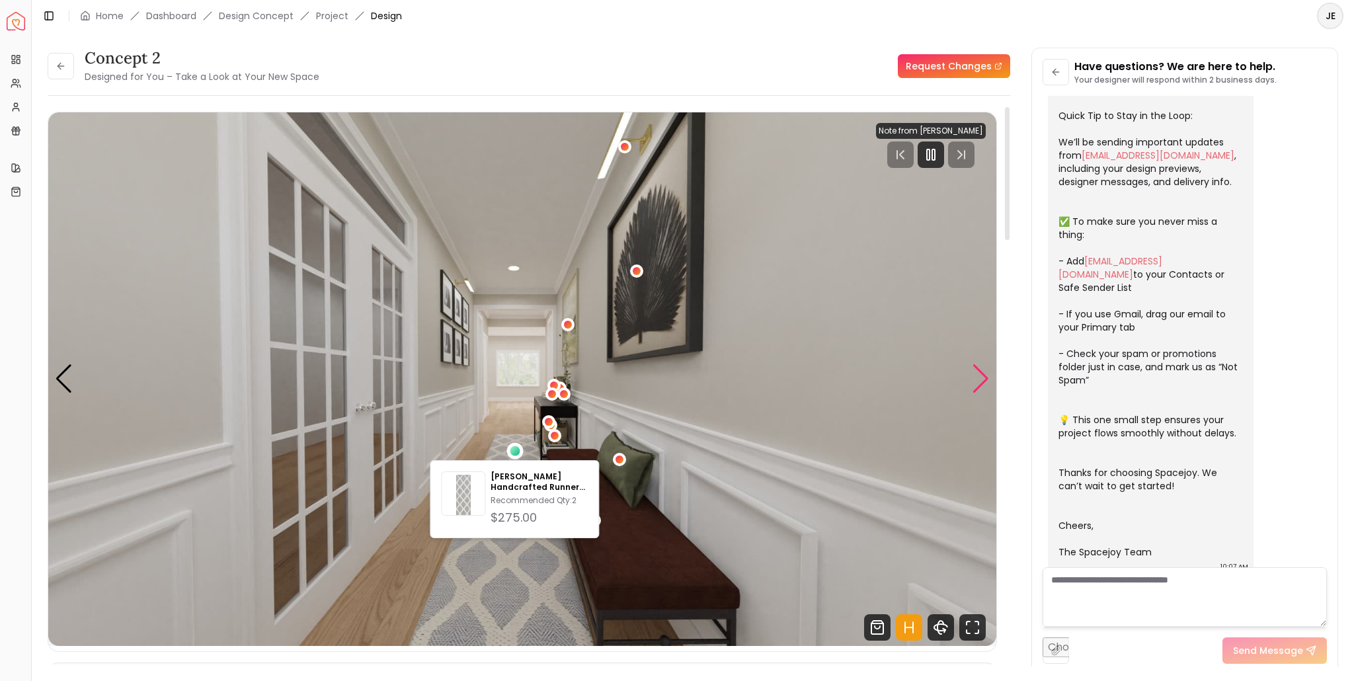
click at [989, 374] on div "Next slide" at bounding box center [981, 378] width 18 height 29
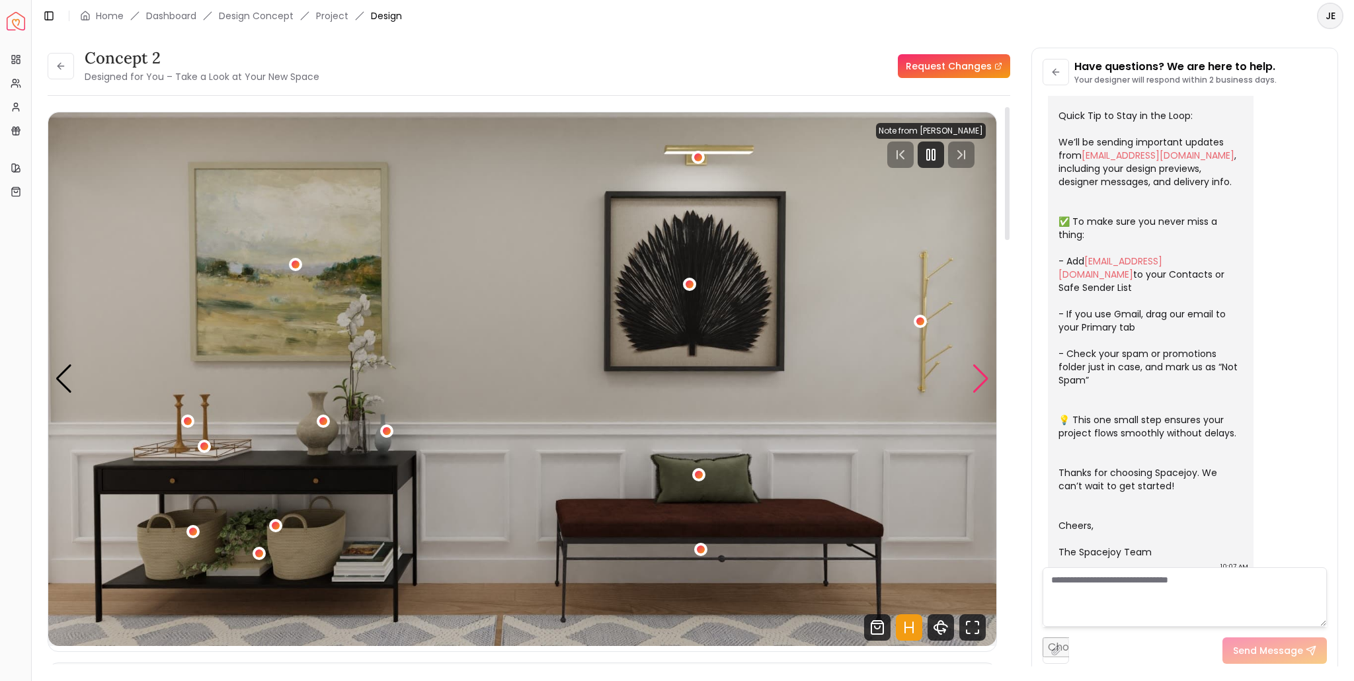
click at [989, 374] on div "Next slide" at bounding box center [981, 378] width 18 height 29
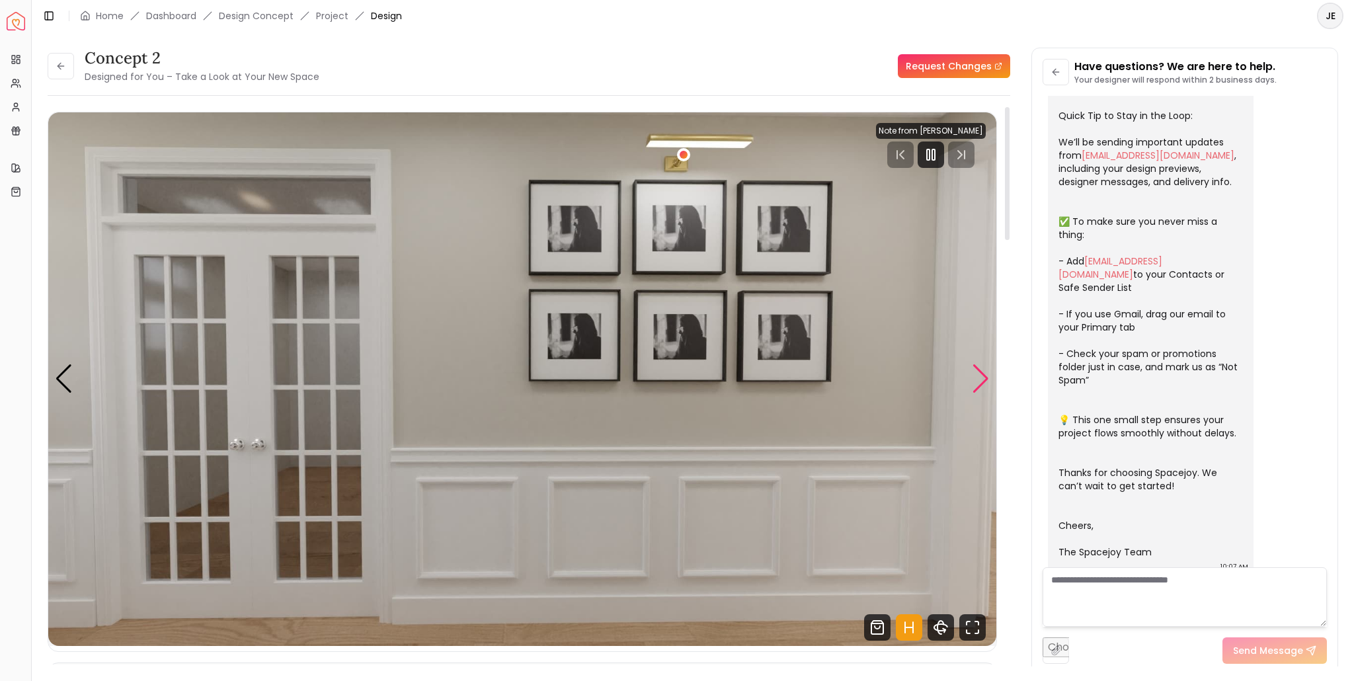
click at [989, 374] on div "Next slide" at bounding box center [981, 378] width 18 height 29
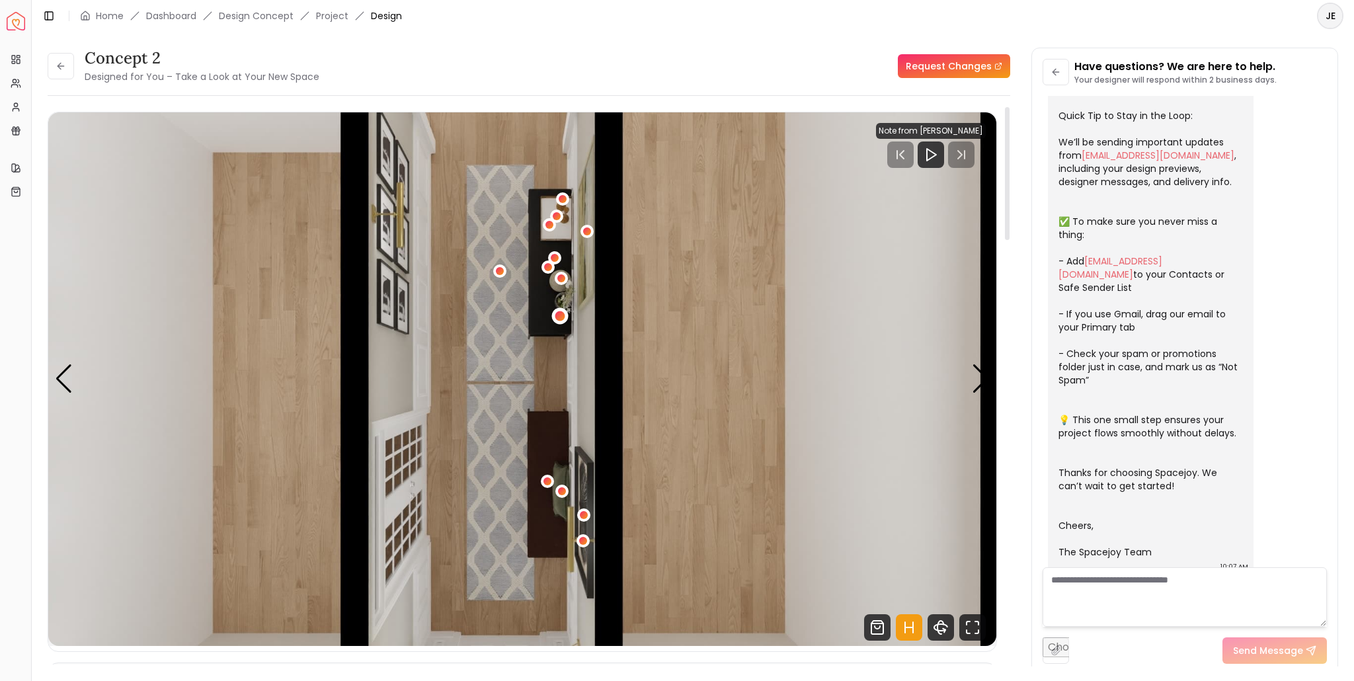
click at [561, 317] on div "4 / 4" at bounding box center [560, 316] width 10 height 10
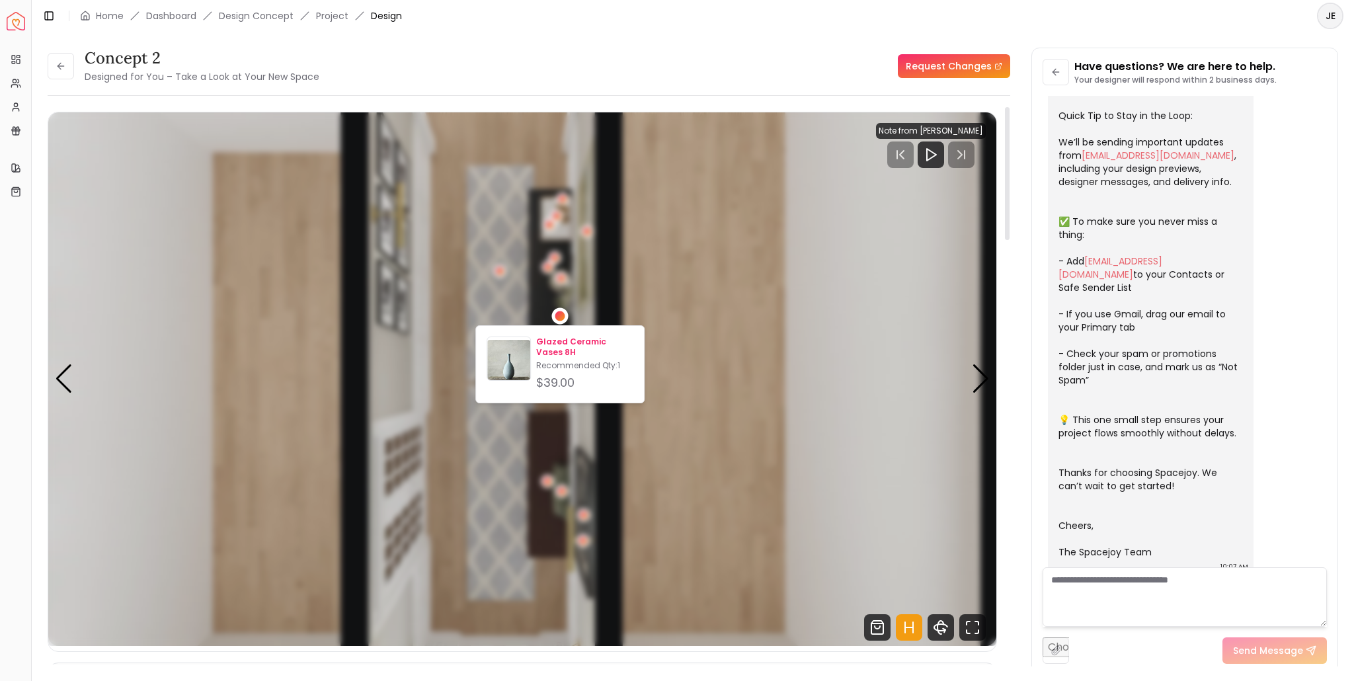
click at [561, 346] on p "Glazed Ceramic Vases 8H" at bounding box center [584, 347] width 97 height 21
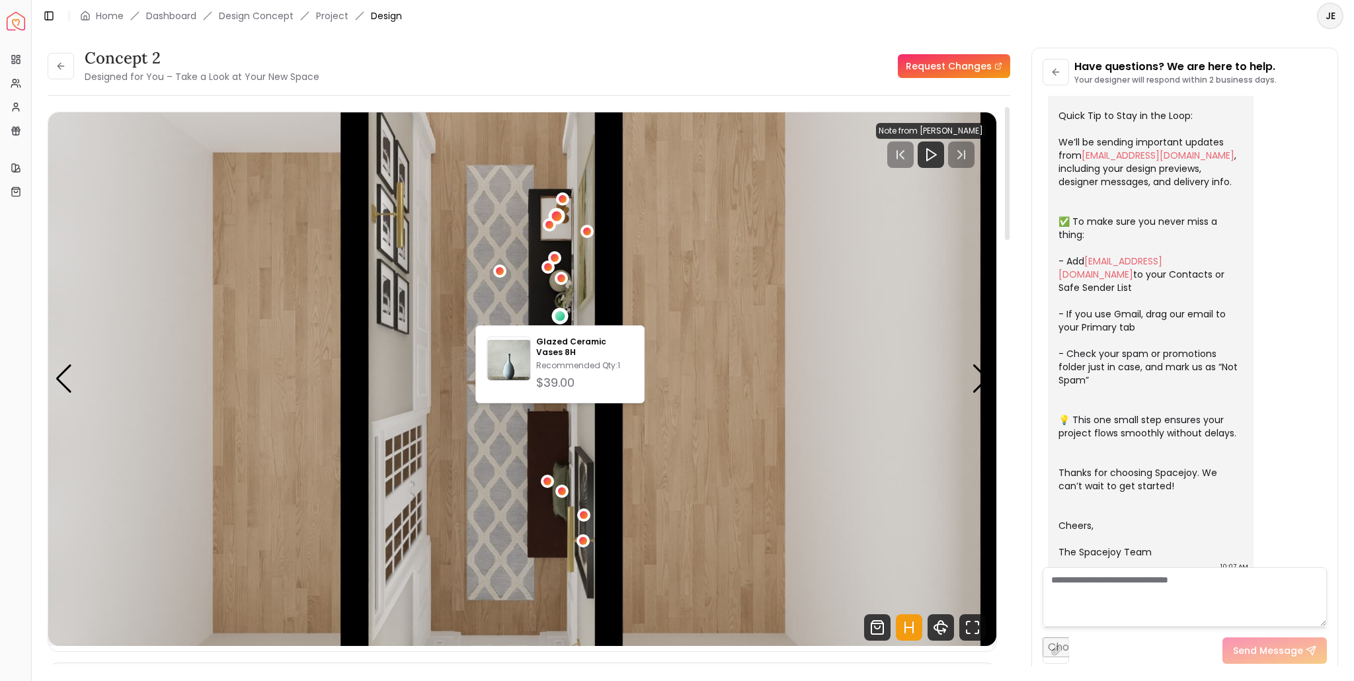
click at [561, 216] on div "4 / 4" at bounding box center [557, 216] width 10 height 10
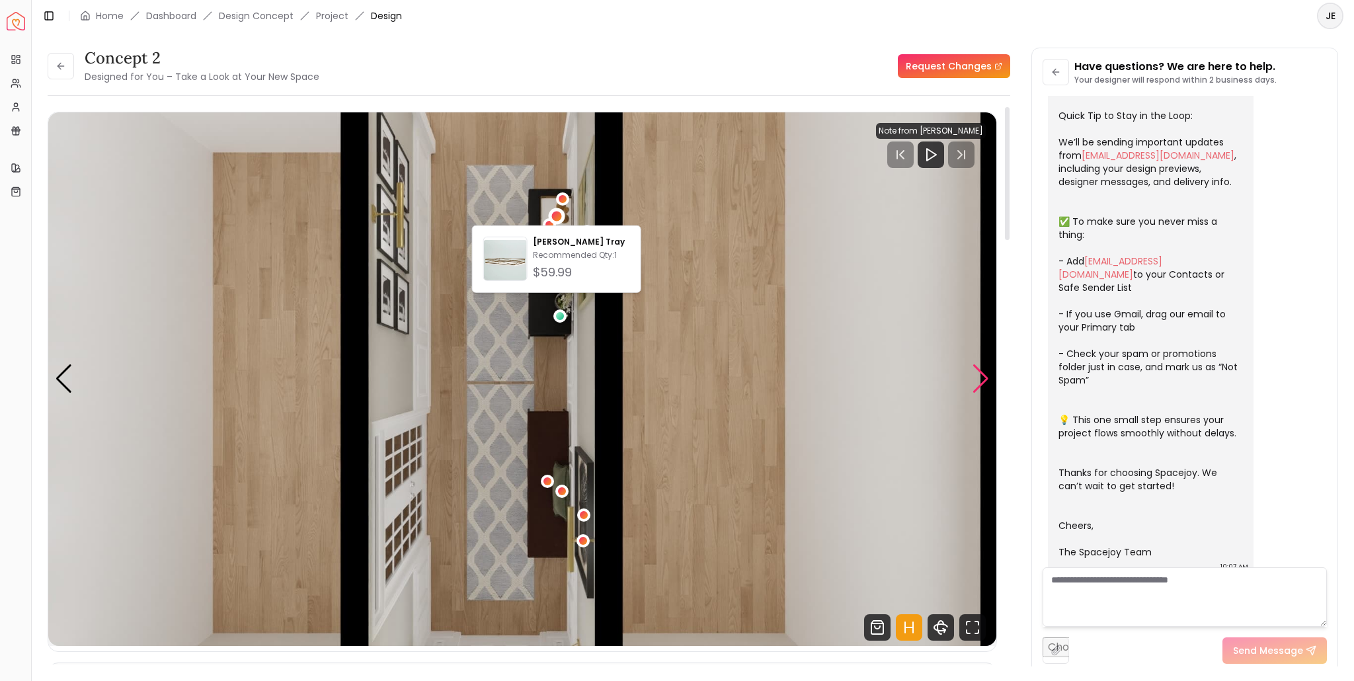
click at [986, 373] on div "Next slide" at bounding box center [981, 378] width 18 height 29
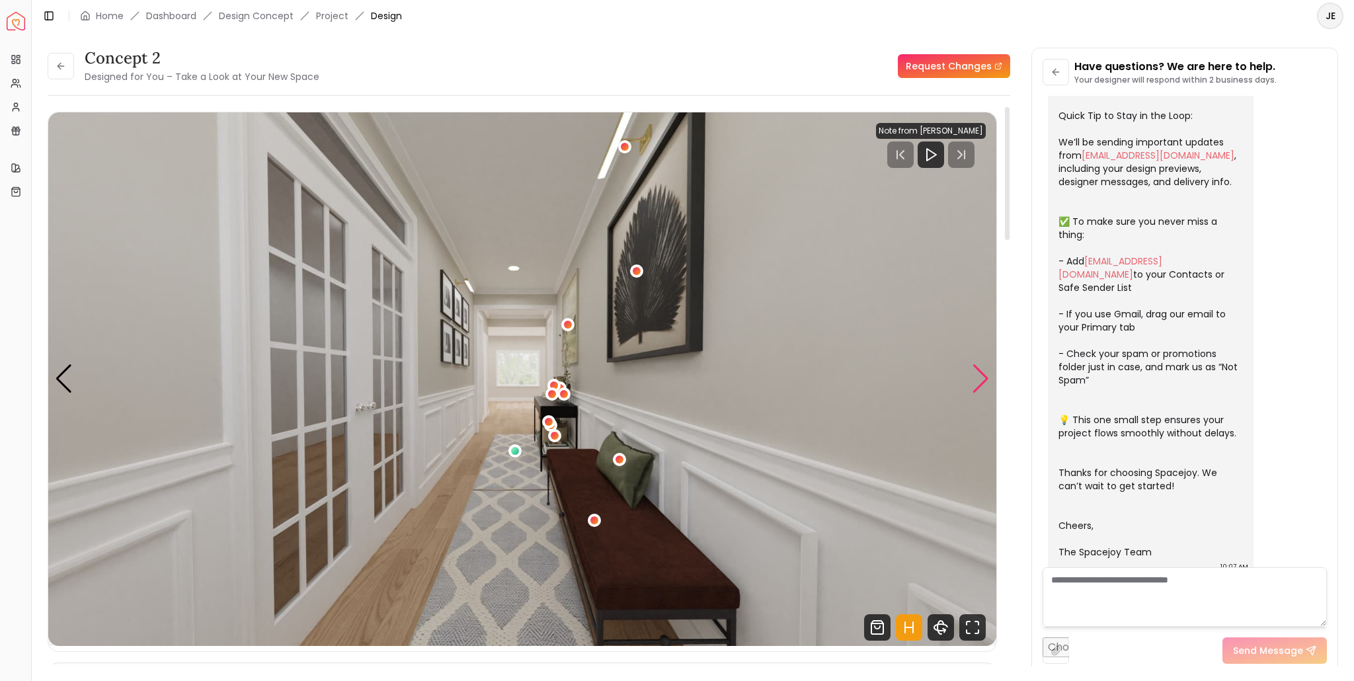
click at [986, 373] on div "Next slide" at bounding box center [981, 378] width 18 height 29
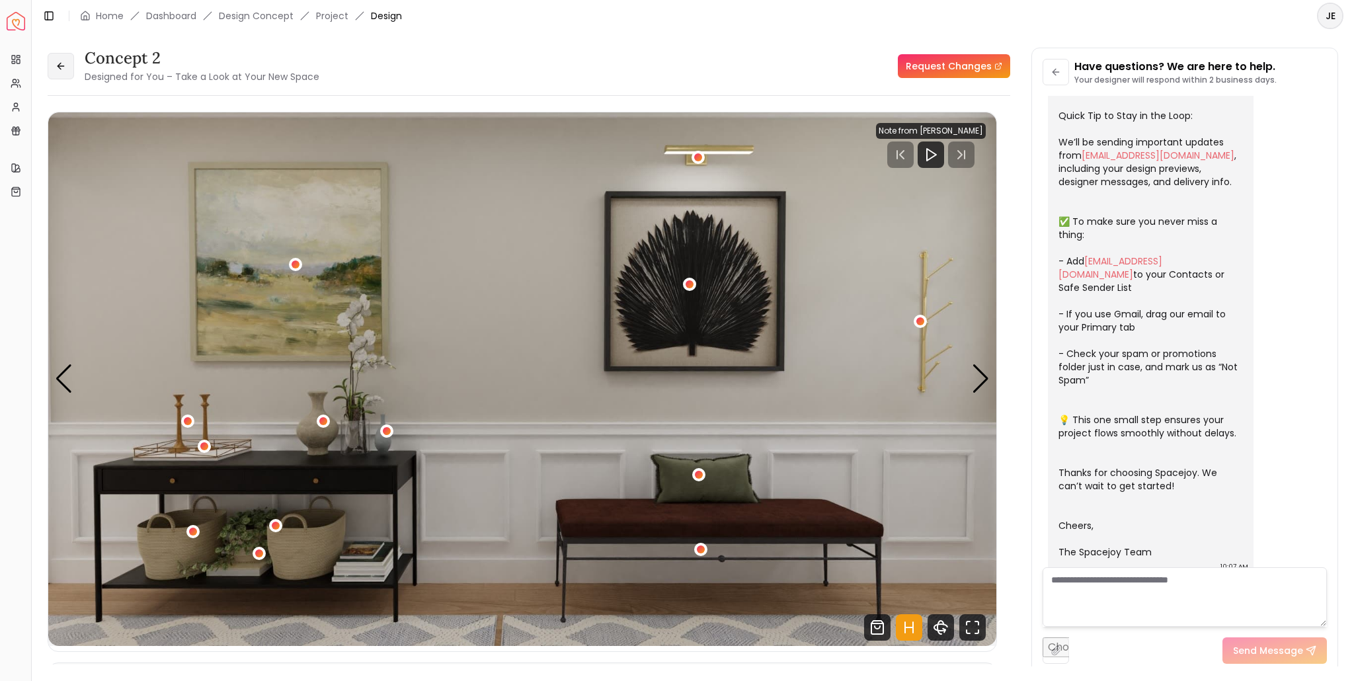
click at [61, 60] on button at bounding box center [61, 66] width 26 height 26
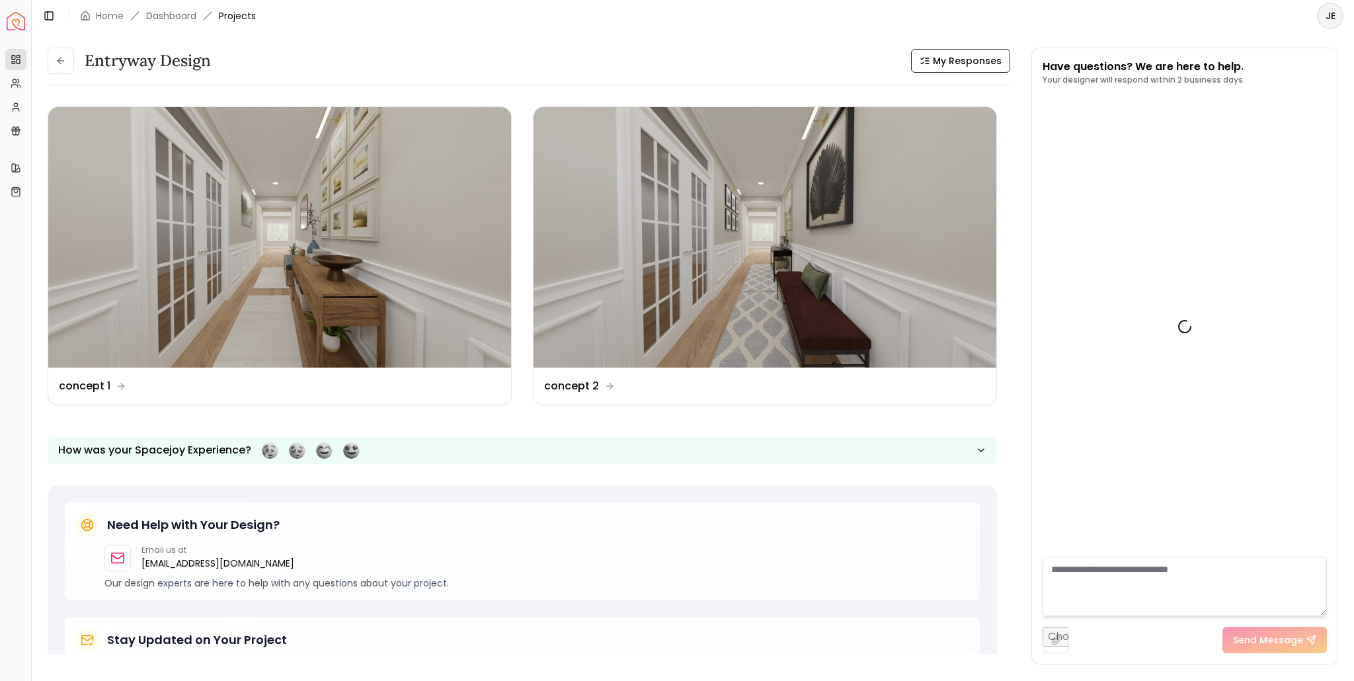
scroll to position [134, 0]
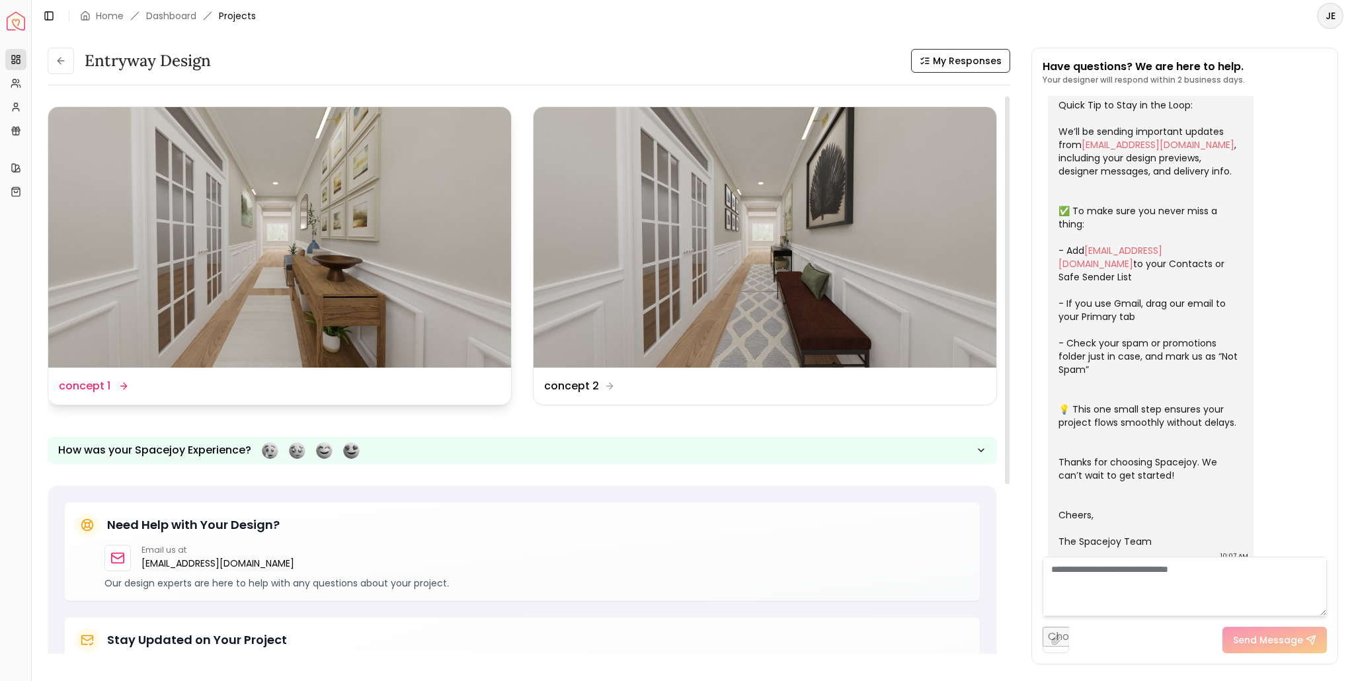
click at [101, 386] on dd "concept 1" at bounding box center [85, 386] width 52 height 16
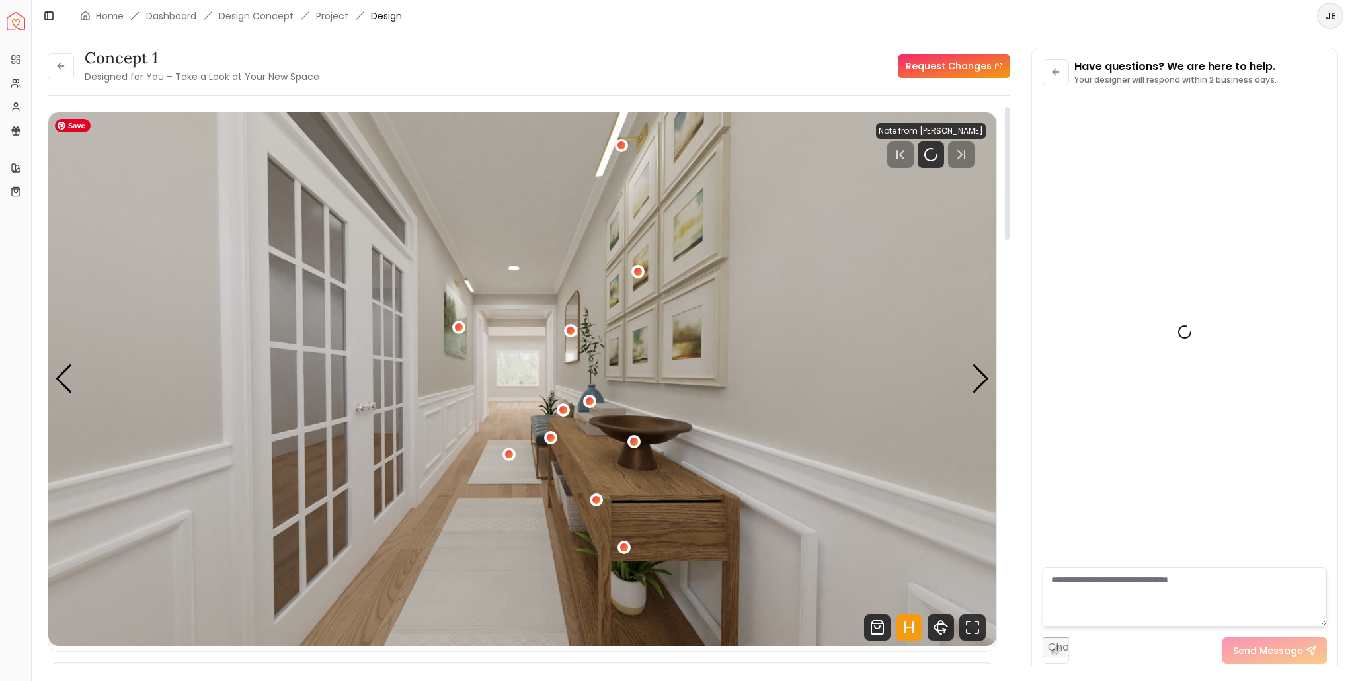
scroll to position [123, 0]
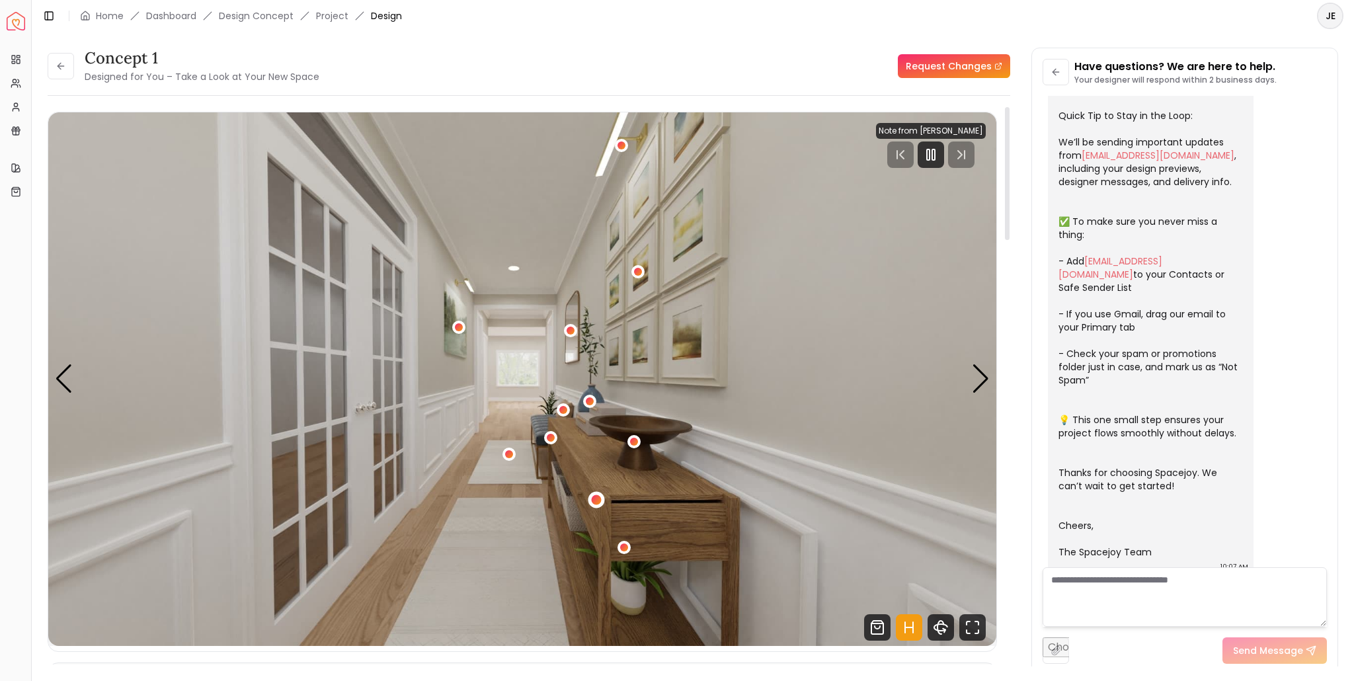
click at [595, 497] on div "1 / 4" at bounding box center [596, 500] width 10 height 10
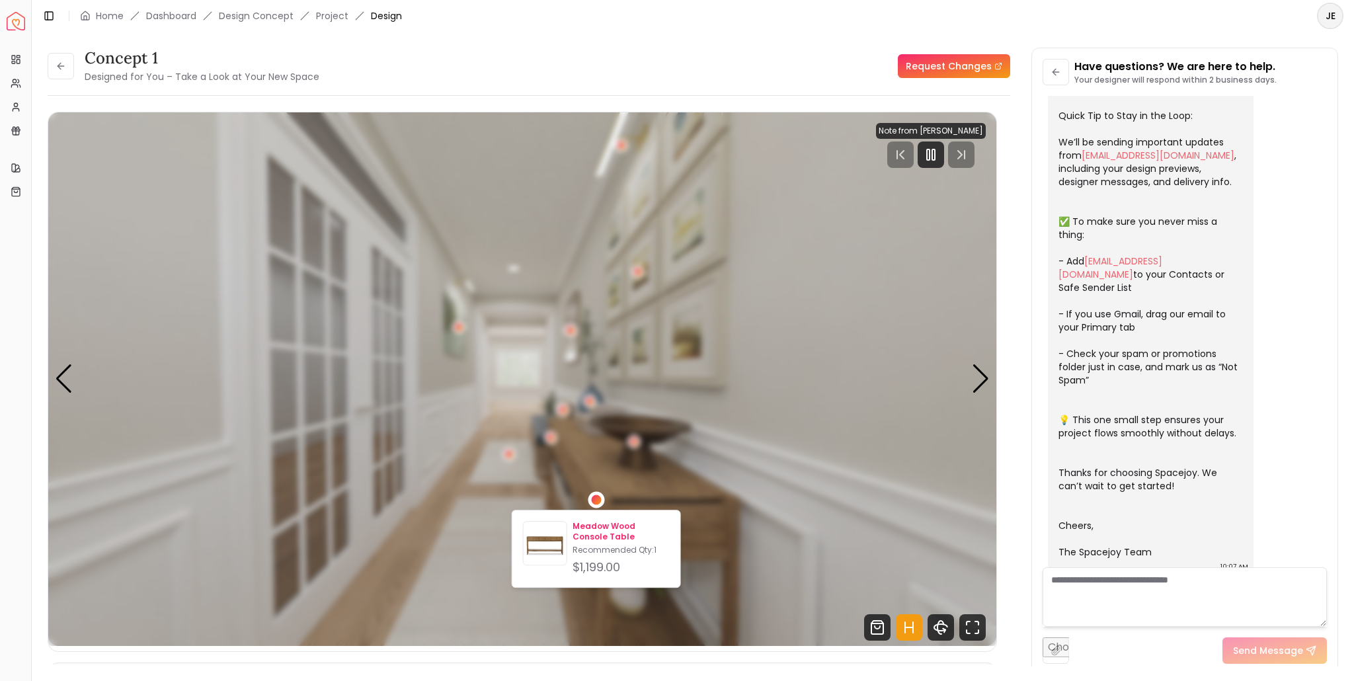
click at [593, 527] on p "Meadow Wood Console Table" at bounding box center [621, 531] width 97 height 21
